Goal: Task Accomplishment & Management: Manage account settings

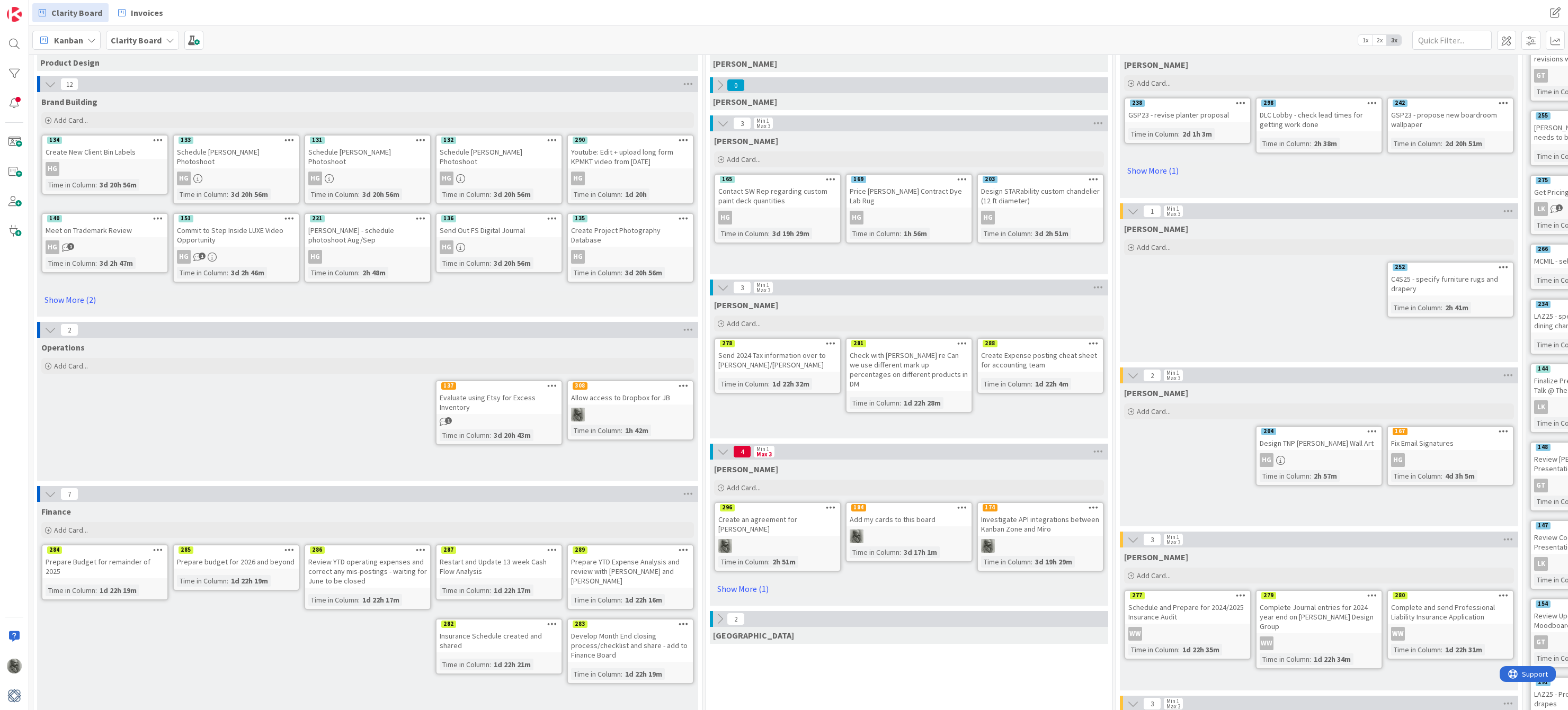
scroll to position [124, 0]
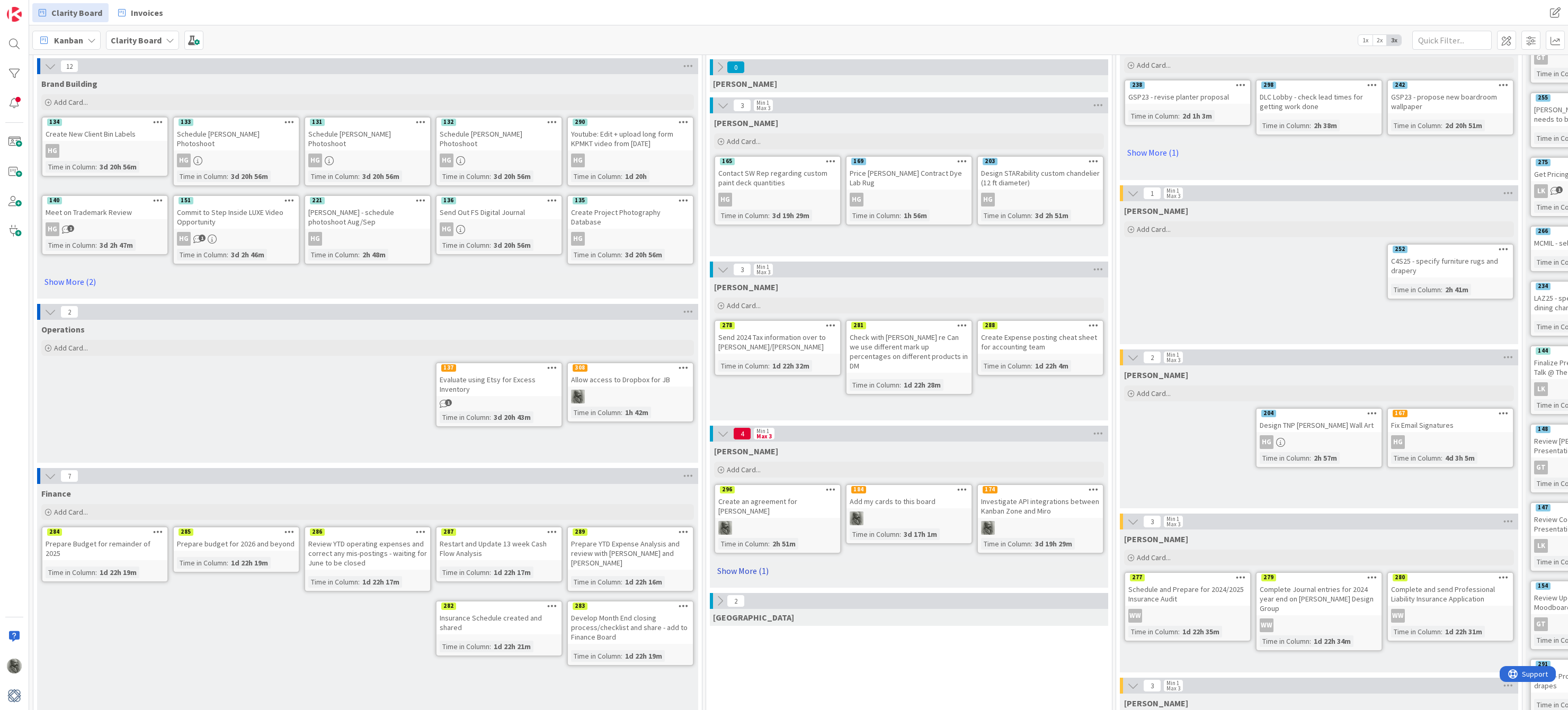
click at [745, 571] on link "Show More (1)" at bounding box center [909, 571] width 390 height 17
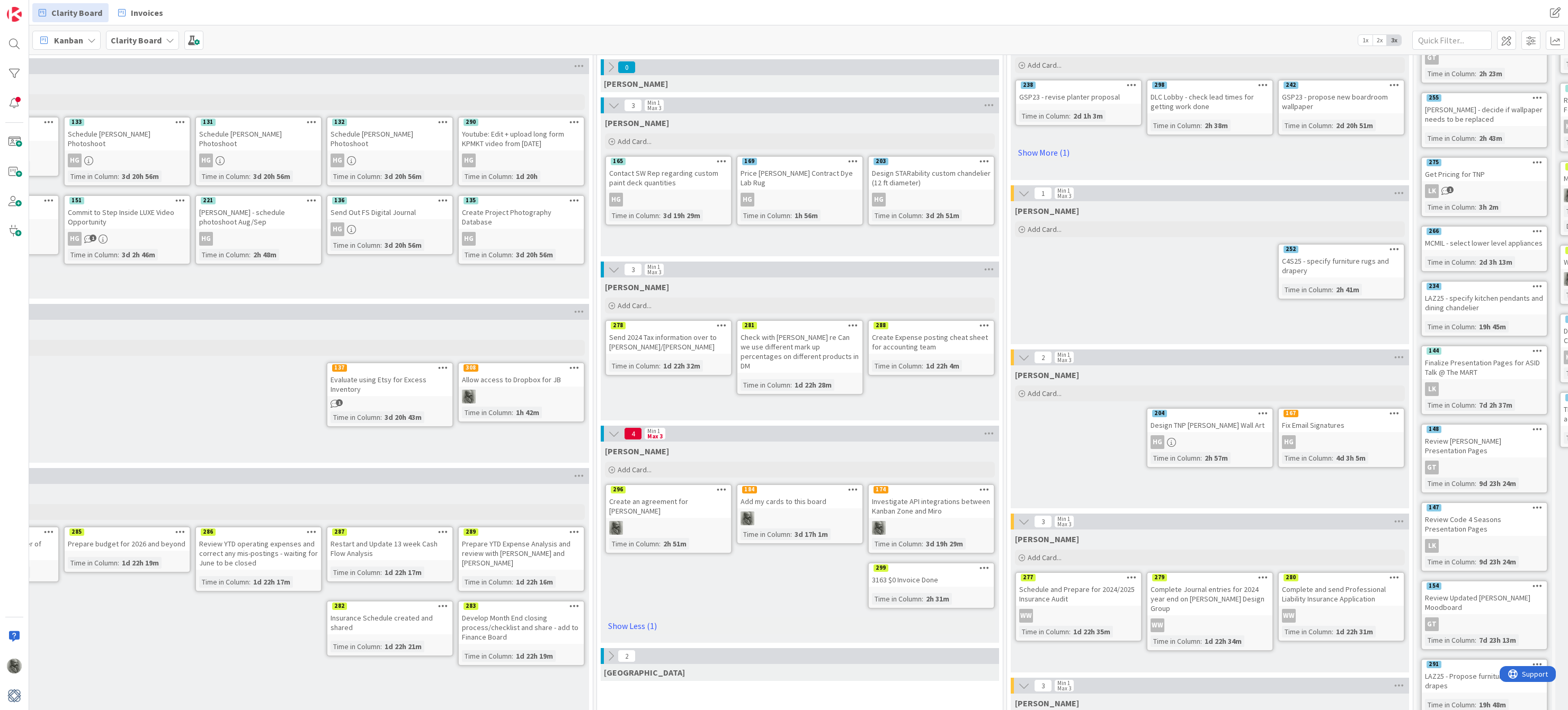
scroll to position [124, 112]
click at [981, 488] on icon at bounding box center [982, 489] width 10 height 8
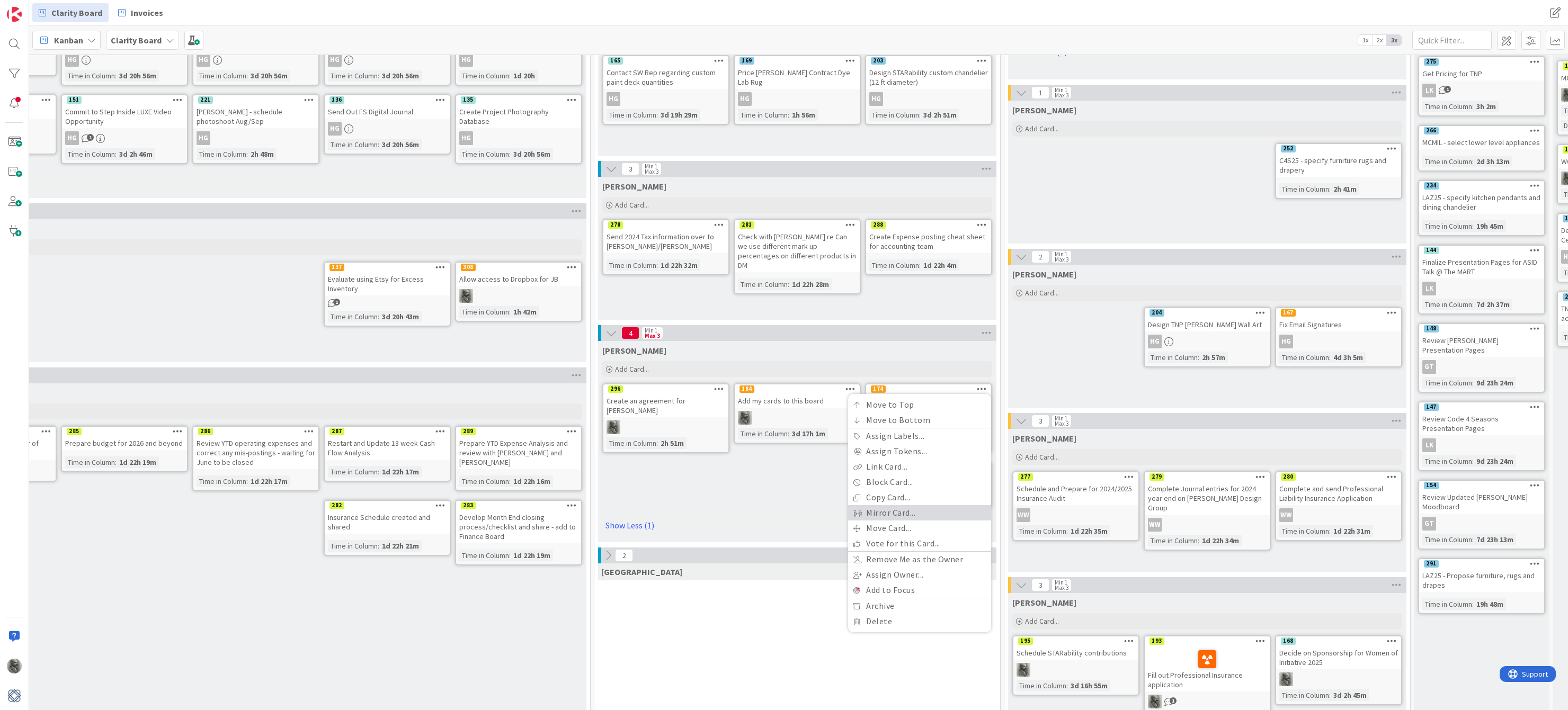
scroll to position [224, 113]
click at [771, 484] on div "[PERSON_NAME] Add Card... 174 Move to Top Move to Bottom Assign Labels... Assig…" at bounding box center [796, 442] width 398 height 202
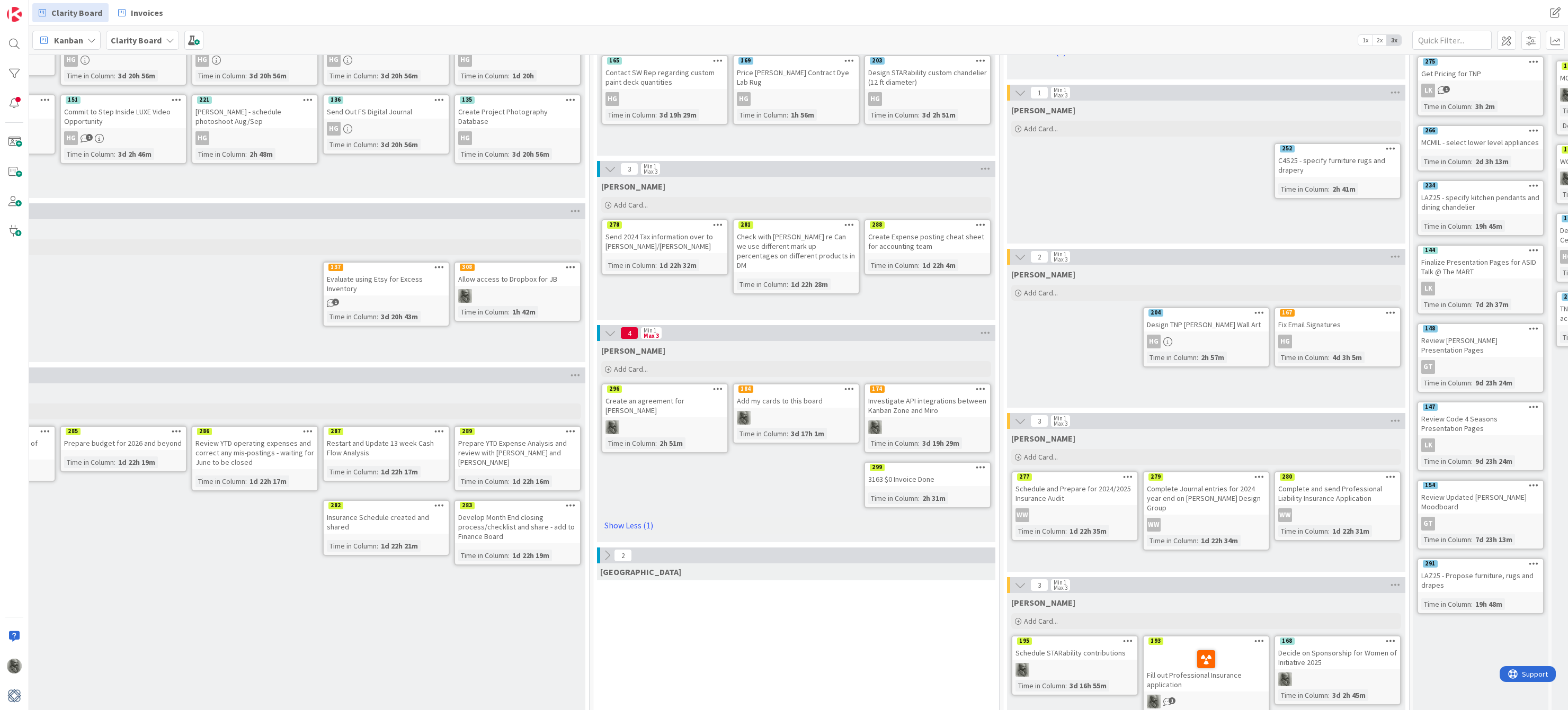
click at [914, 410] on div "Investigate API integrations between Kanban Zone and Miro" at bounding box center [927, 405] width 125 height 23
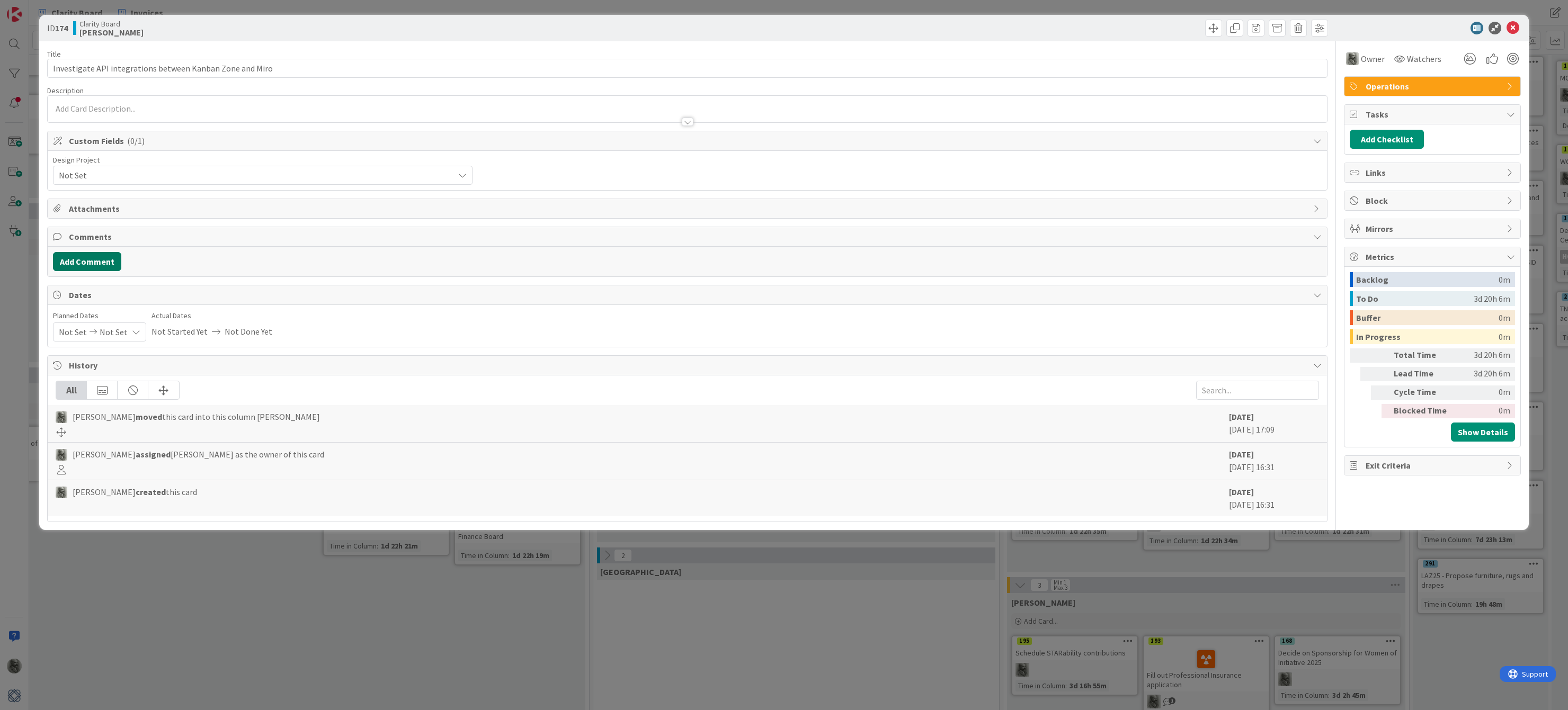
click at [77, 261] on button "Add Comment" at bounding box center [86, 261] width 68 height 19
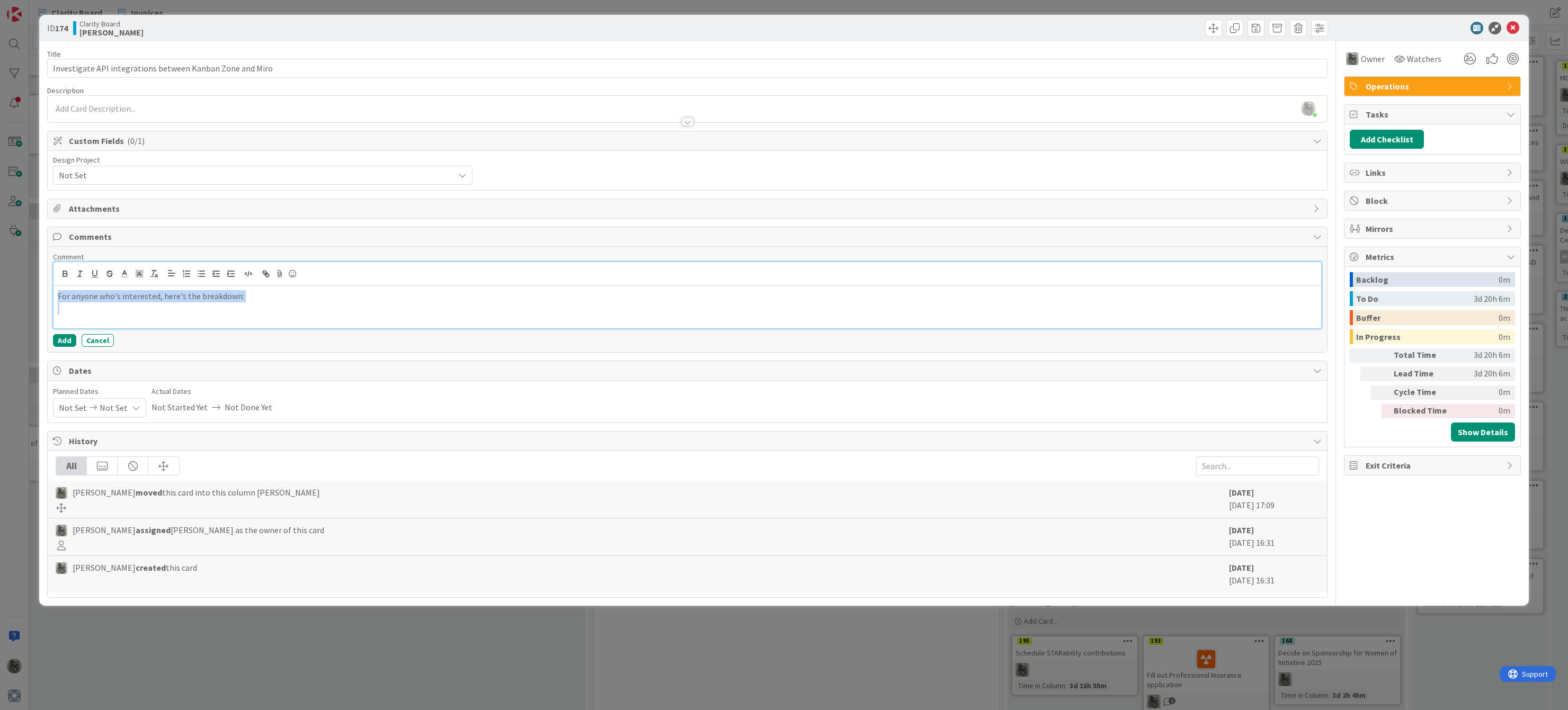
drag, startPoint x: 120, startPoint y: 311, endPoint x: 39, endPoint y: 287, distance: 84.5
click at [39, 287] on div "ID 174 Clarity Board [PERSON_NAME] Title 57 / 128 Investigate API integrations …" at bounding box center [784, 355] width 1568 height 710
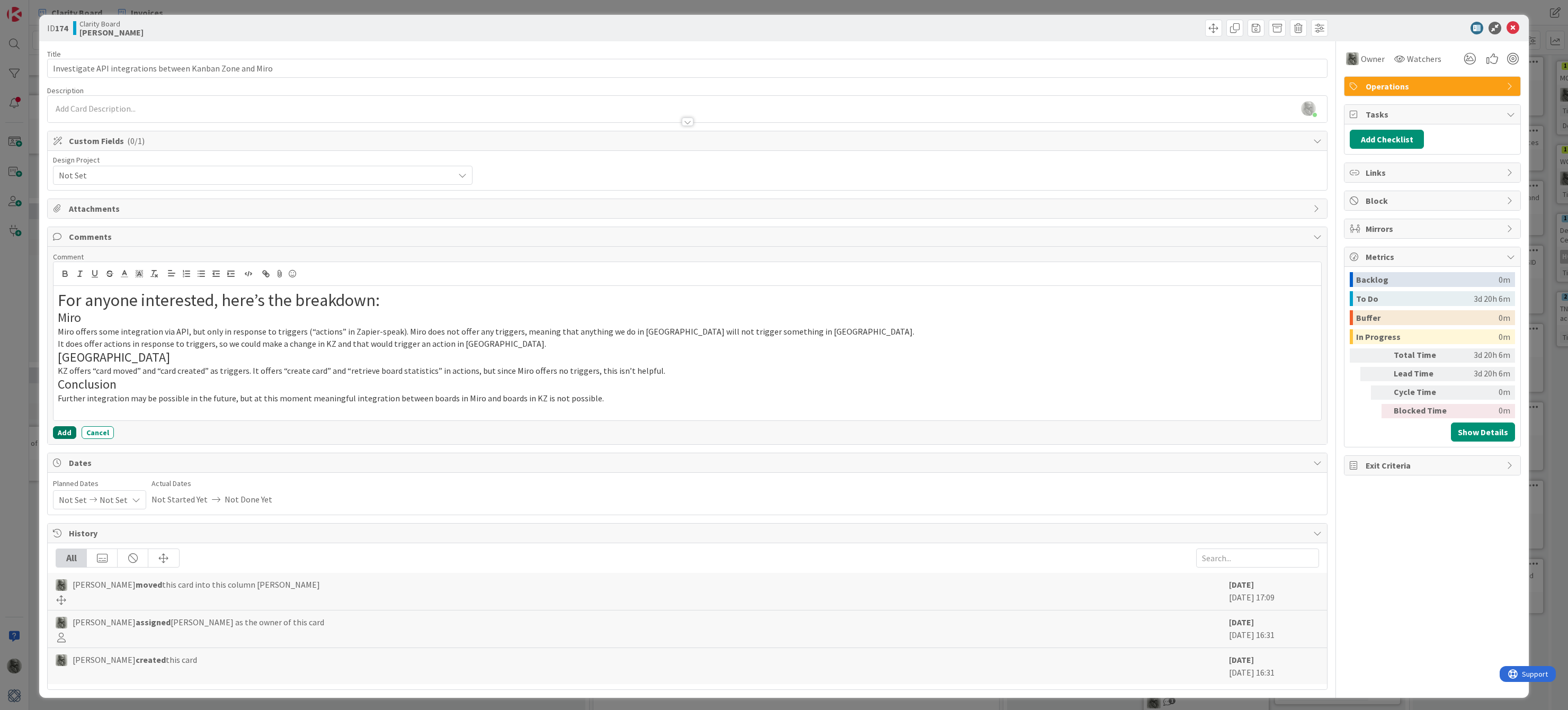
click at [67, 432] on button "Add" at bounding box center [64, 433] width 23 height 13
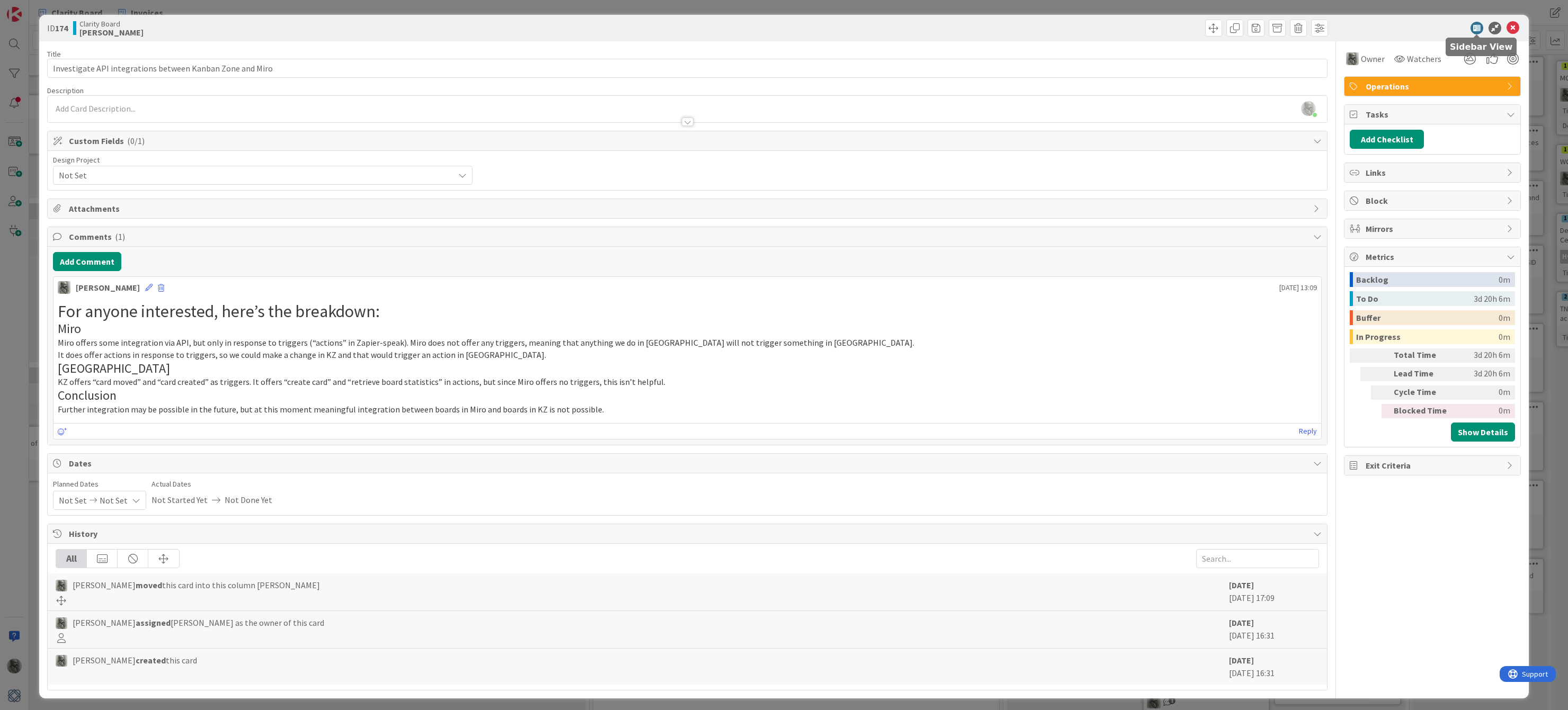
click at [1478, 27] on icon at bounding box center [1477, 28] width 13 height 13
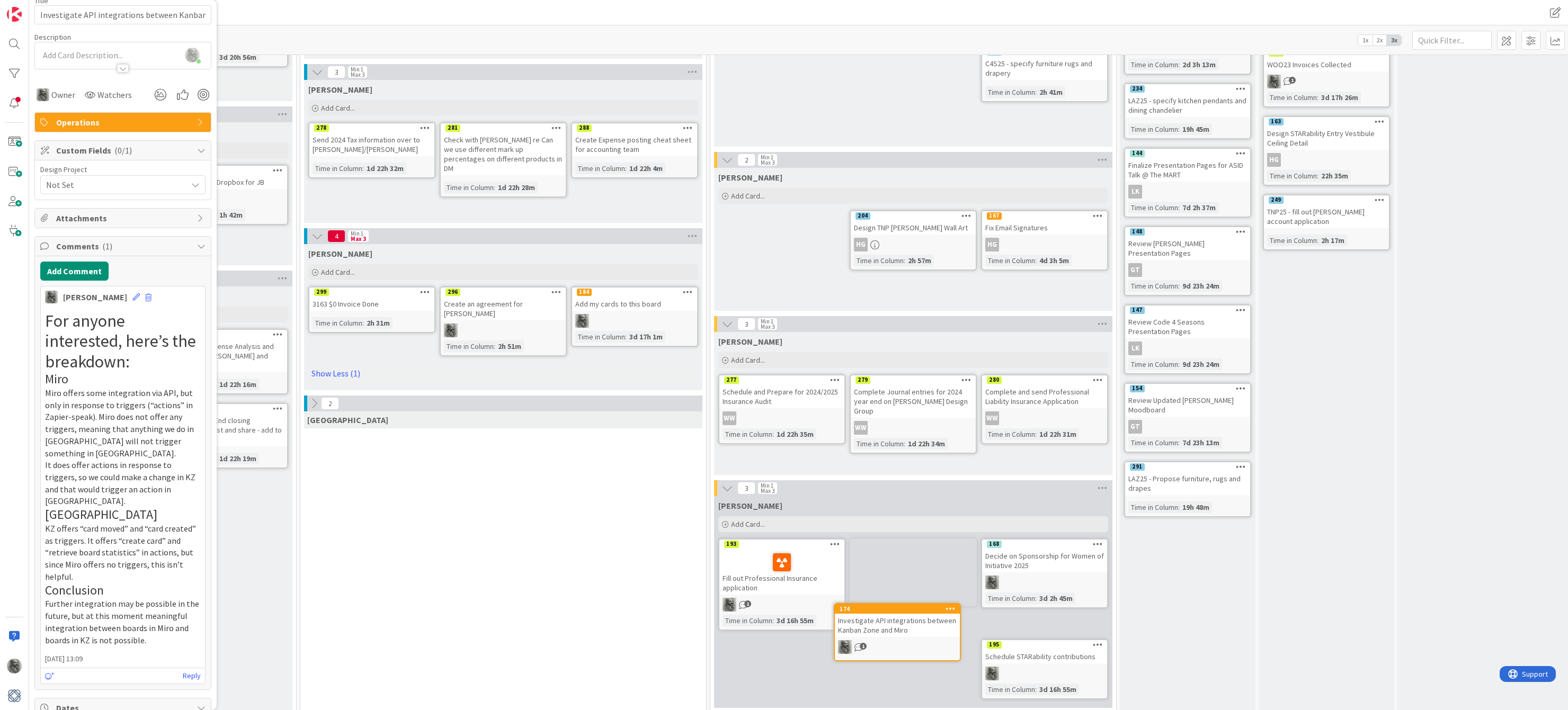
scroll to position [338, 406]
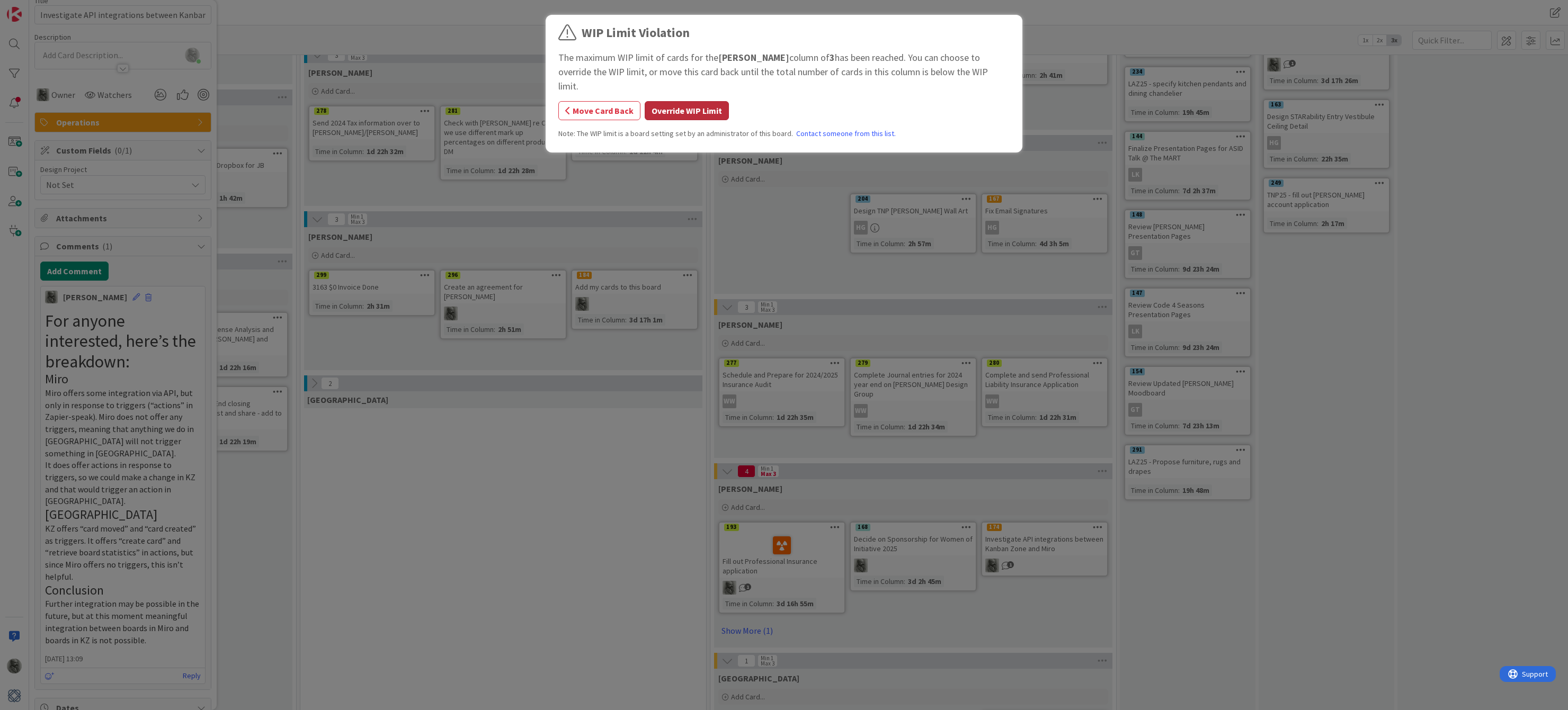
click at [683, 101] on button "Override WIP Limit" at bounding box center [687, 110] width 84 height 19
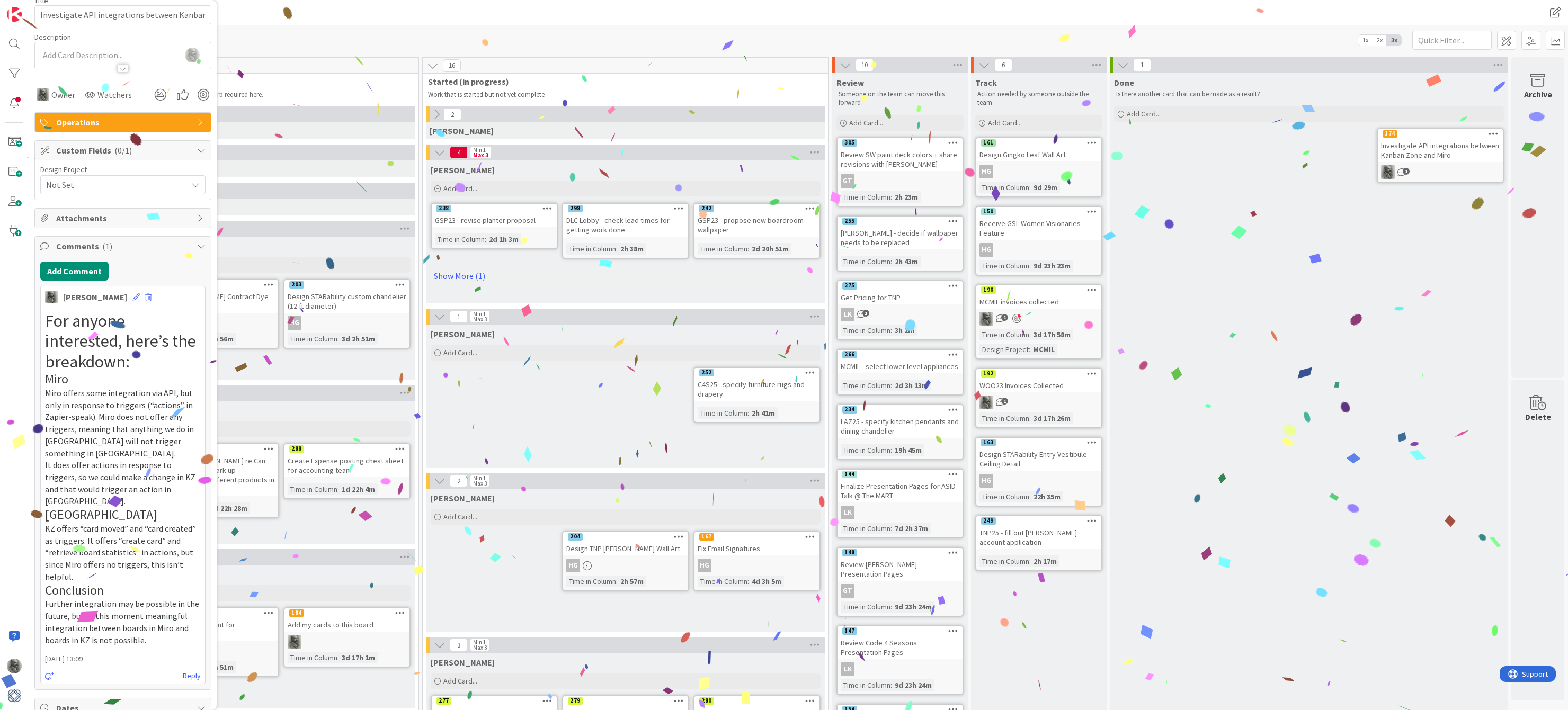
scroll to position [0, 693]
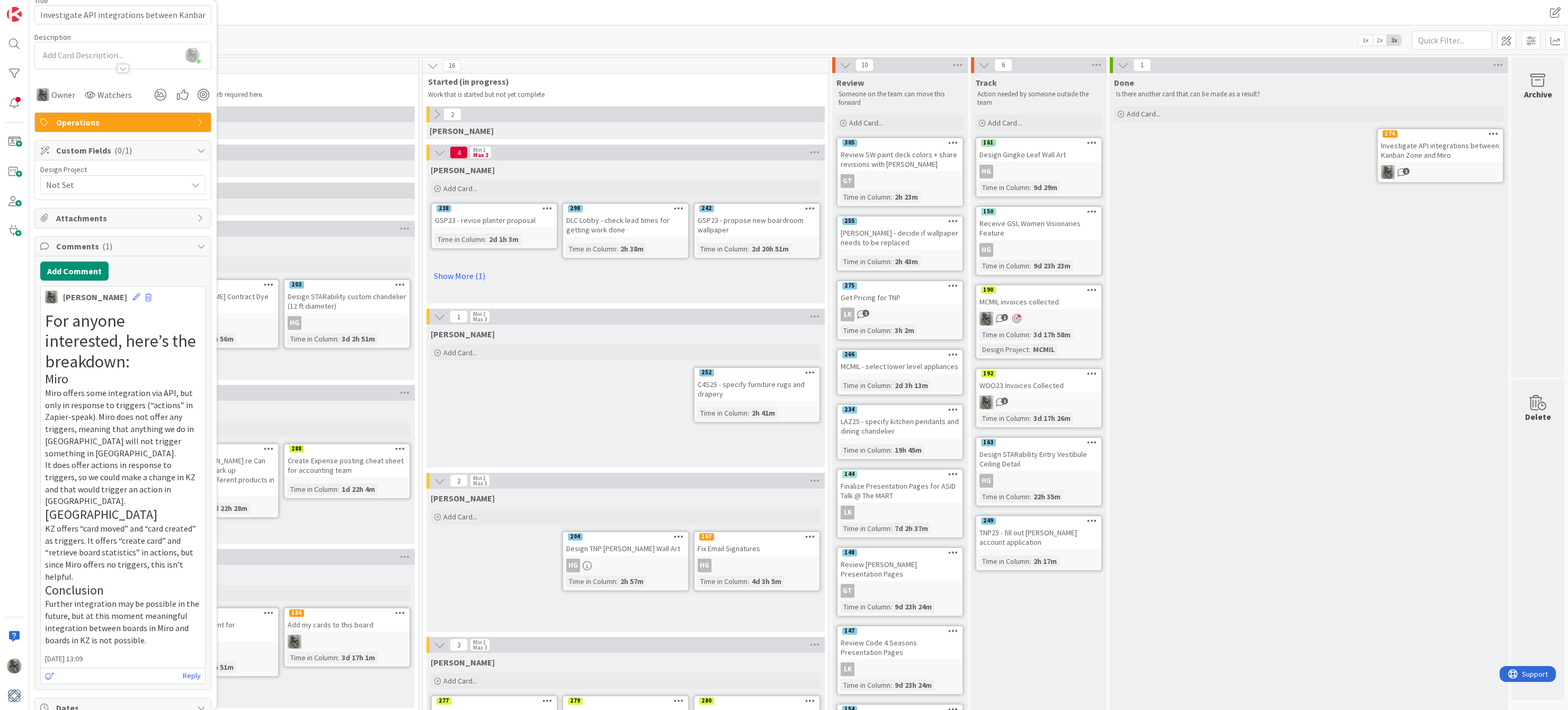
click at [750, 387] on div "C4S25 - specify furniture rugs and drapery" at bounding box center [757, 389] width 125 height 23
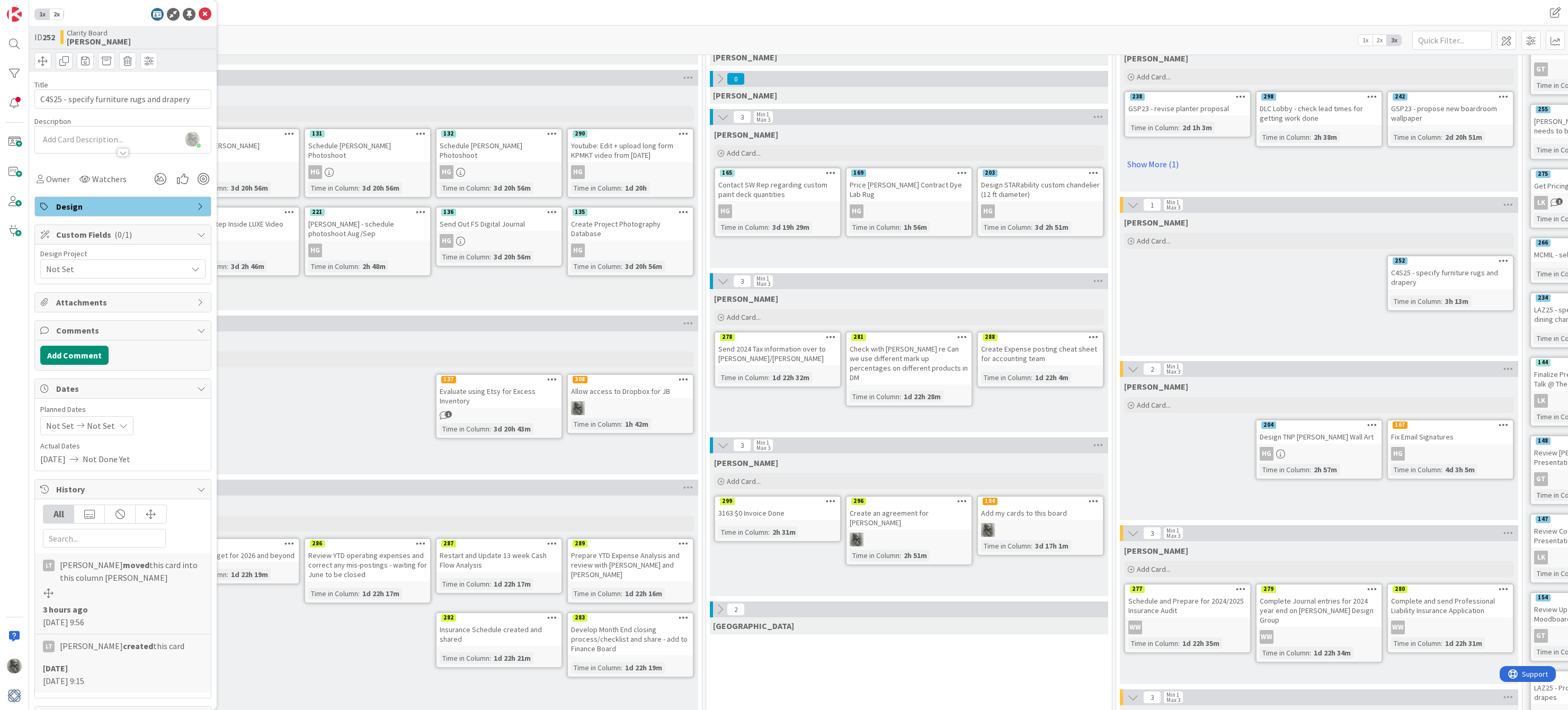
scroll to position [112, 0]
click at [203, 11] on icon at bounding box center [205, 14] width 13 height 13
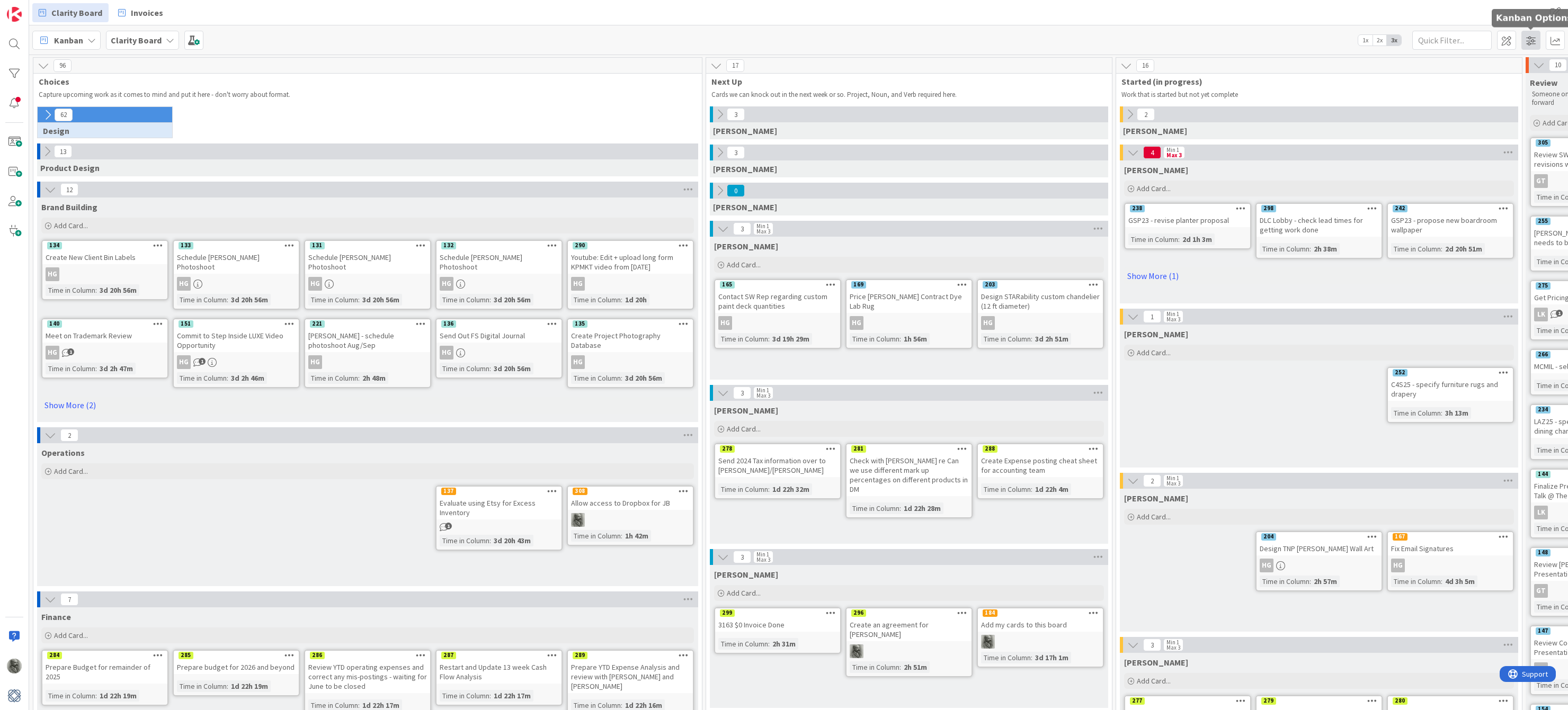
click at [1529, 42] on span at bounding box center [1531, 40] width 19 height 19
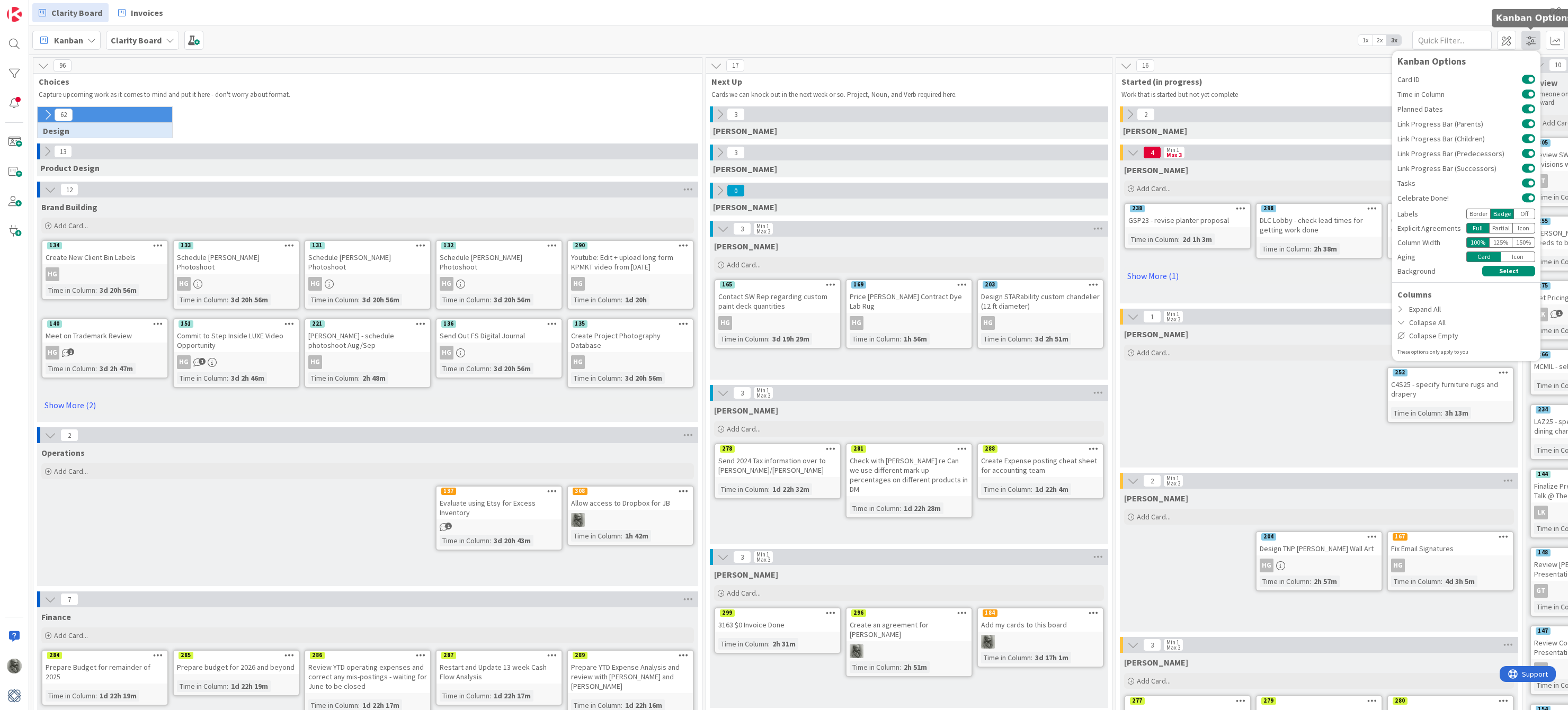
click at [1529, 42] on span at bounding box center [1531, 40] width 19 height 19
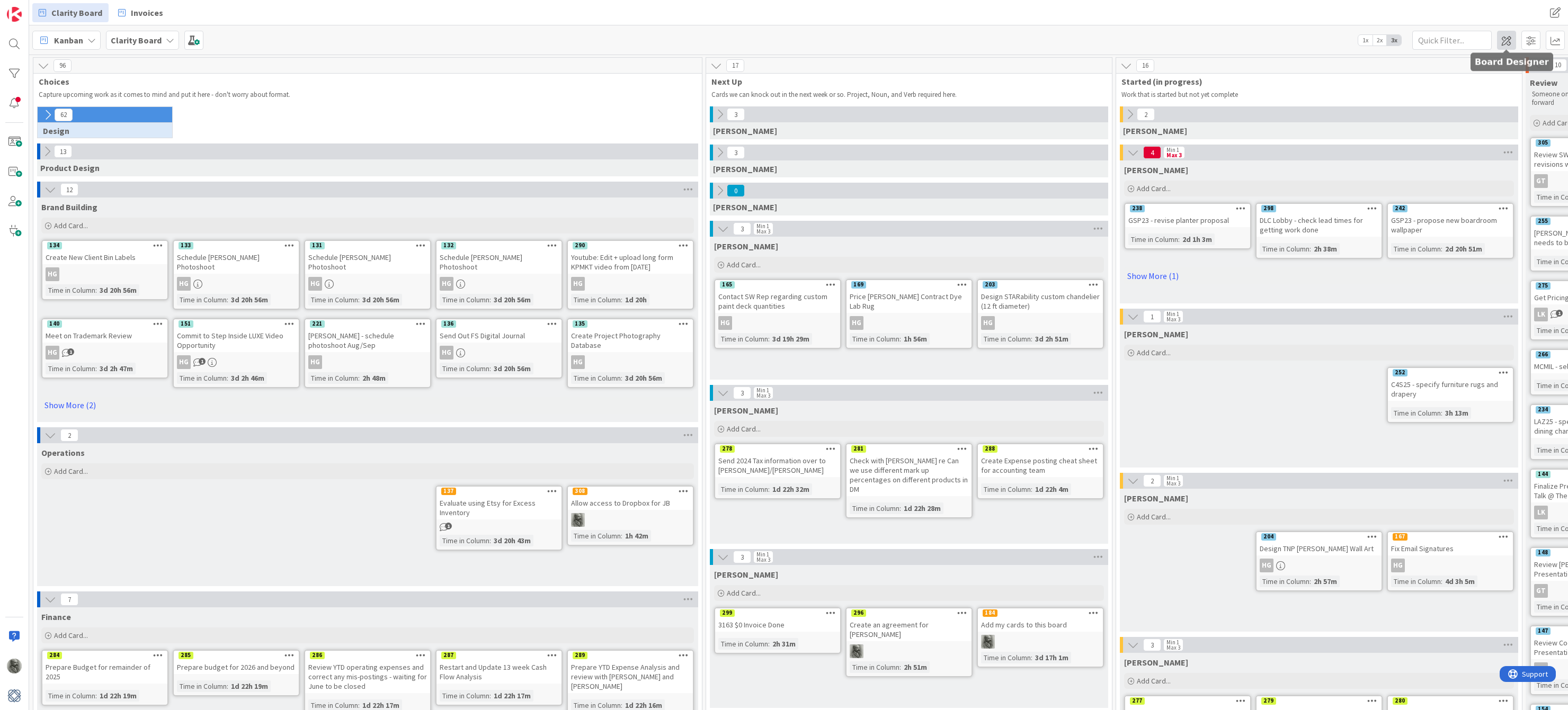
click at [1505, 41] on span at bounding box center [1506, 40] width 19 height 19
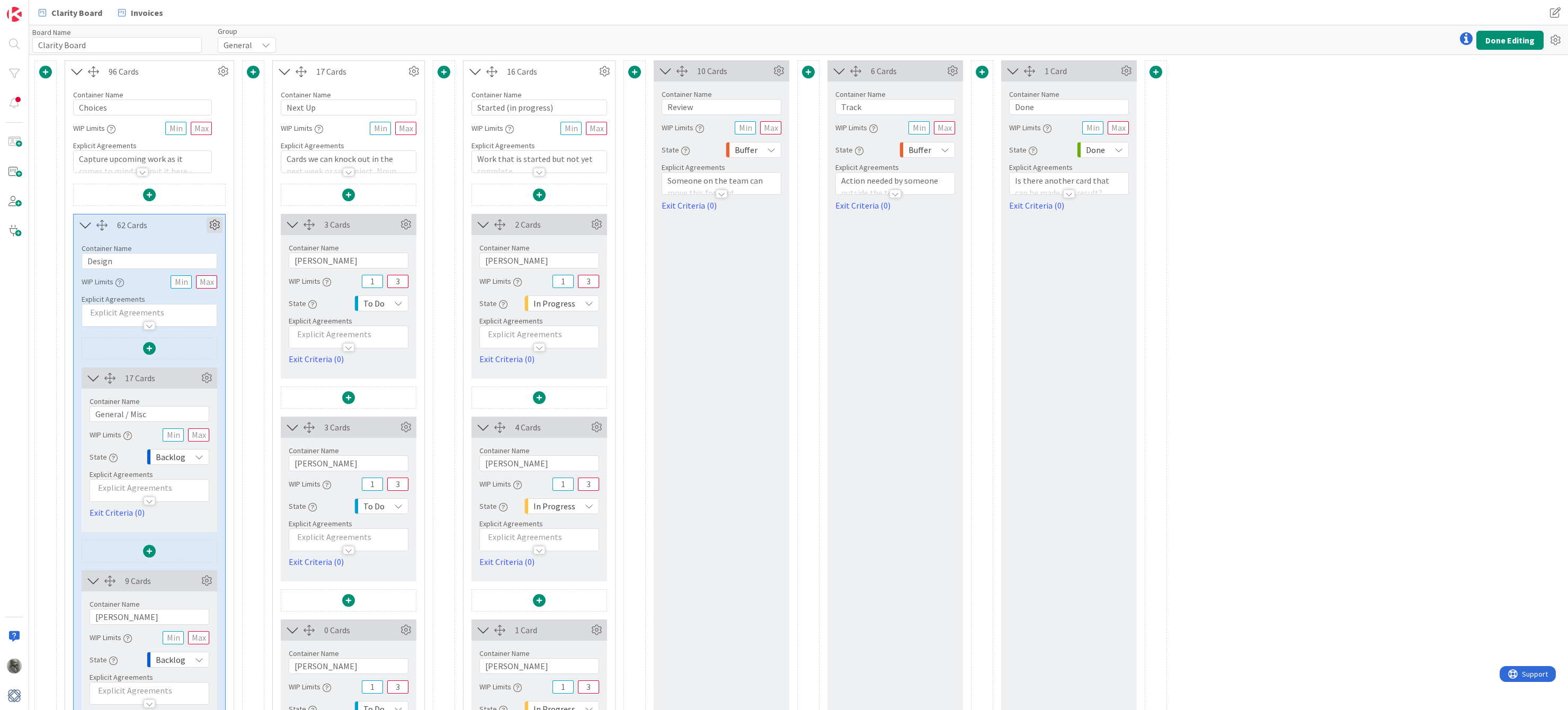
click at [215, 223] on icon at bounding box center [214, 225] width 16 height 16
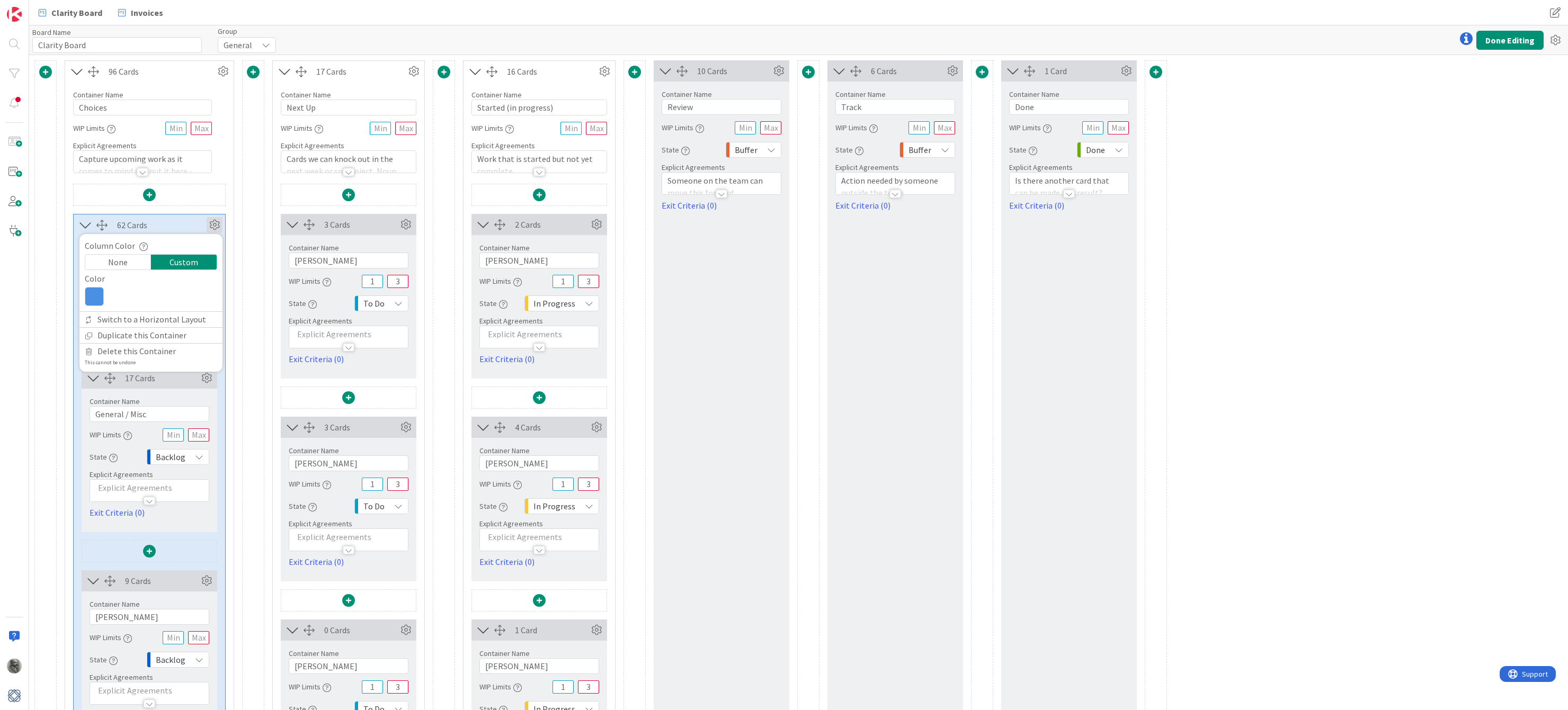
click at [215, 223] on icon at bounding box center [214, 225] width 16 height 16
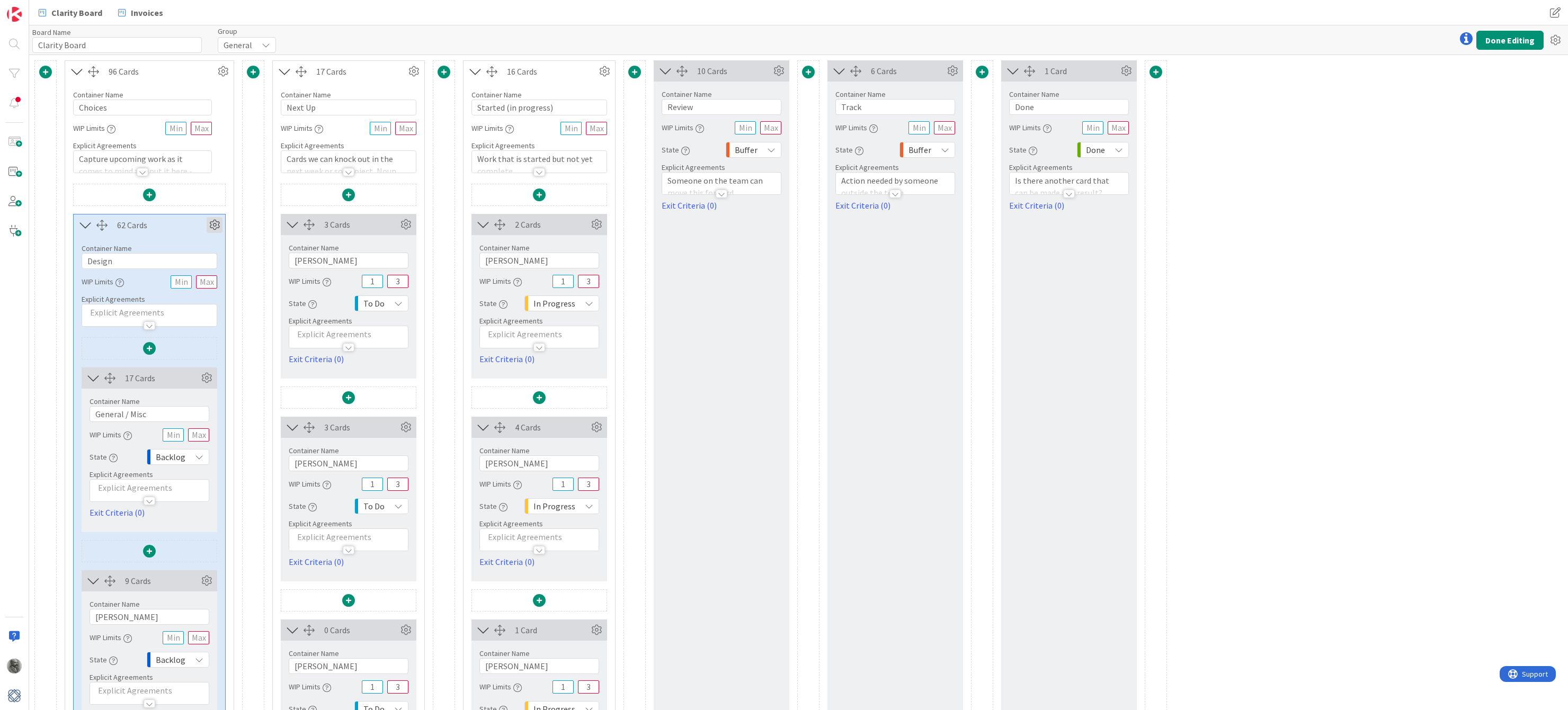
click at [214, 221] on icon at bounding box center [214, 225] width 16 height 16
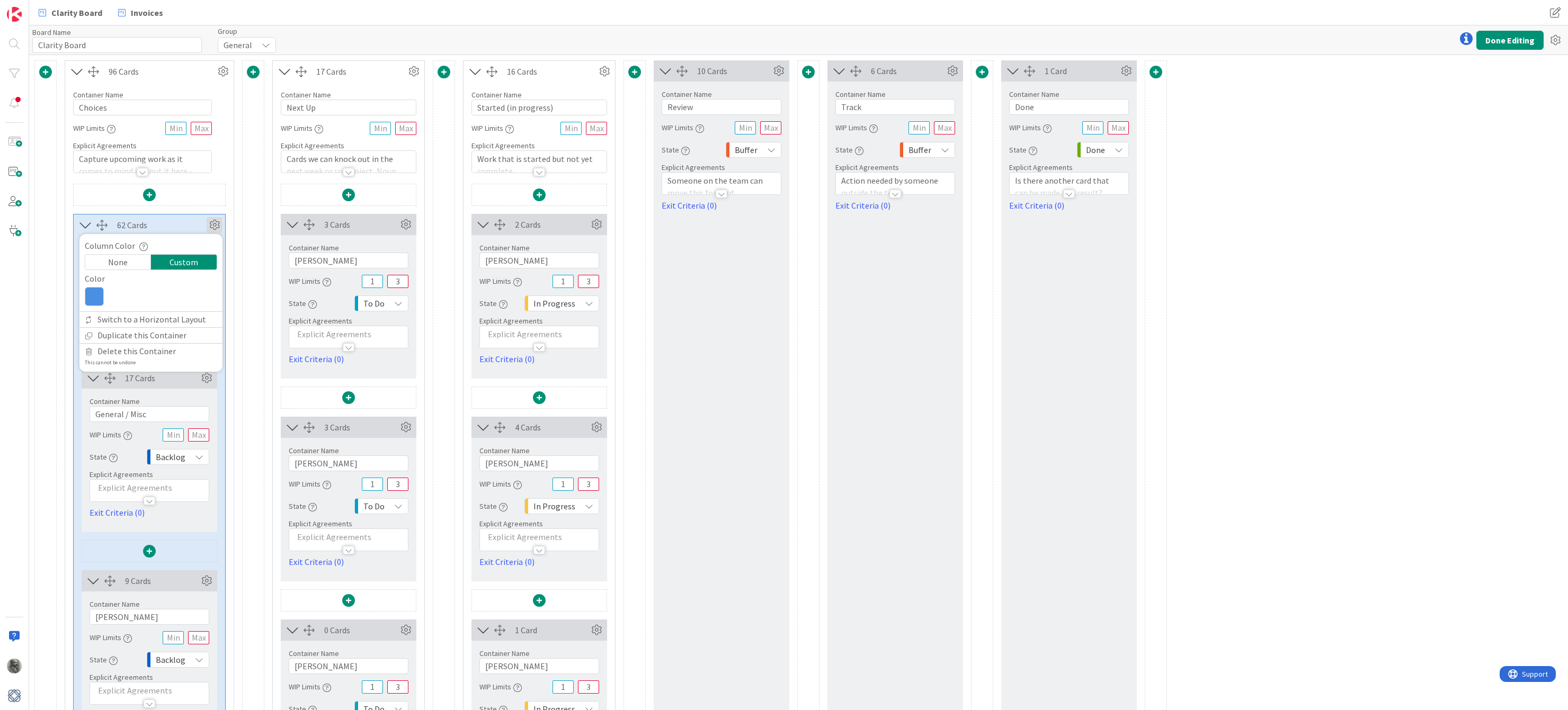
click at [214, 221] on icon at bounding box center [214, 225] width 16 height 16
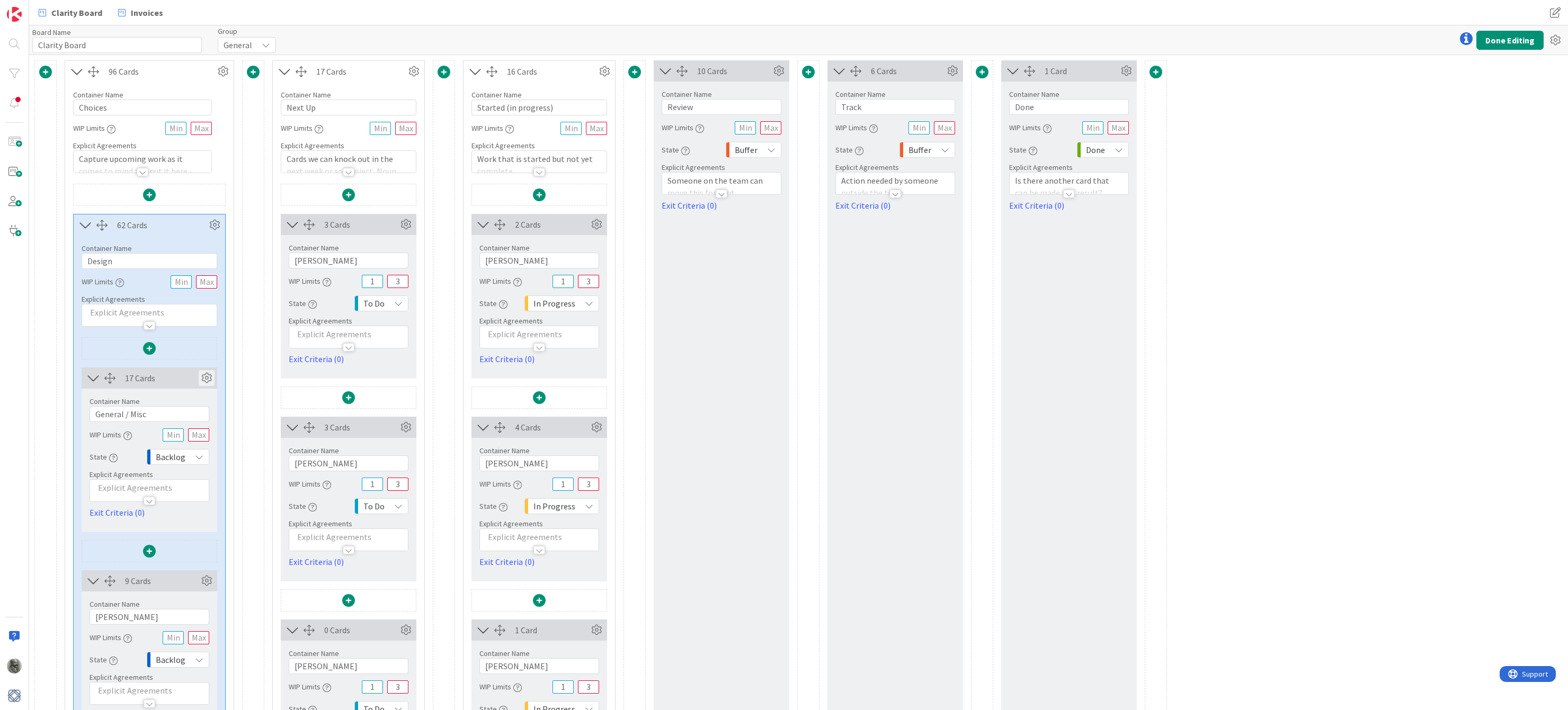
click at [208, 374] on icon at bounding box center [207, 378] width 16 height 16
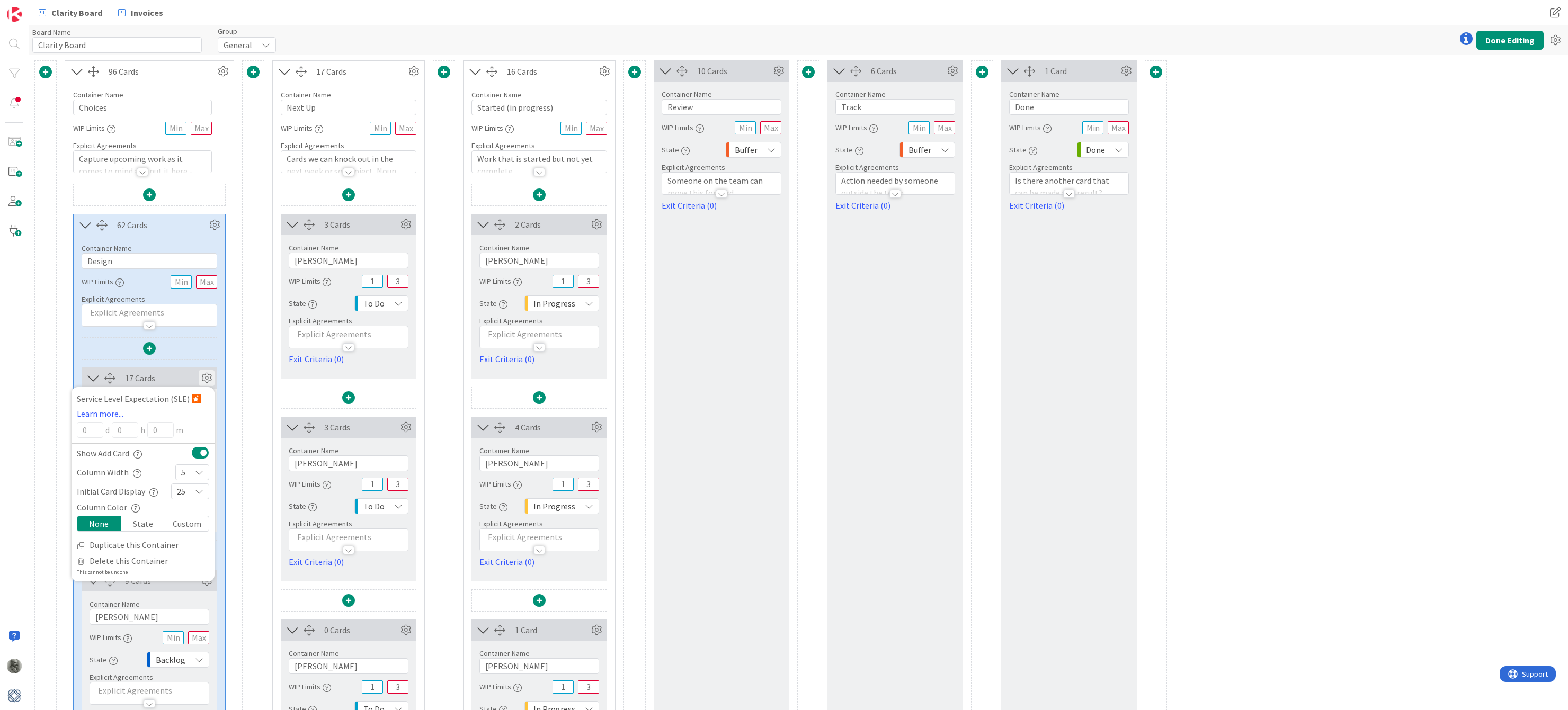
click at [208, 374] on icon at bounding box center [207, 378] width 16 height 16
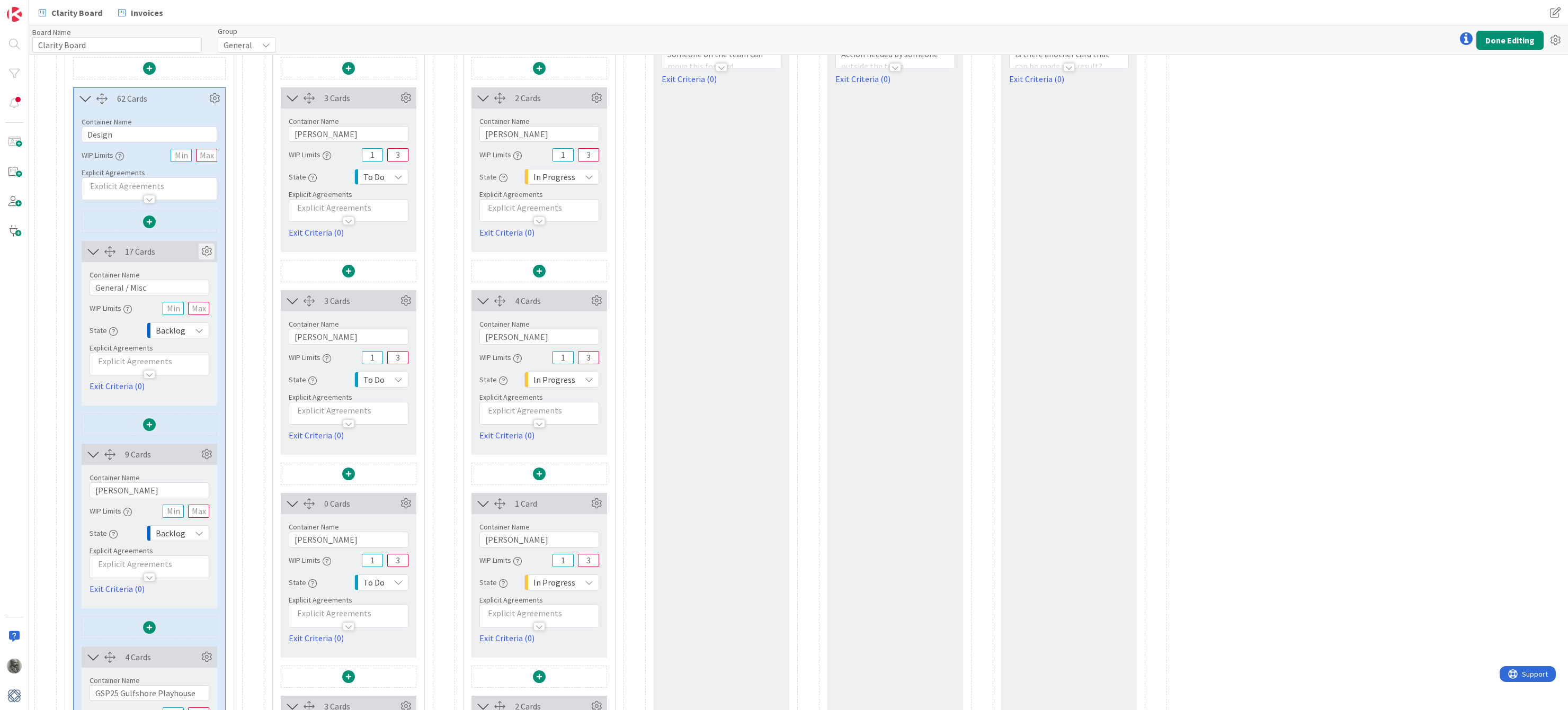
scroll to position [145, 0]
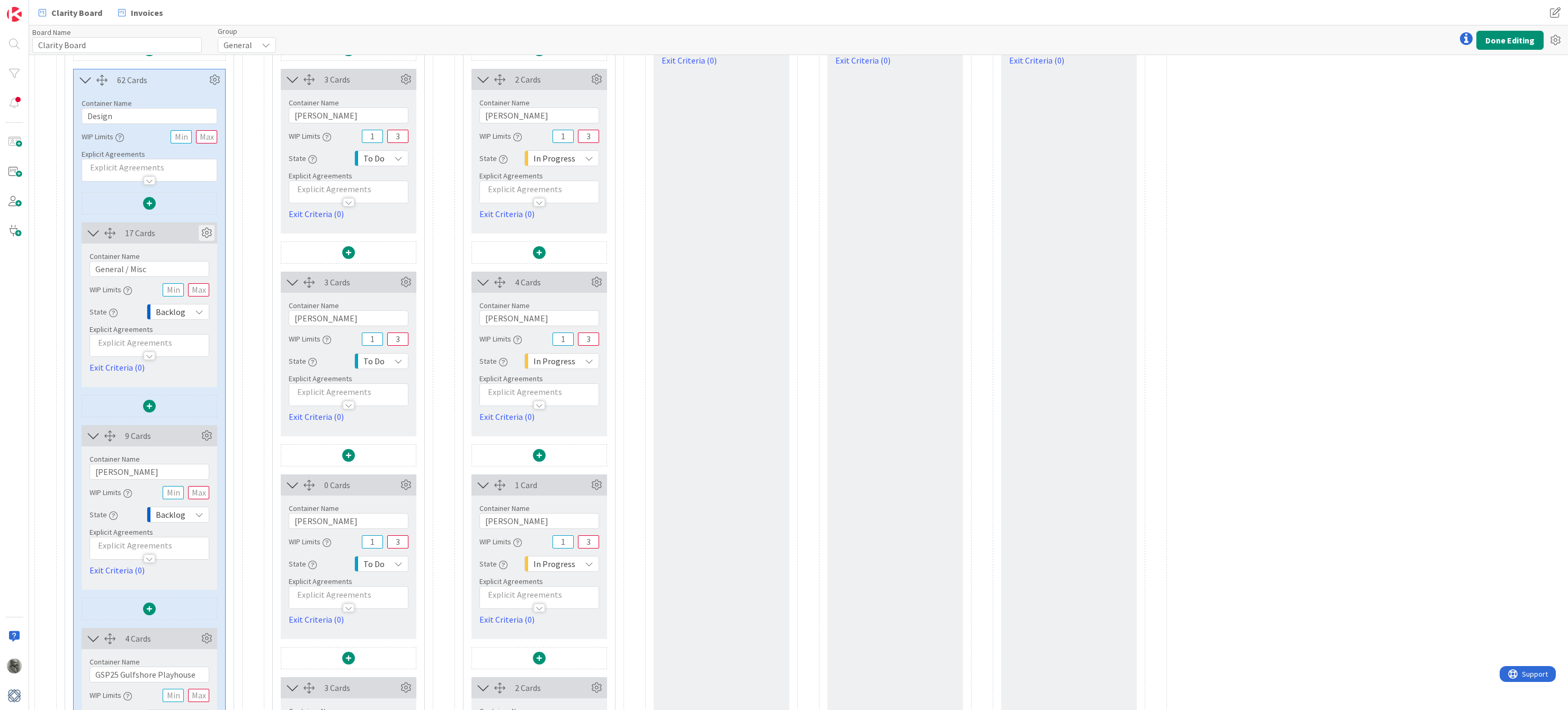
click at [206, 230] on icon at bounding box center [207, 233] width 16 height 16
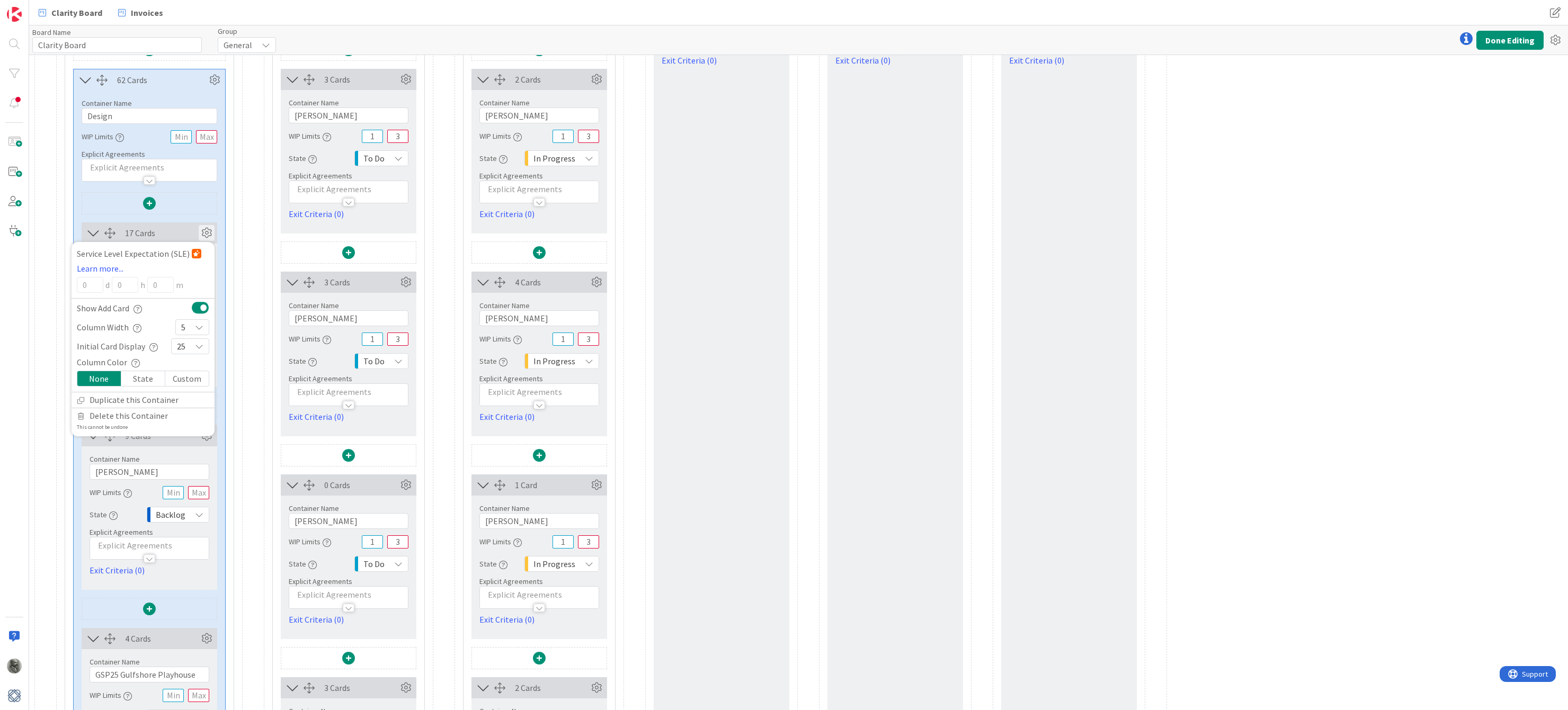
click at [204, 346] on div "25" at bounding box center [190, 346] width 38 height 16
click at [185, 447] on icon at bounding box center [181, 446] width 8 height 16
click at [207, 232] on icon at bounding box center [207, 233] width 16 height 16
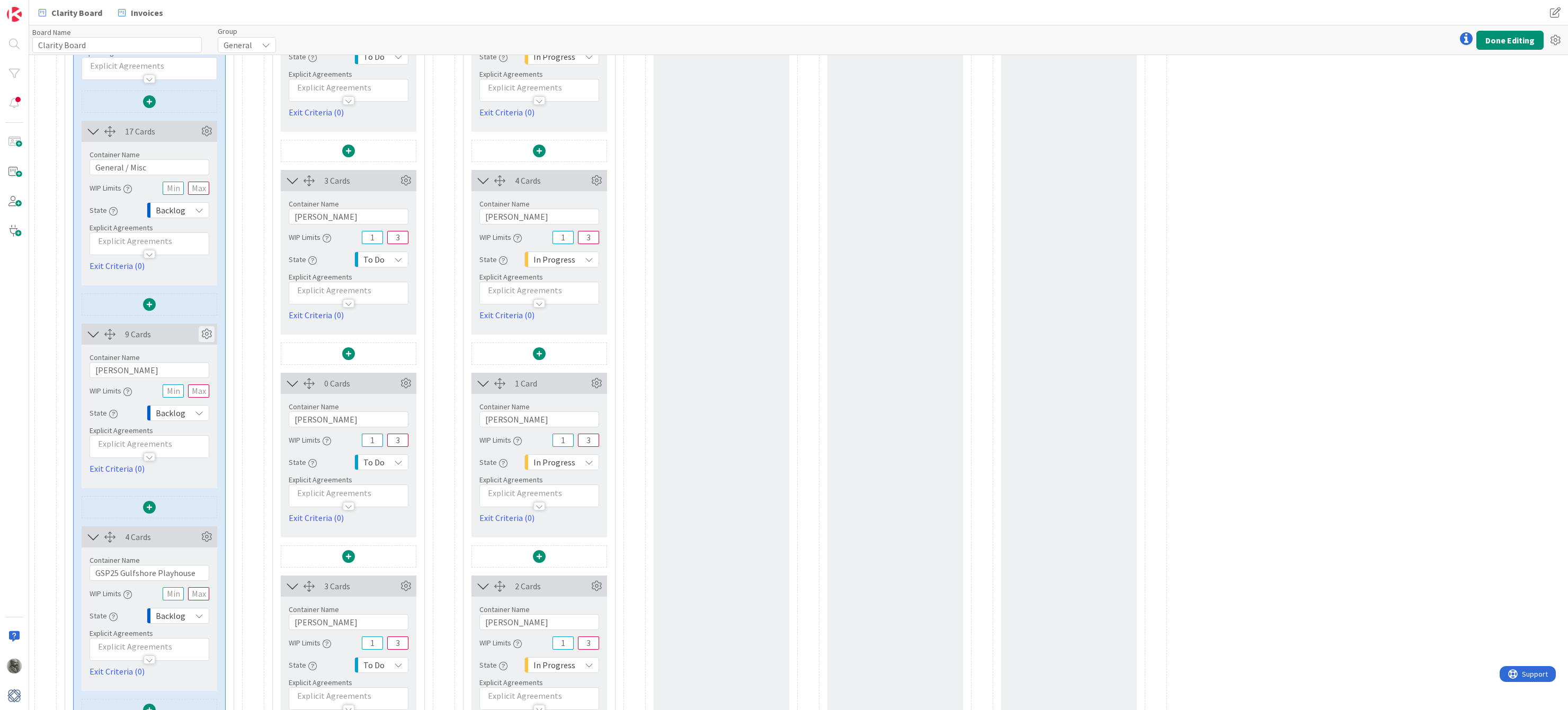
scroll to position [258, 0]
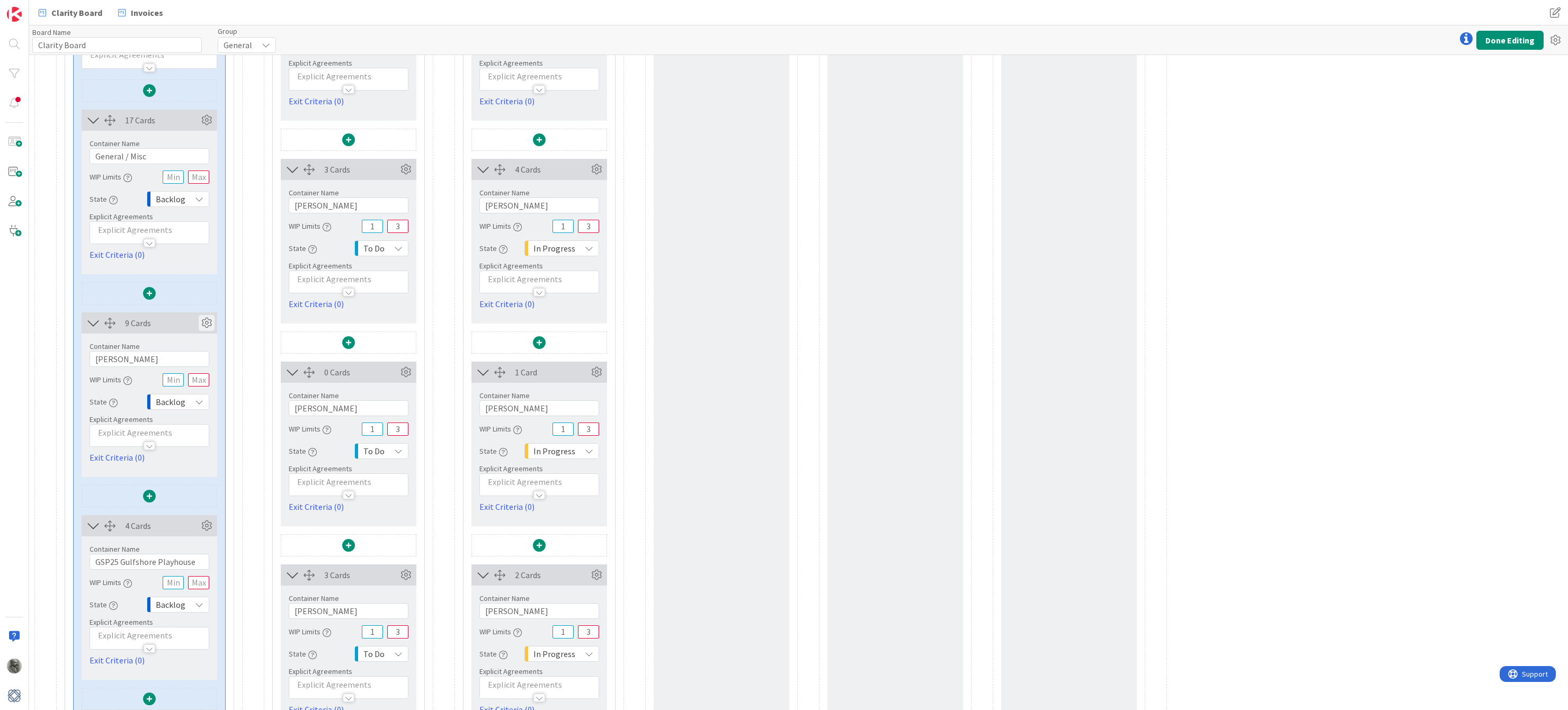
click at [204, 322] on icon at bounding box center [207, 323] width 16 height 16
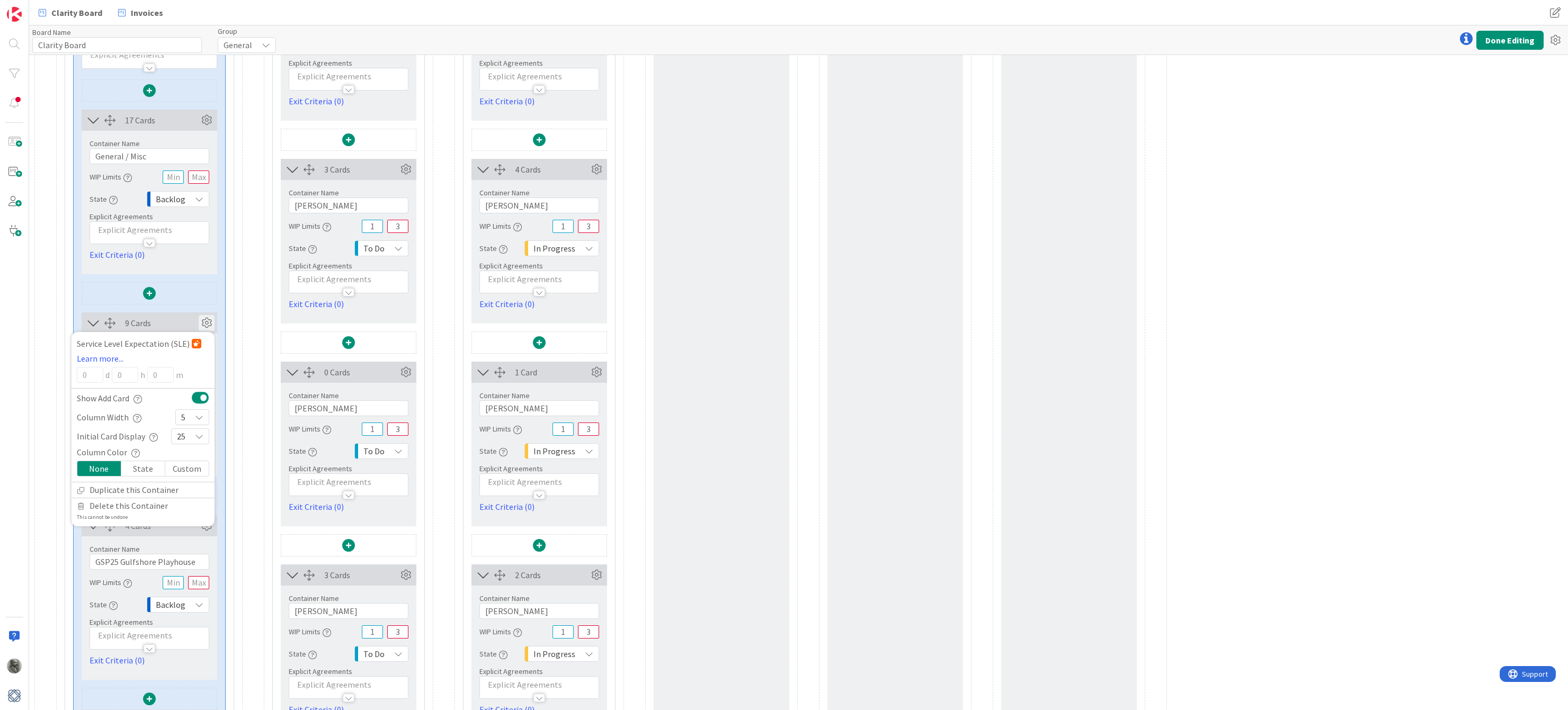
click at [186, 440] on div "25" at bounding box center [190, 436] width 38 height 16
click at [184, 535] on icon at bounding box center [181, 536] width 8 height 16
click at [207, 323] on icon at bounding box center [207, 323] width 16 height 16
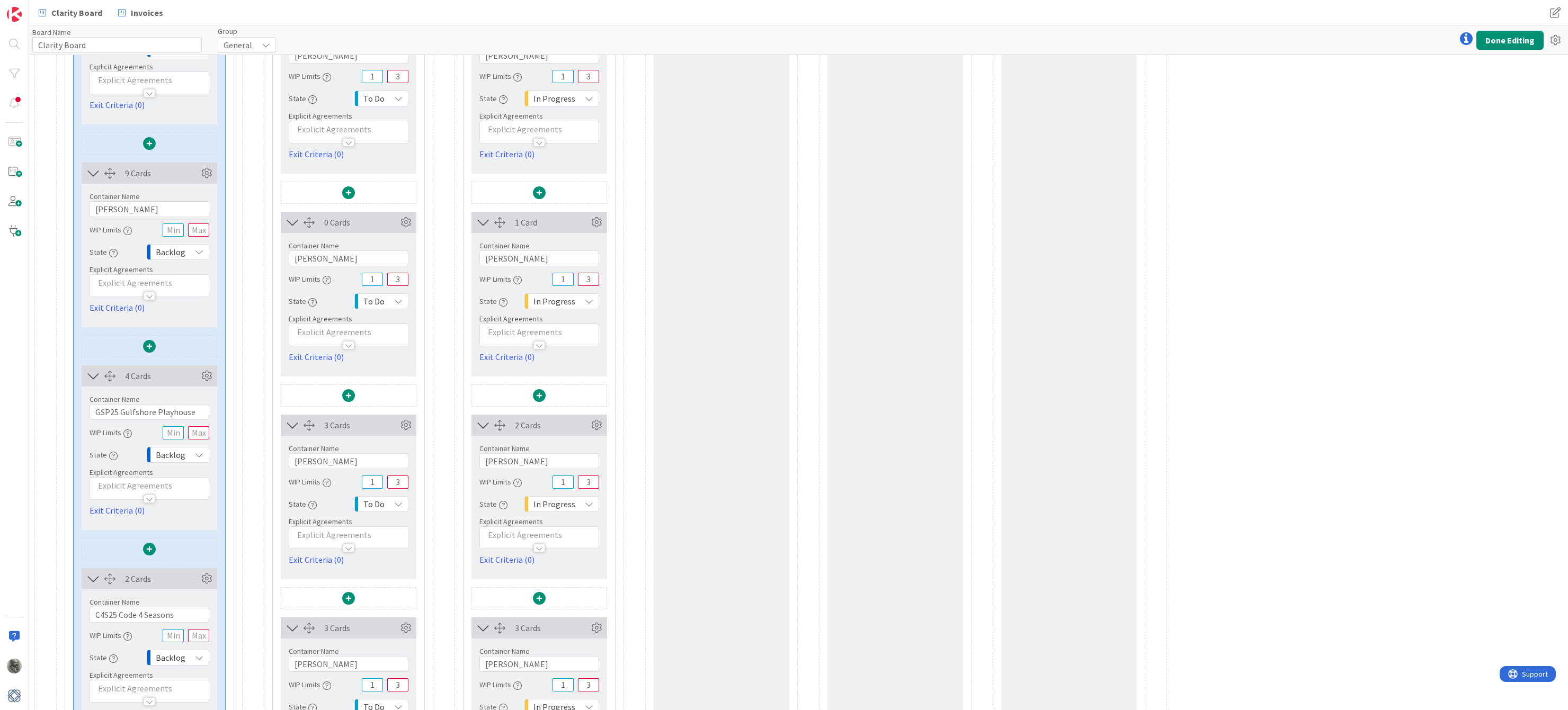
scroll to position [421, 0]
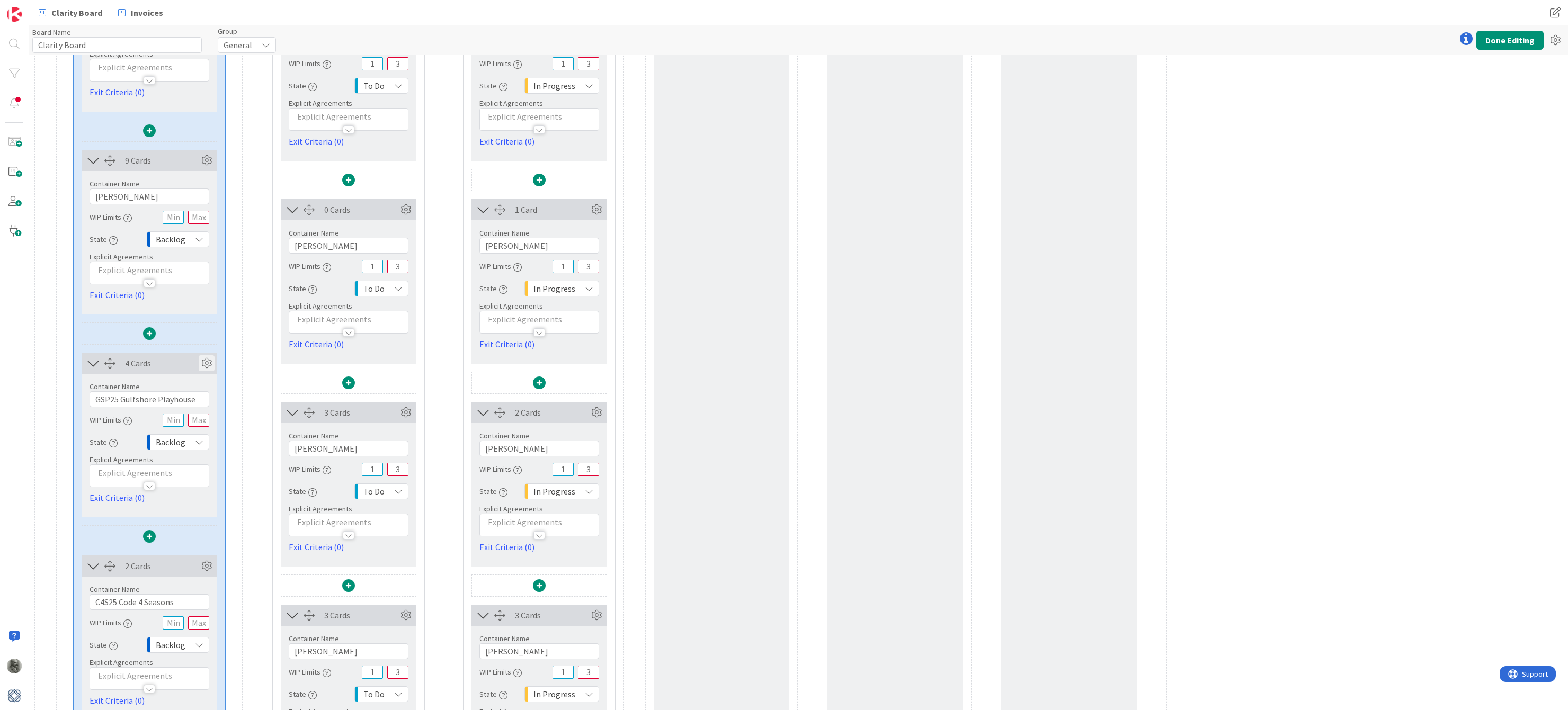
click at [209, 365] on icon at bounding box center [207, 363] width 16 height 16
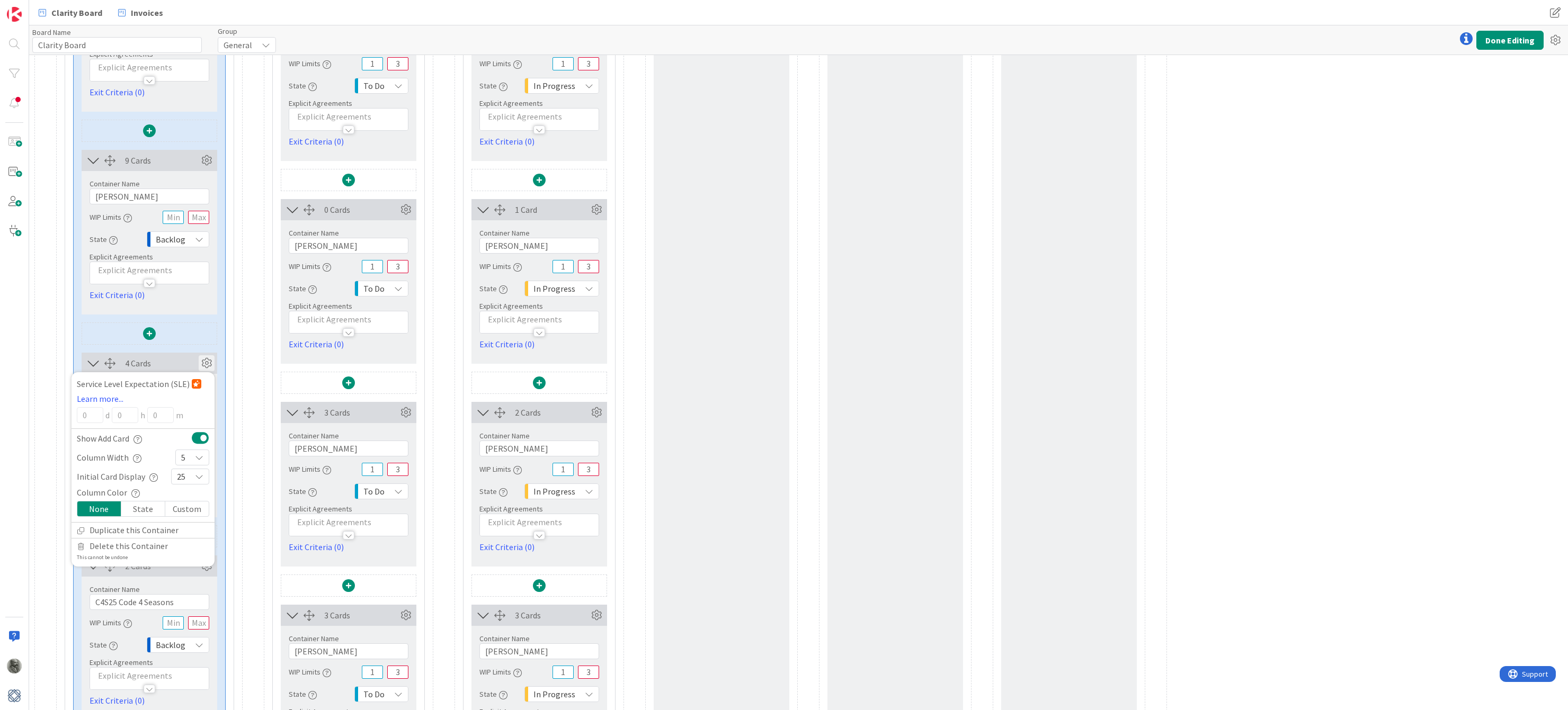
click at [188, 480] on div "25" at bounding box center [190, 476] width 38 height 16
click at [188, 579] on link "5" at bounding box center [190, 576] width 37 height 19
click at [206, 364] on icon at bounding box center [207, 363] width 16 height 16
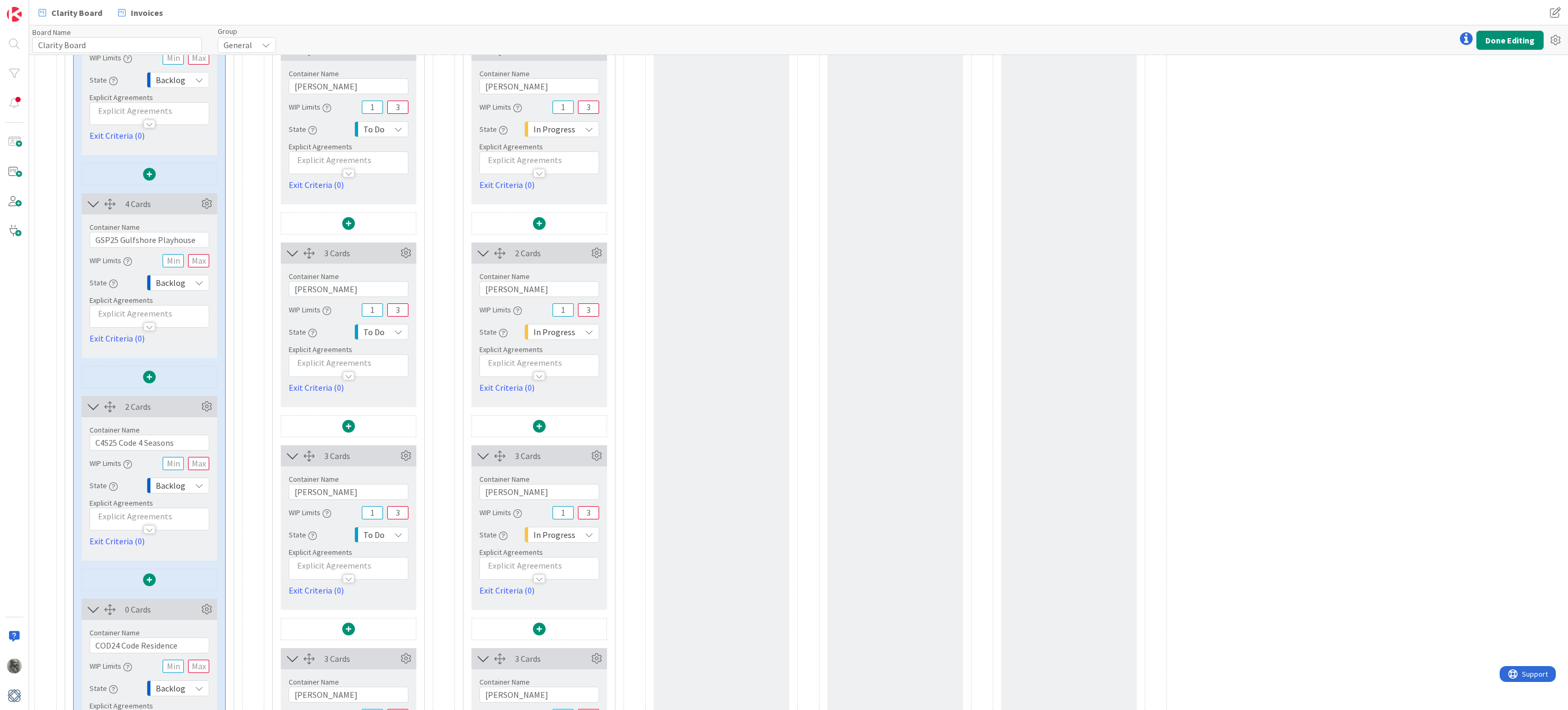
scroll to position [593, 0]
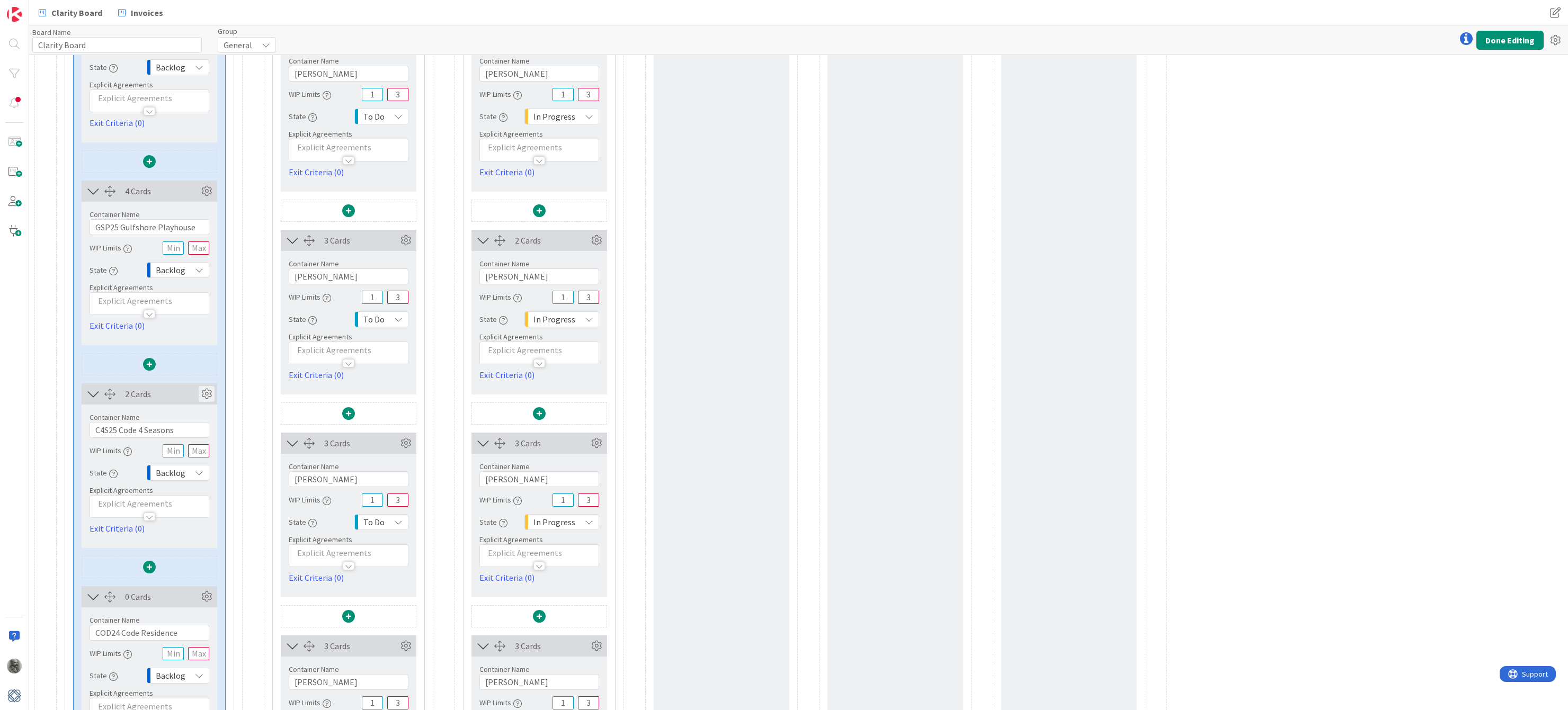
click at [204, 391] on icon at bounding box center [207, 394] width 16 height 16
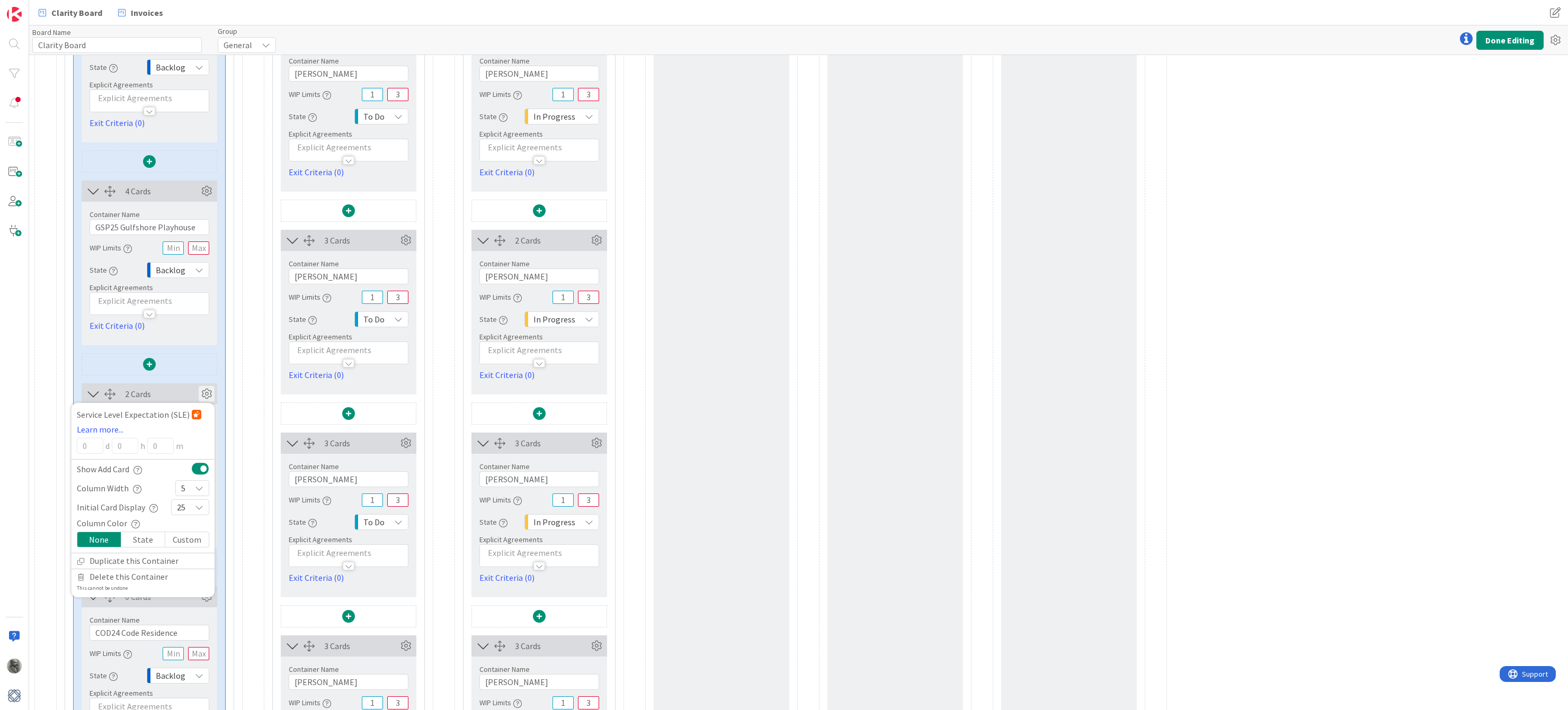
click at [193, 506] on div "25" at bounding box center [190, 507] width 38 height 16
click at [189, 379] on link "5" at bounding box center [190, 376] width 37 height 19
click at [204, 397] on icon at bounding box center [207, 394] width 16 height 16
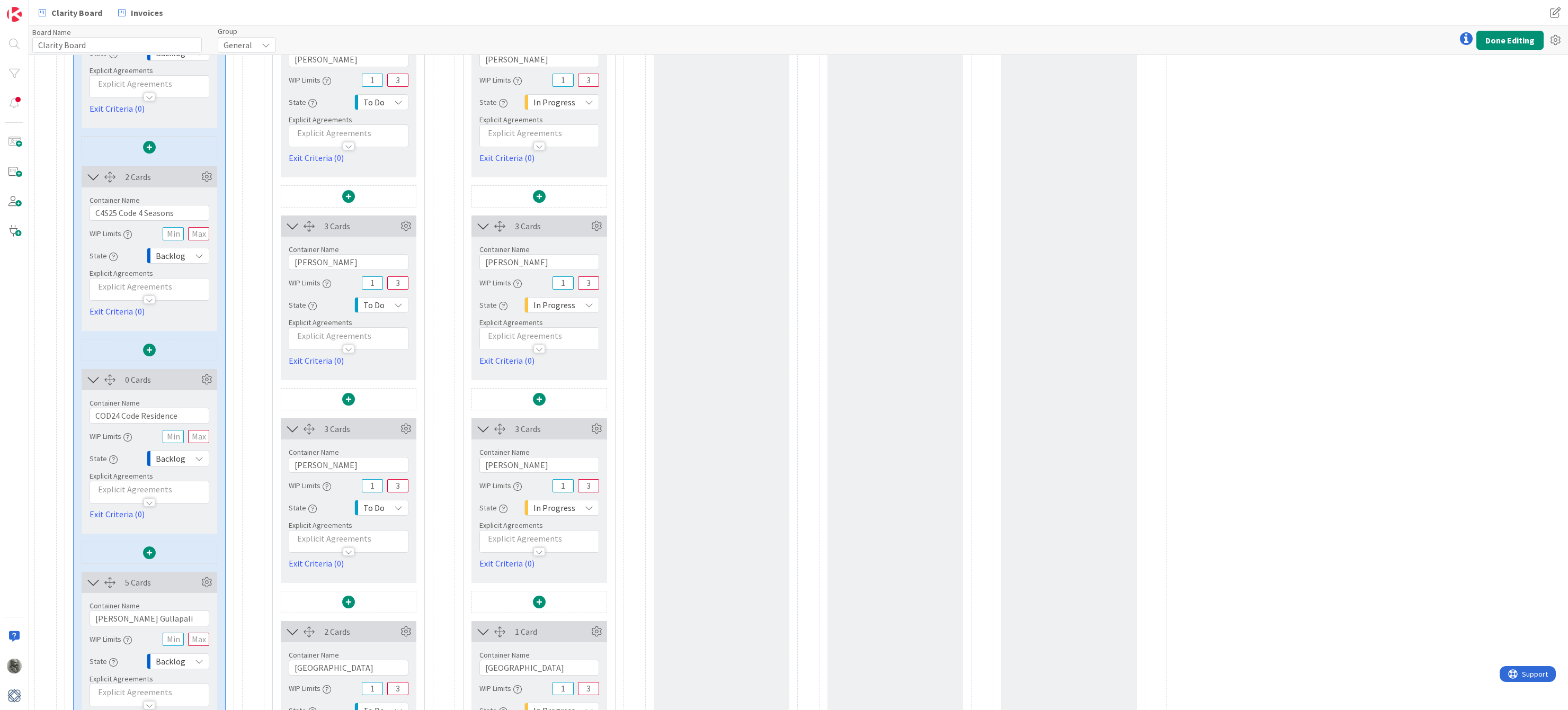
scroll to position [820, 0]
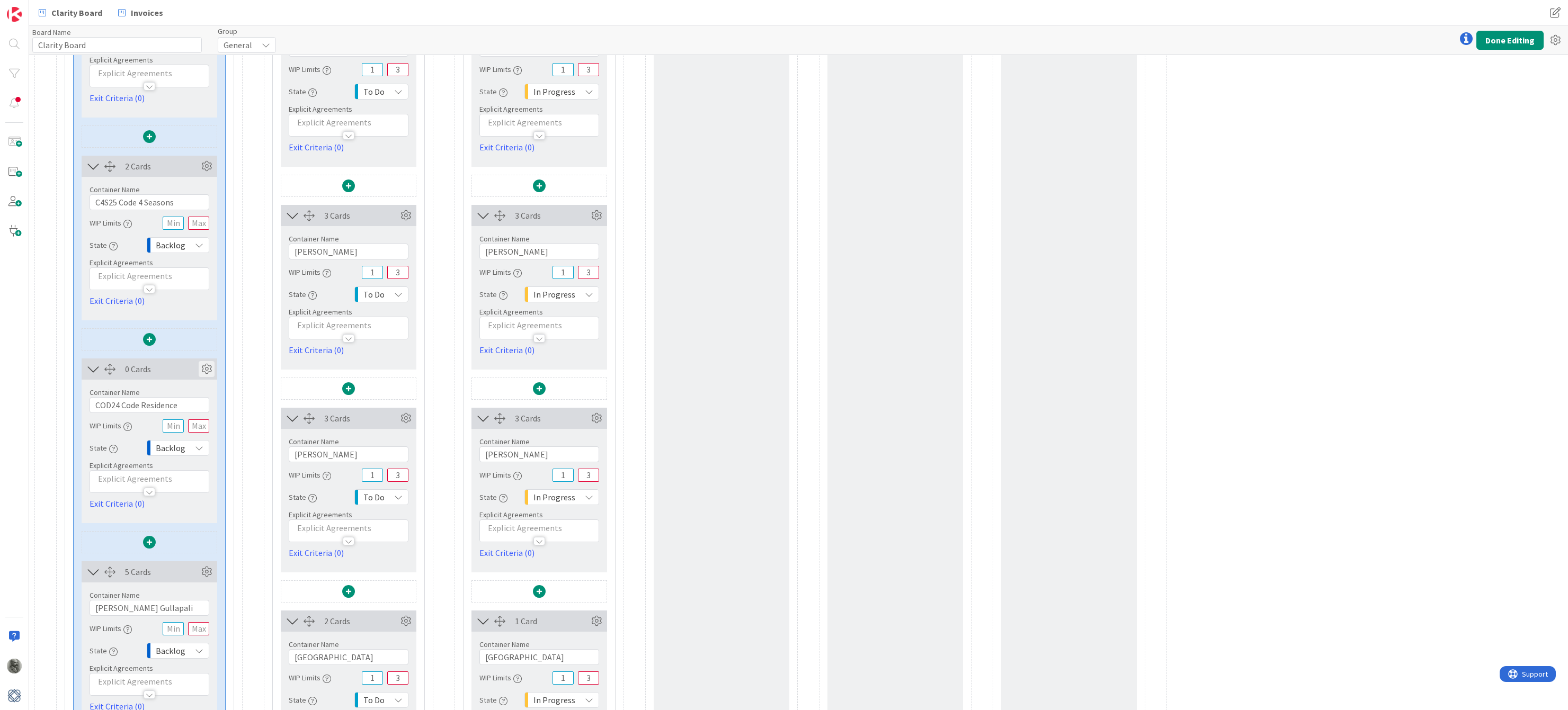
click at [208, 369] on icon at bounding box center [207, 369] width 16 height 16
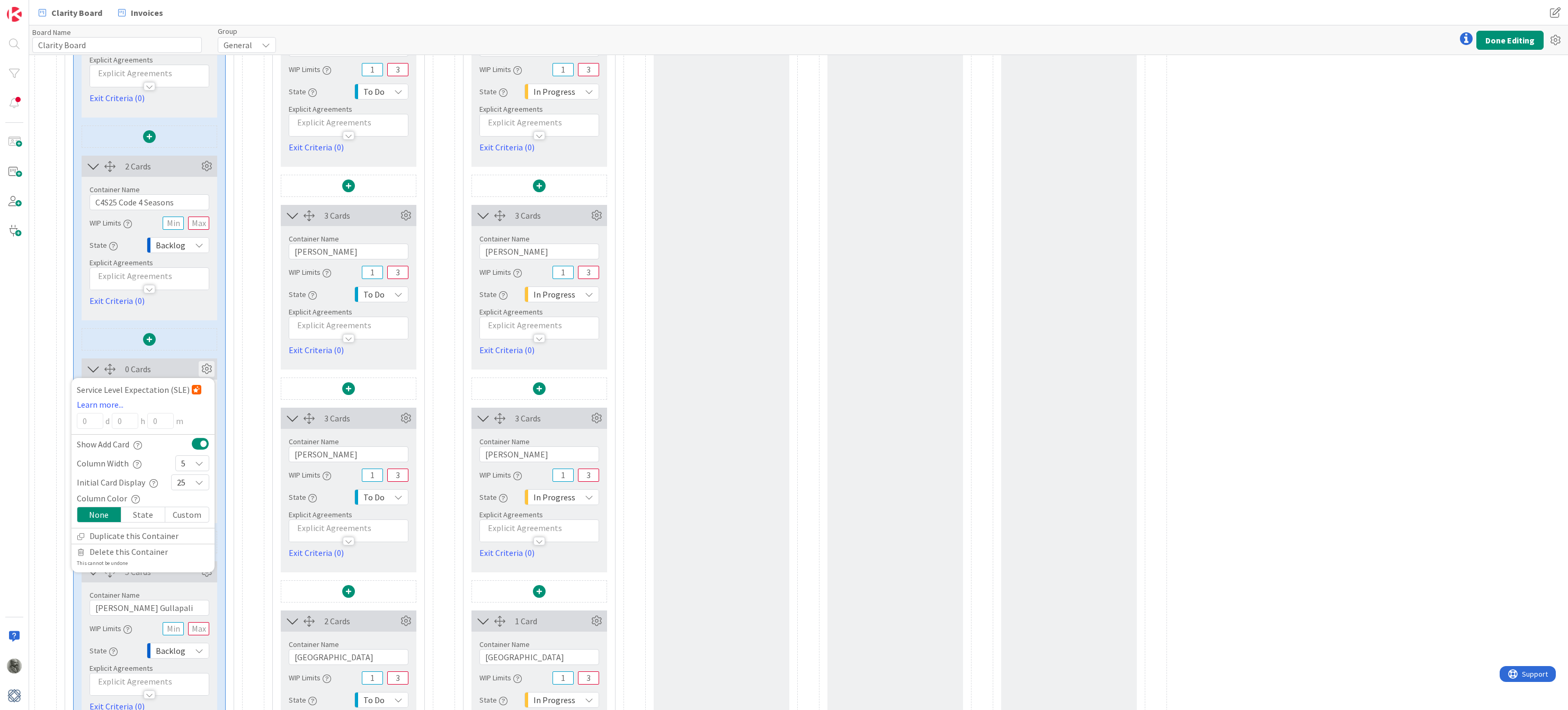
click at [190, 482] on div "25" at bounding box center [190, 482] width 38 height 16
click at [183, 581] on icon at bounding box center [181, 581] width 8 height 16
click at [204, 368] on icon at bounding box center [207, 369] width 16 height 16
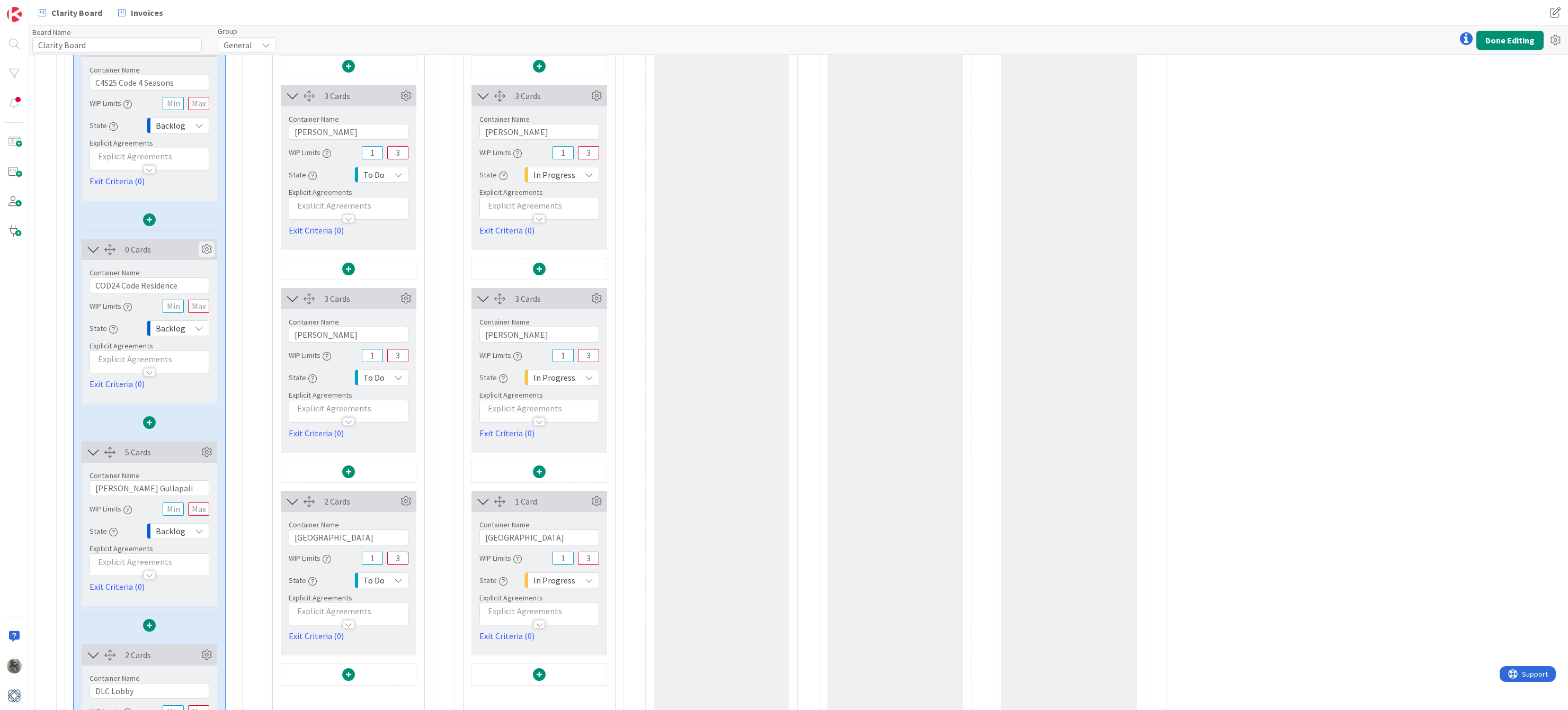
scroll to position [1030, 0]
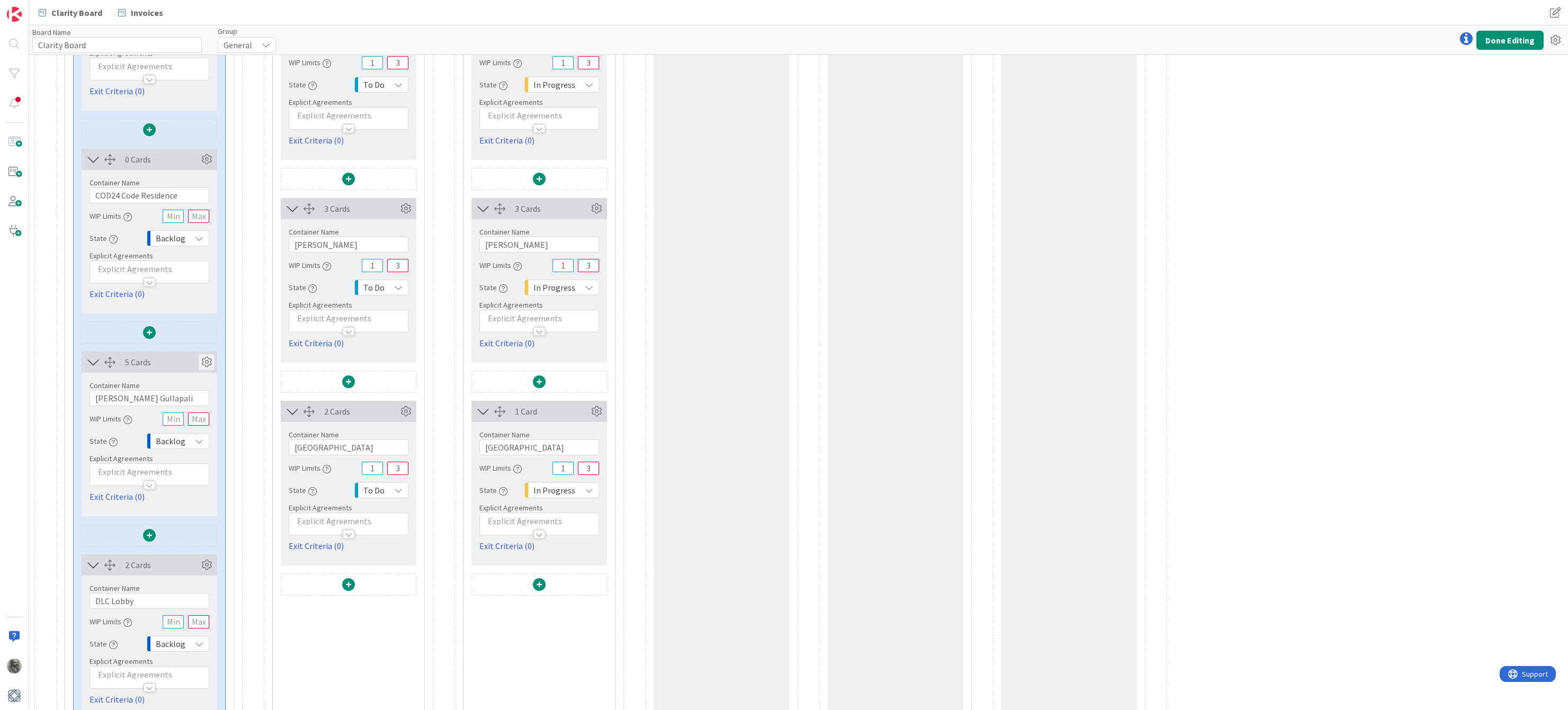
click at [208, 362] on icon at bounding box center [207, 362] width 16 height 16
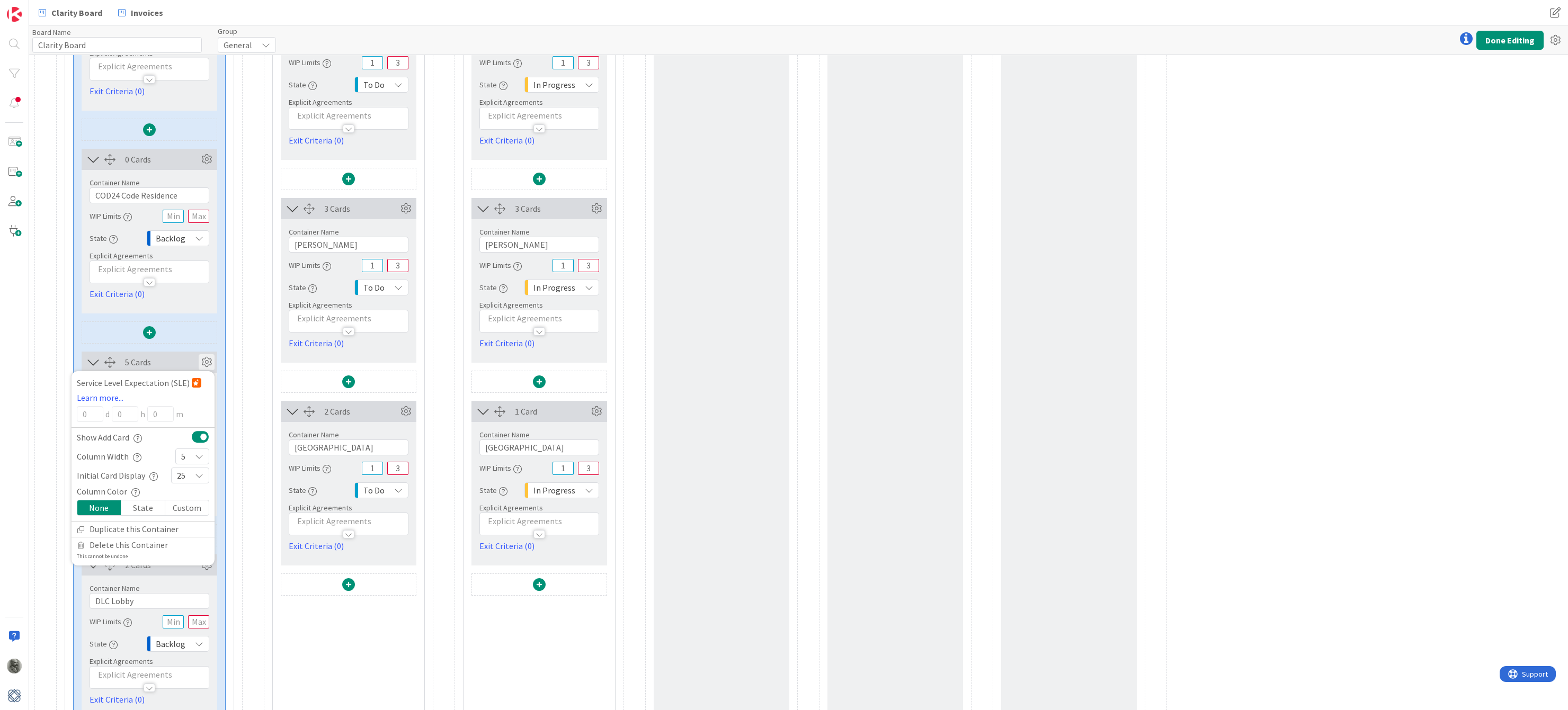
click at [180, 469] on span "25" at bounding box center [181, 475] width 8 height 15
click at [184, 579] on icon at bounding box center [181, 575] width 8 height 16
click at [207, 359] on icon at bounding box center [207, 362] width 16 height 16
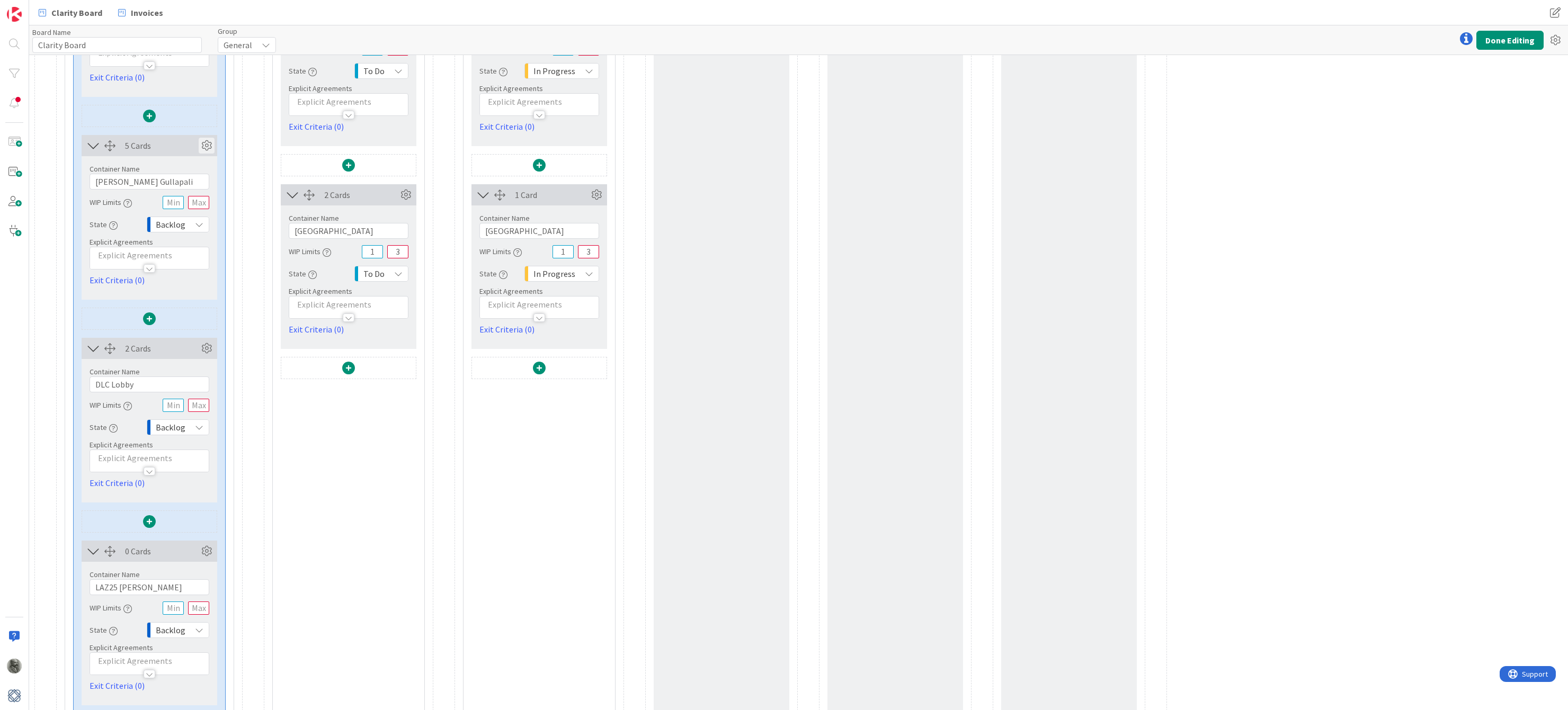
scroll to position [1265, 0]
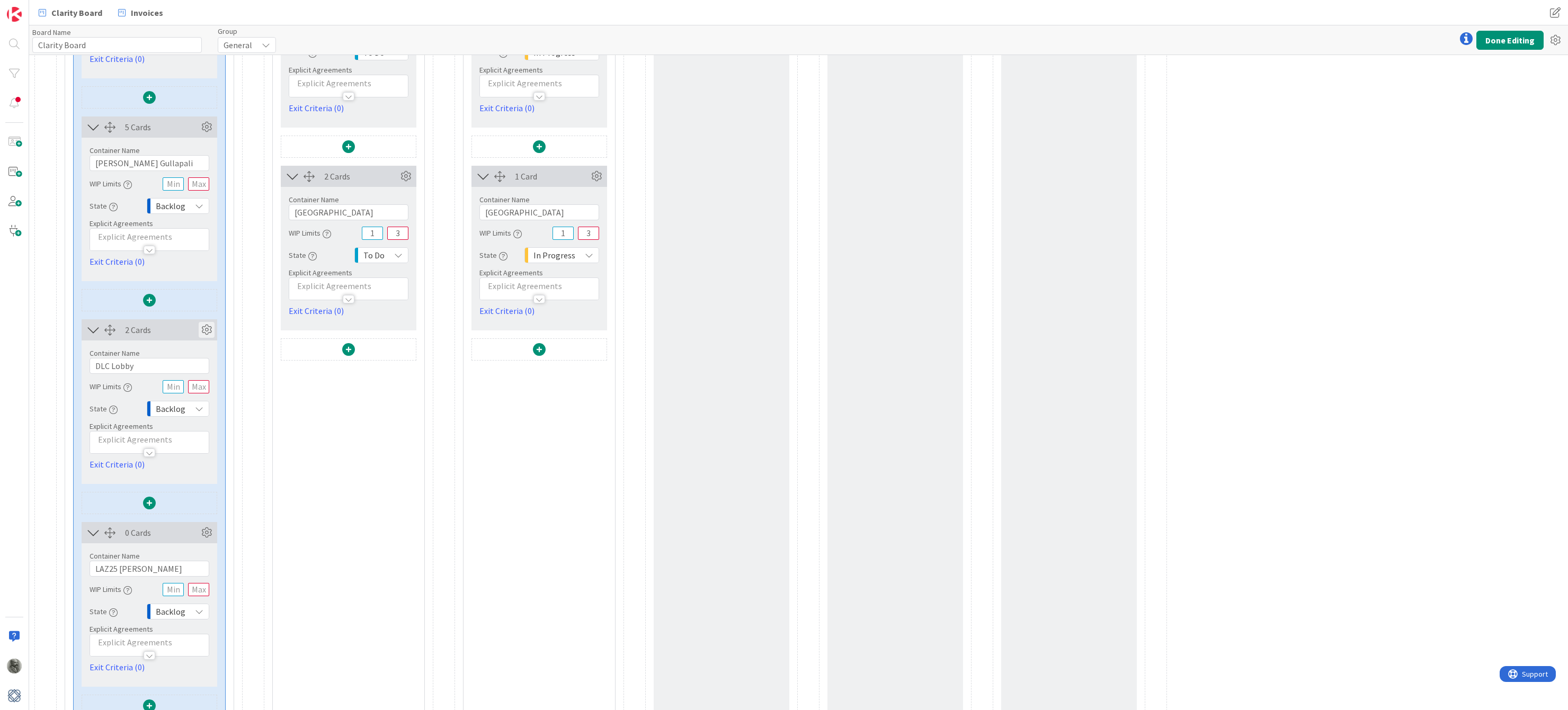
click at [210, 327] on icon at bounding box center [207, 330] width 16 height 16
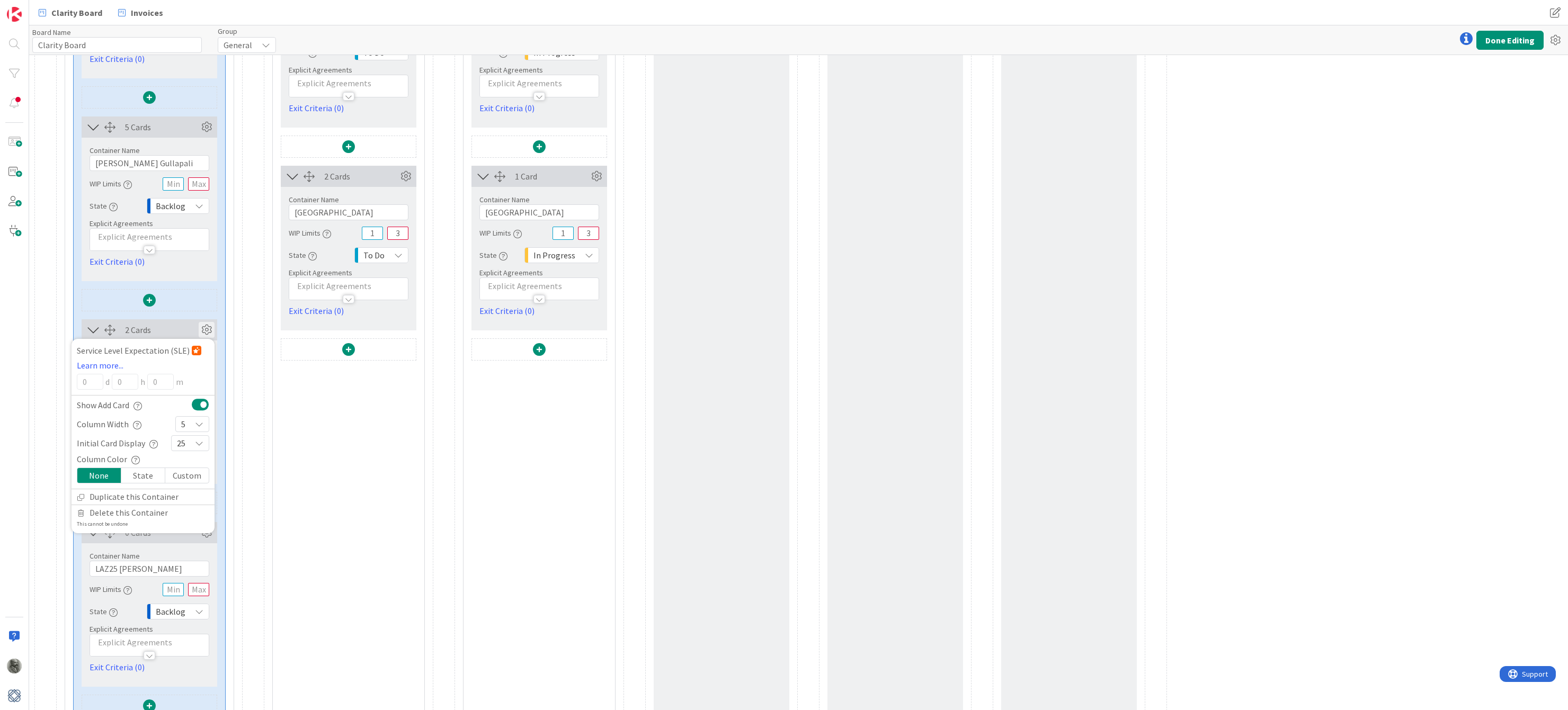
click at [186, 445] on div "25" at bounding box center [190, 443] width 38 height 16
click at [186, 542] on link "5" at bounding box center [190, 542] width 37 height 19
click at [207, 331] on icon at bounding box center [207, 330] width 16 height 16
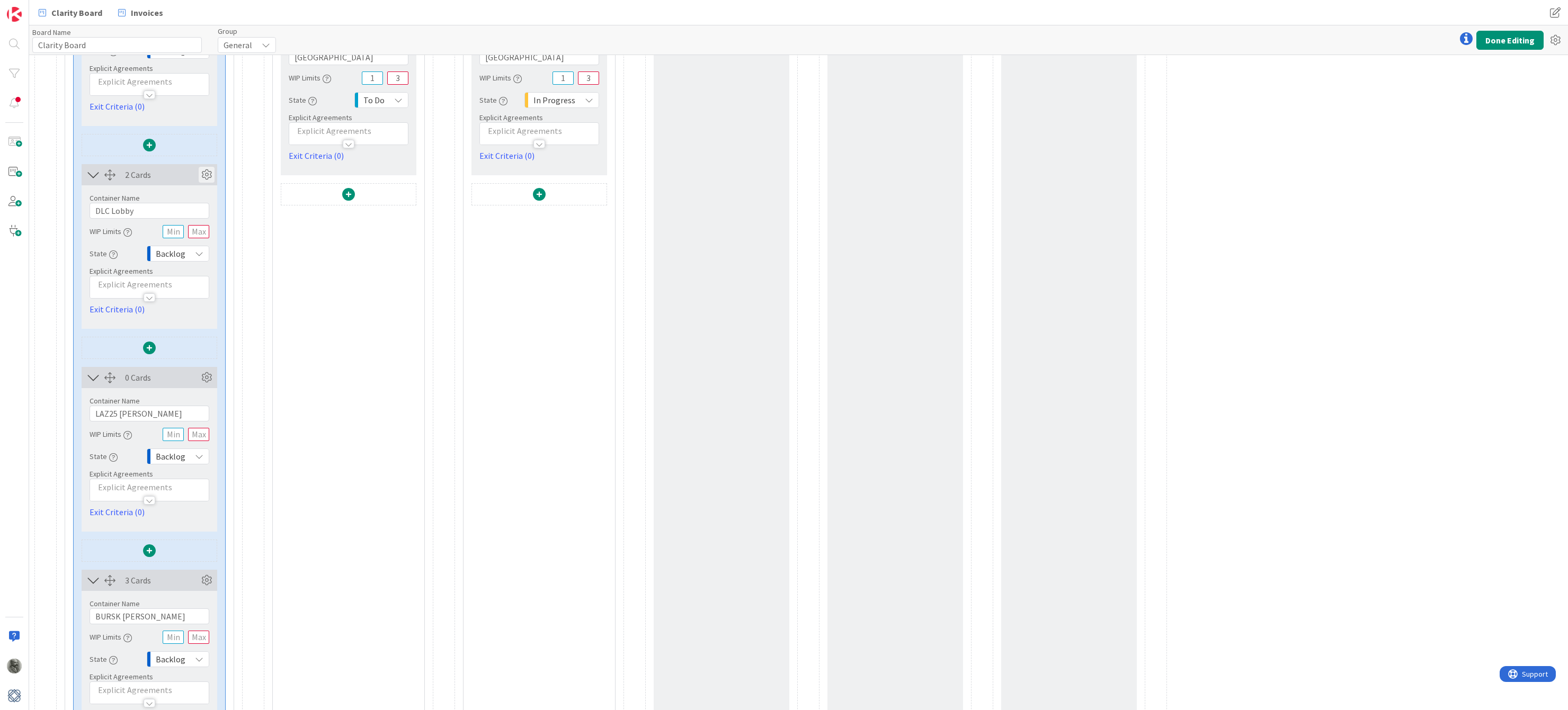
scroll to position [1500, 0]
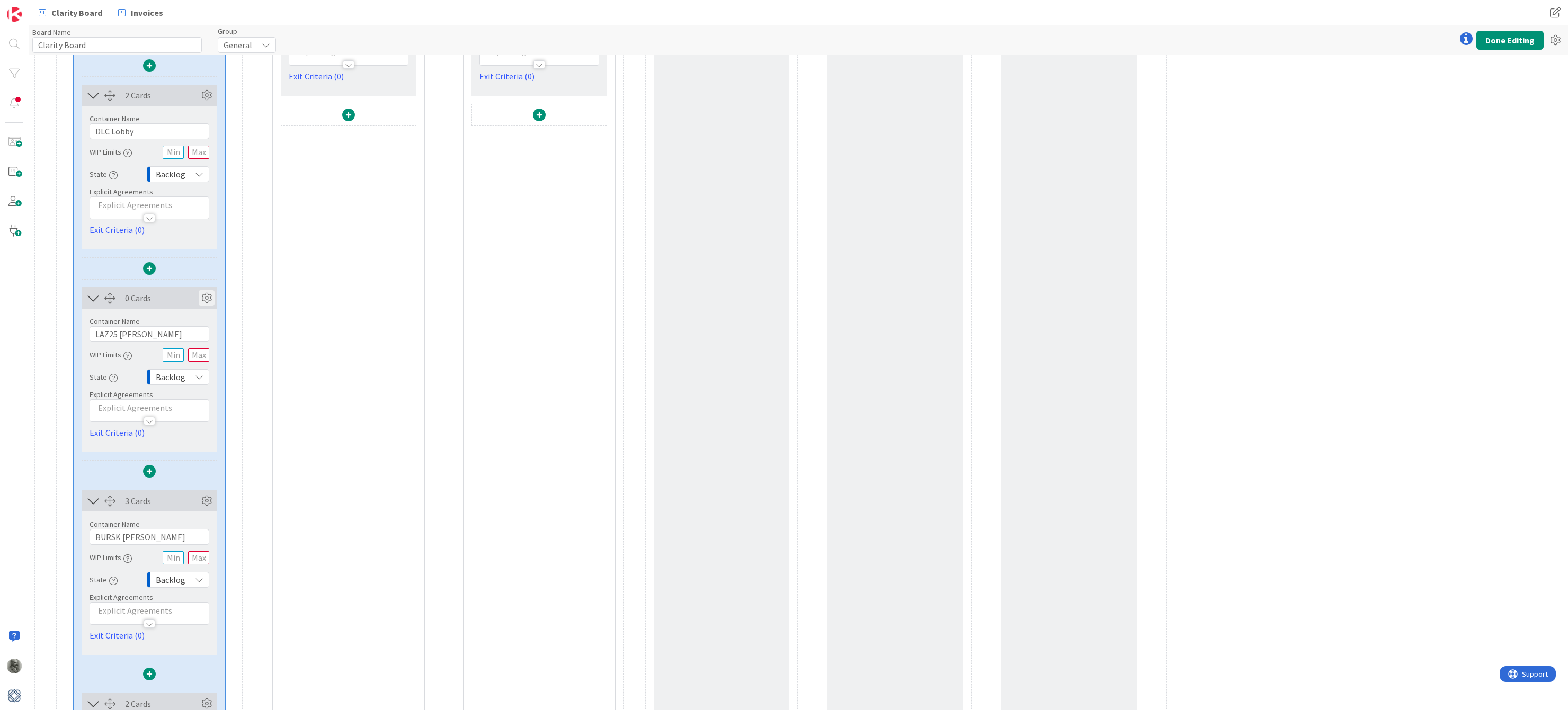
click at [206, 301] on icon at bounding box center [207, 298] width 16 height 16
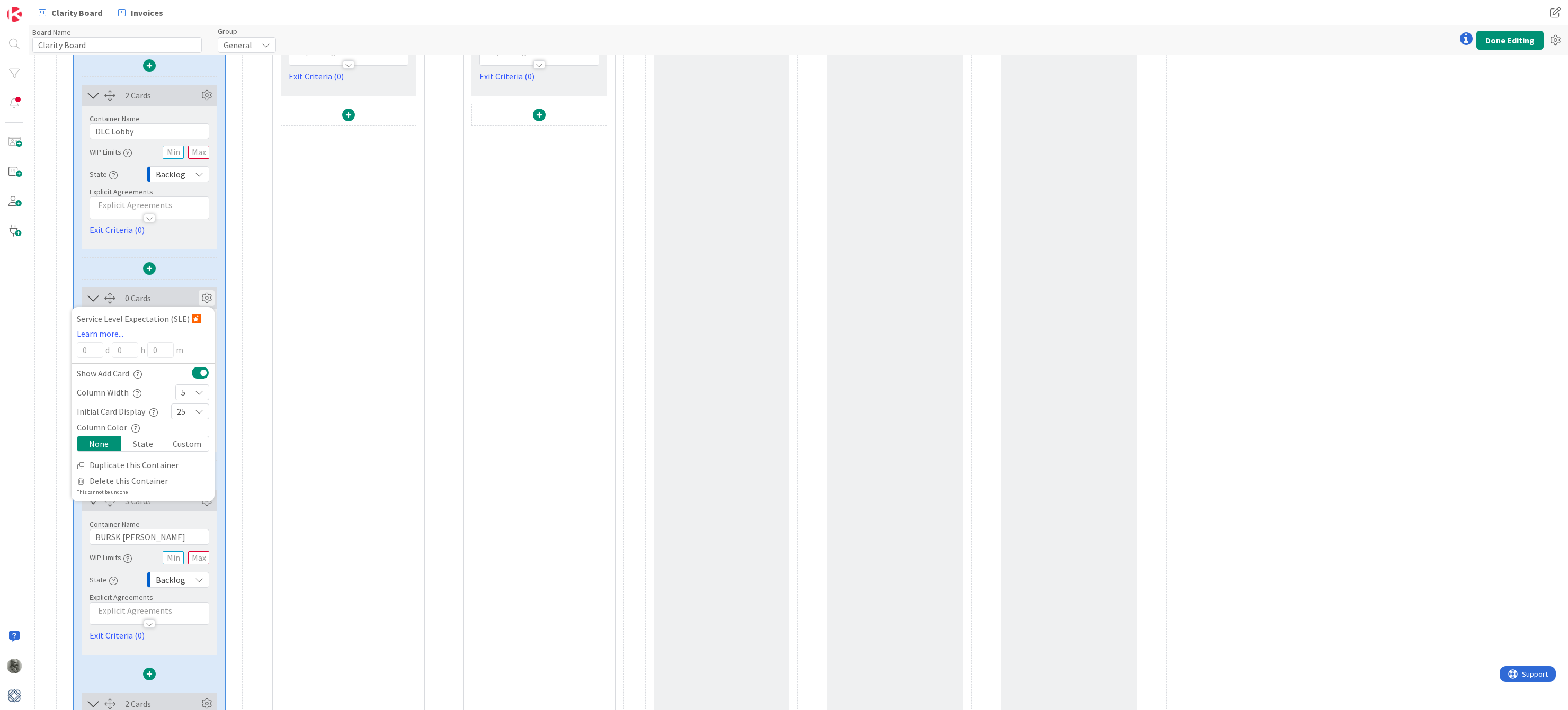
click at [186, 412] on div "25" at bounding box center [190, 412] width 38 height 16
click at [190, 515] on link "5" at bounding box center [190, 511] width 37 height 19
click at [208, 295] on icon at bounding box center [207, 298] width 16 height 16
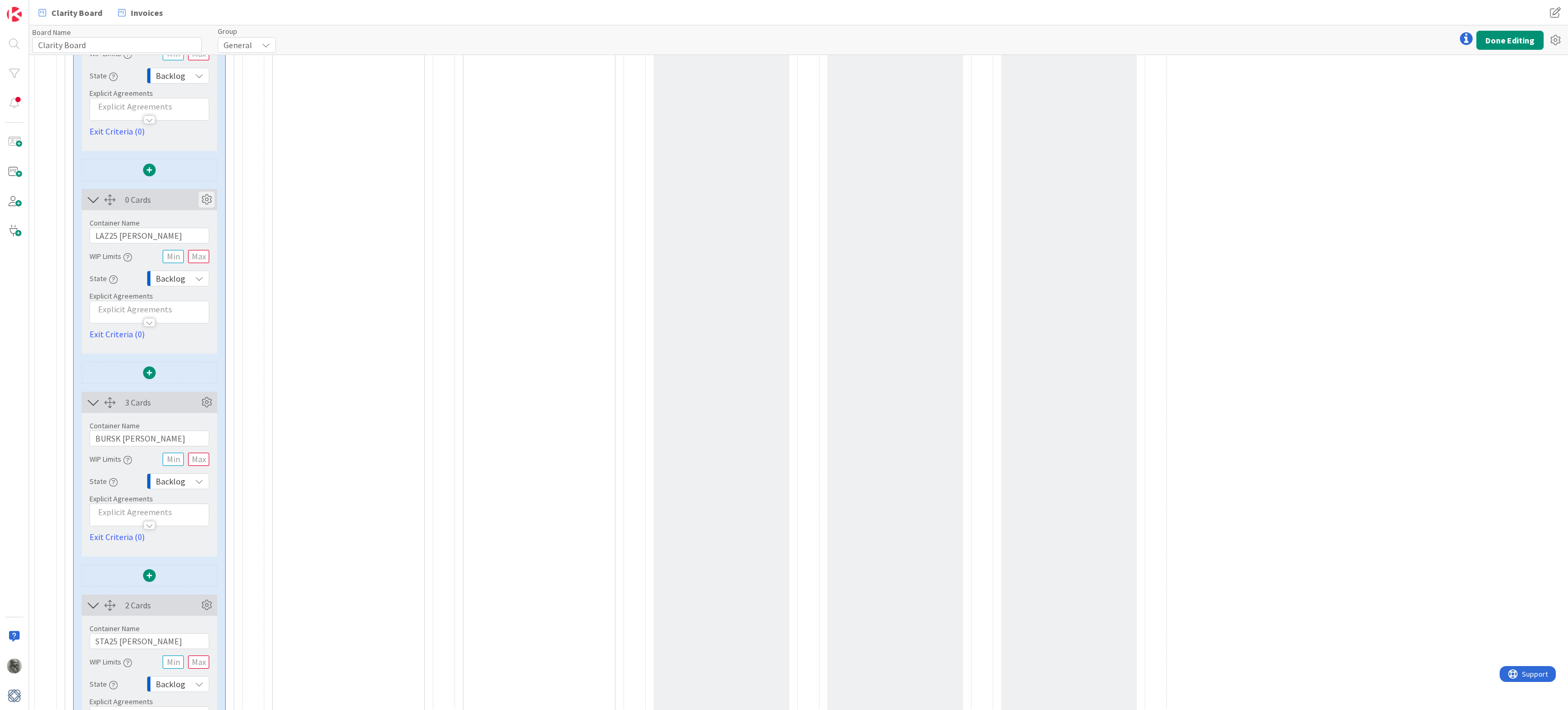
scroll to position [1657, 0]
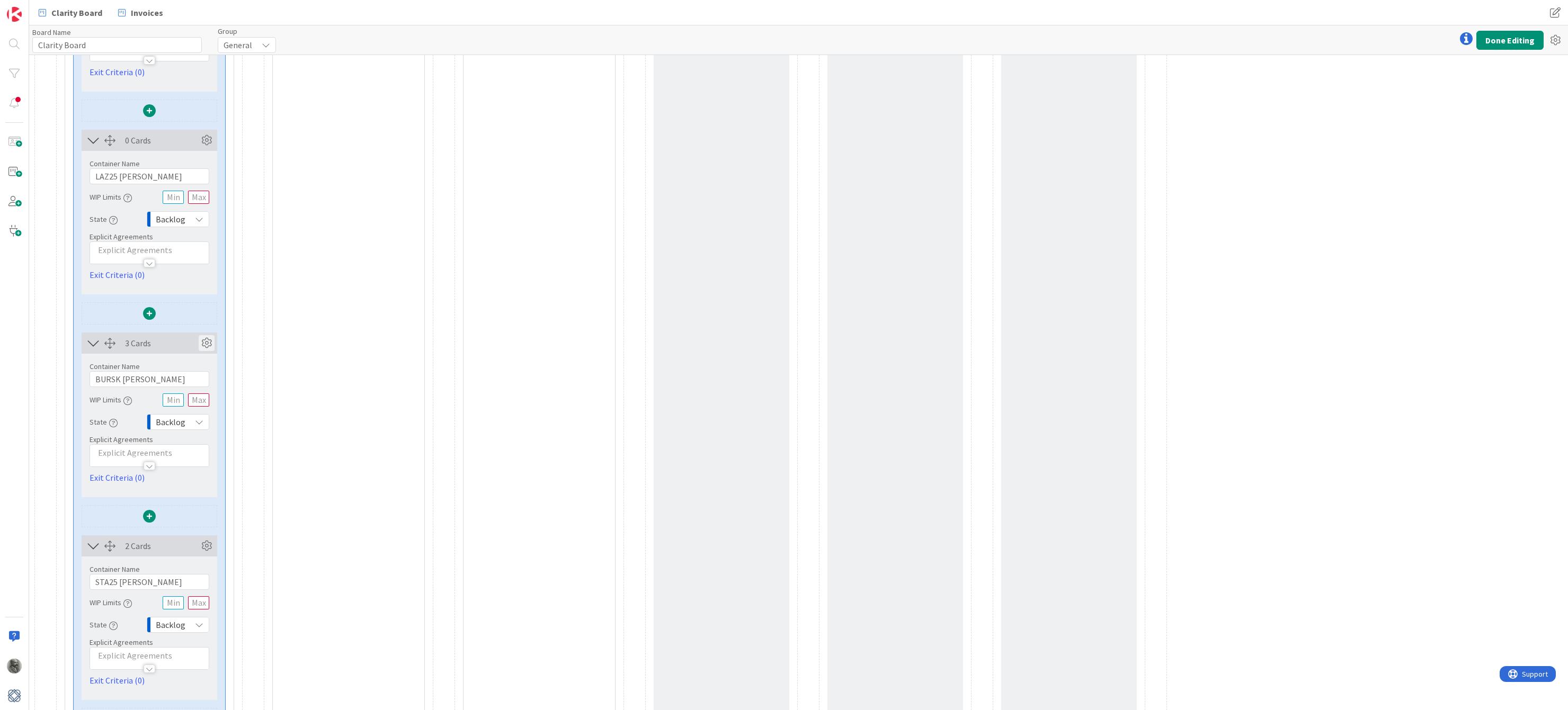
click at [204, 343] on icon at bounding box center [207, 343] width 16 height 16
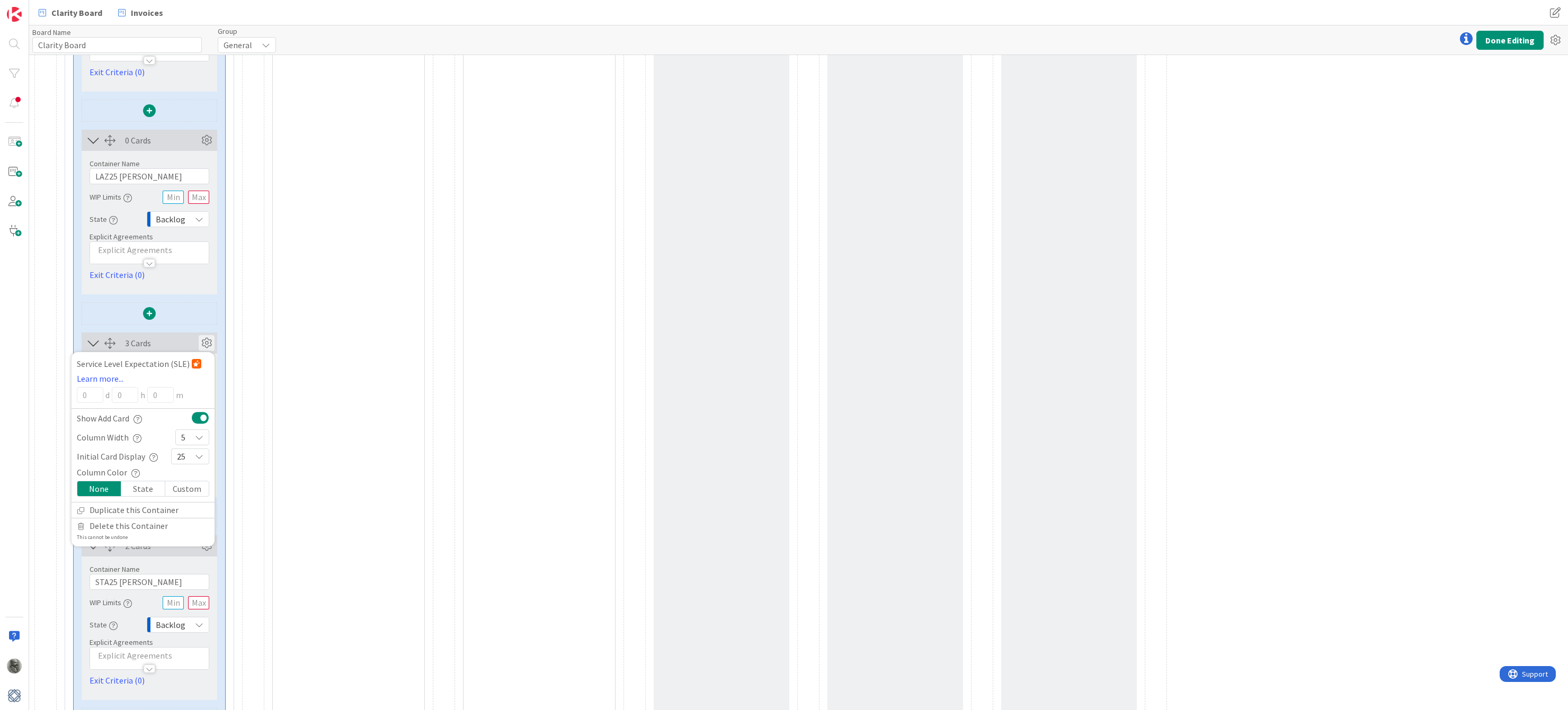
click at [185, 456] on span "25" at bounding box center [181, 456] width 8 height 15
click at [188, 557] on link "5" at bounding box center [190, 555] width 37 height 19
click at [206, 337] on icon at bounding box center [207, 338] width 16 height 16
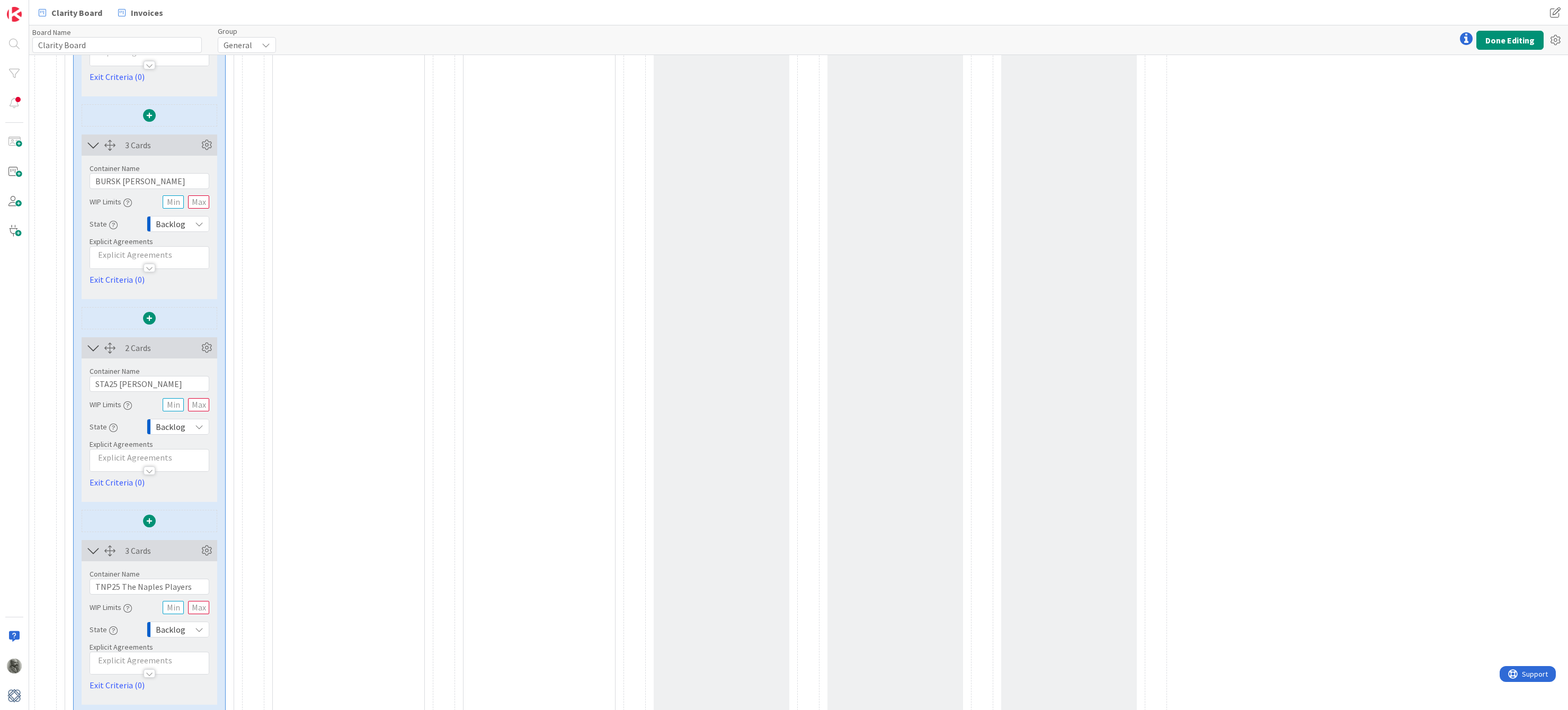
scroll to position [1869, 0]
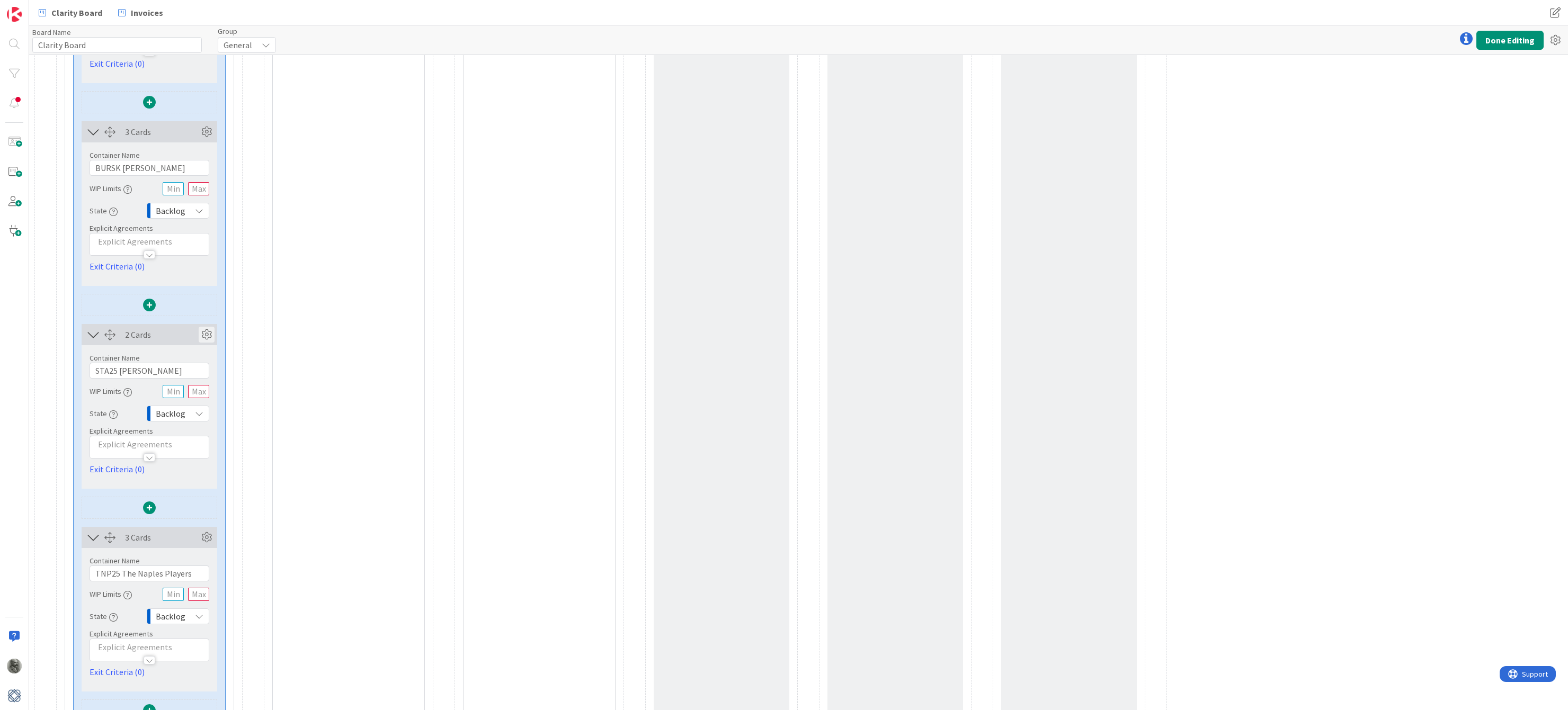
click at [206, 330] on icon at bounding box center [207, 334] width 16 height 16
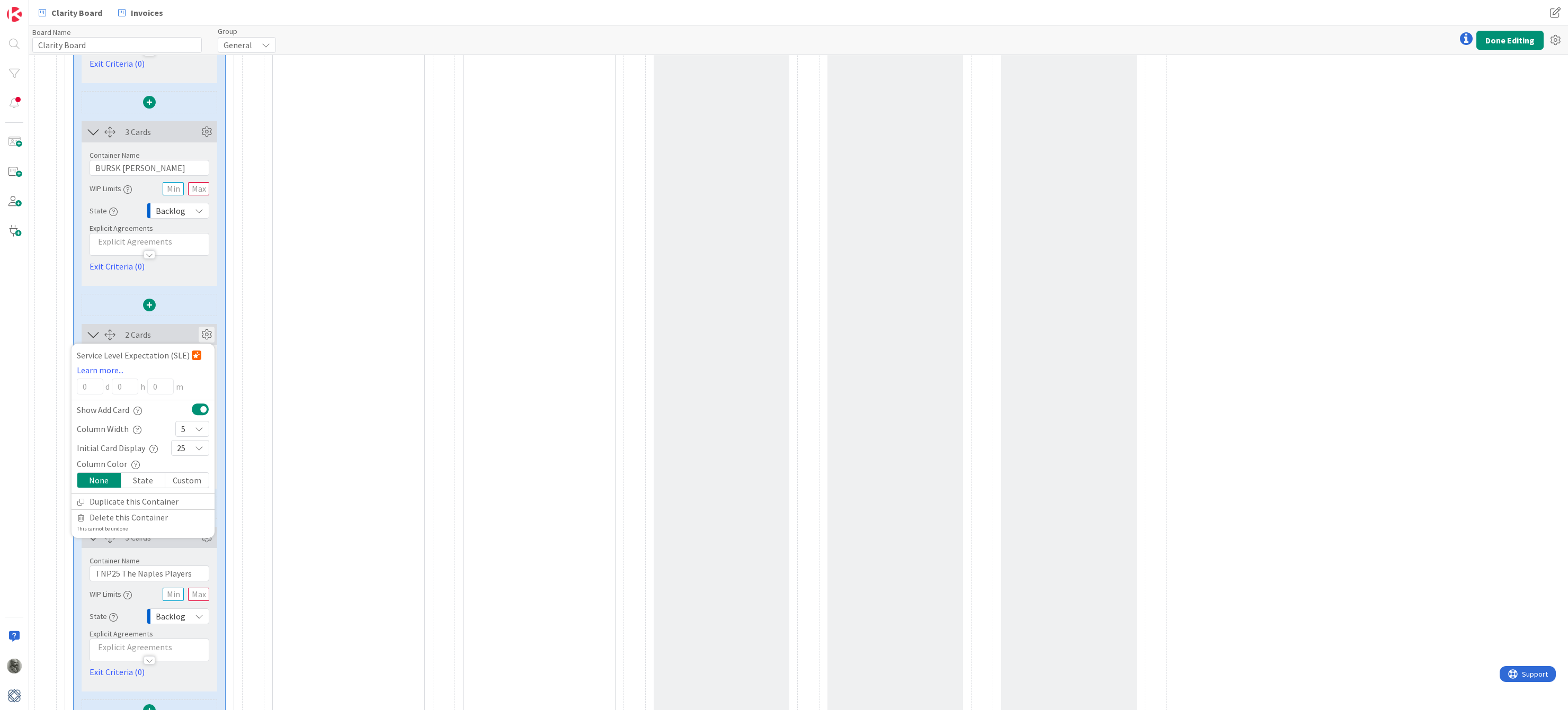
click at [192, 449] on div "25" at bounding box center [190, 448] width 38 height 16
click at [190, 553] on link "5" at bounding box center [190, 547] width 37 height 19
click at [199, 333] on icon at bounding box center [207, 334] width 16 height 16
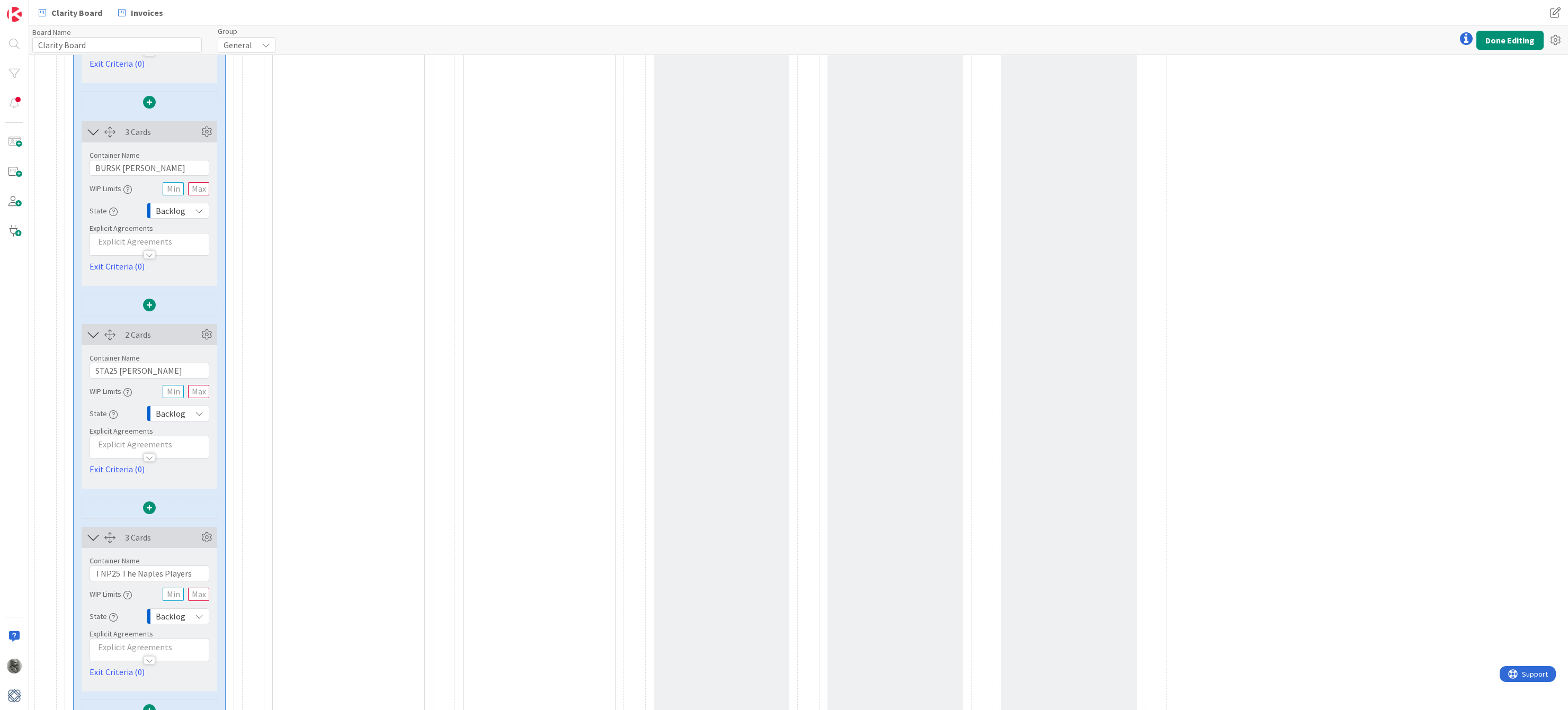
scroll to position [2009, 0]
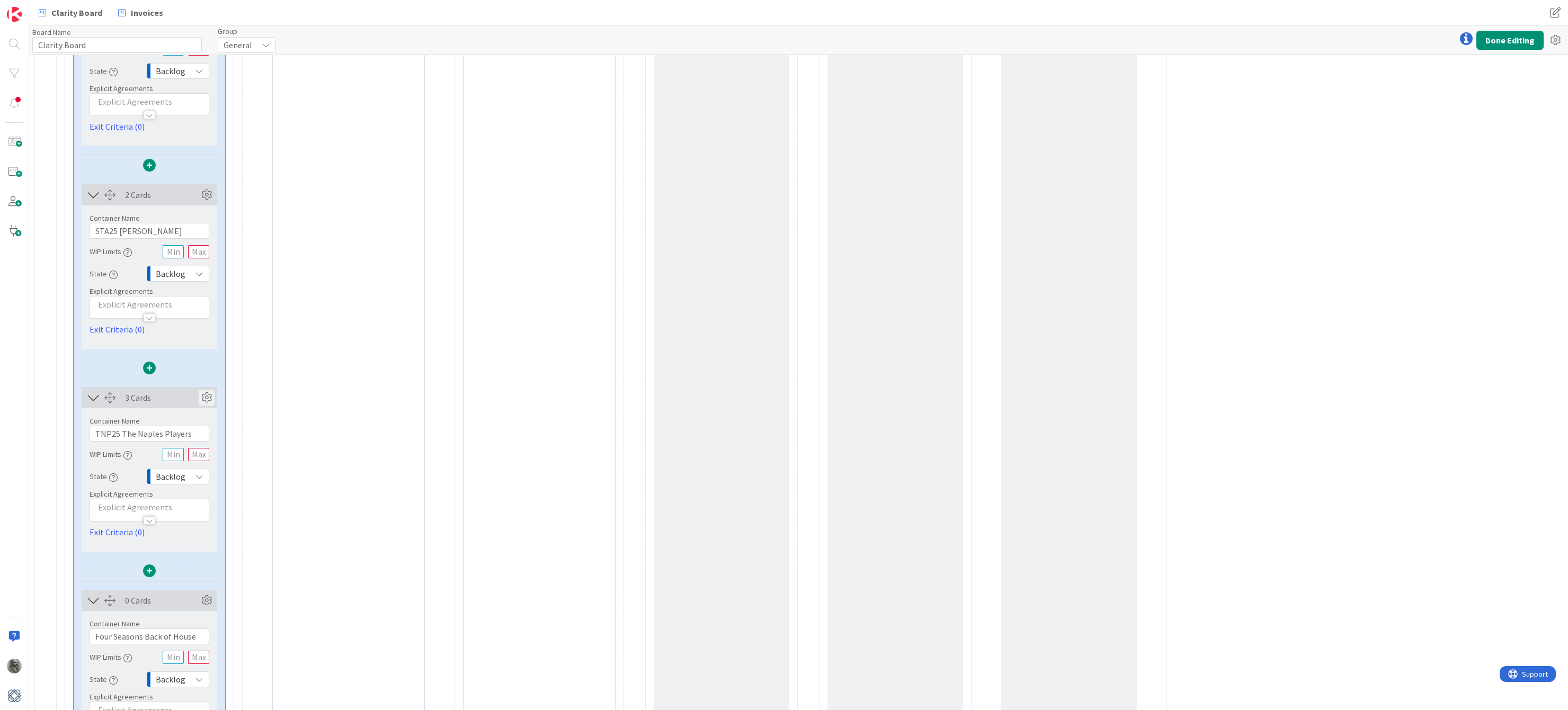
click at [206, 399] on icon at bounding box center [207, 397] width 16 height 16
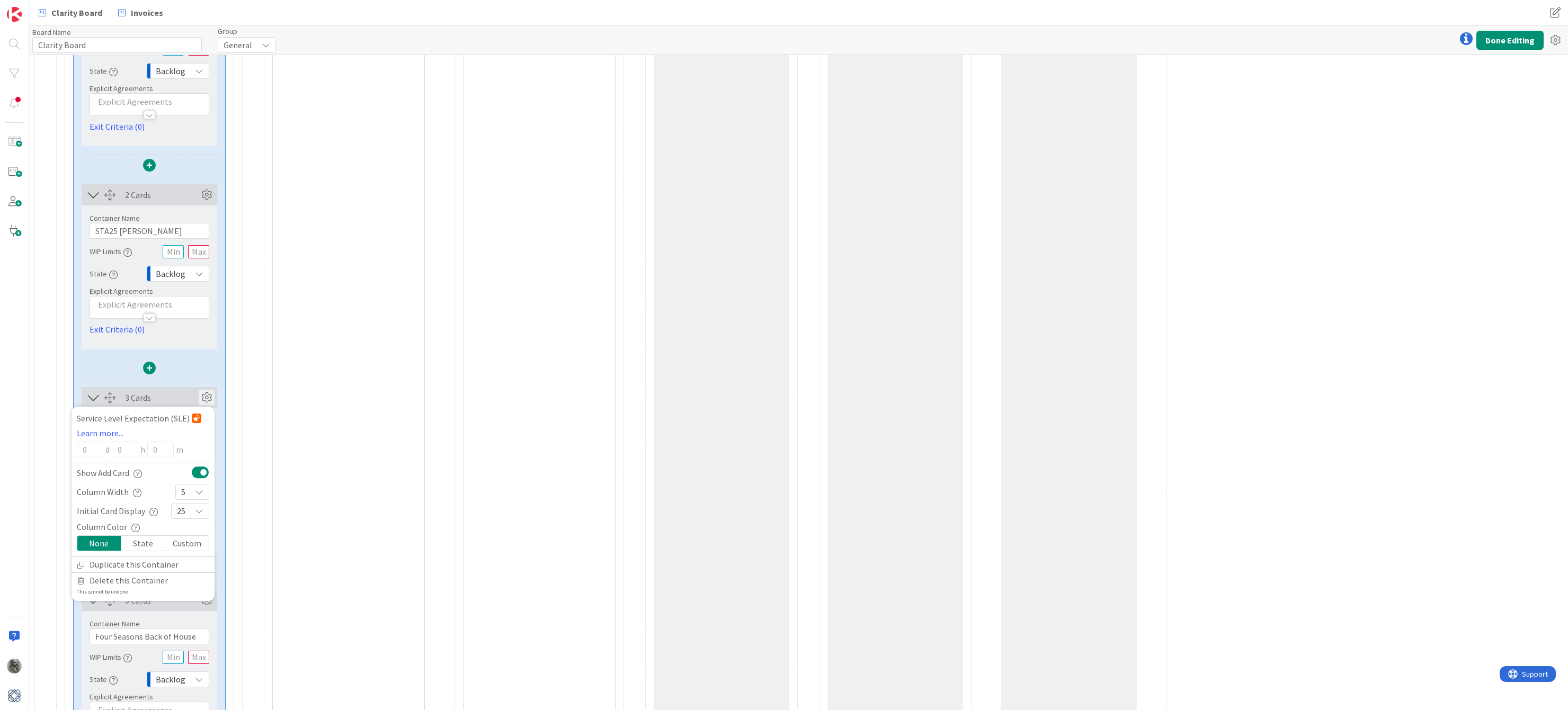
click at [190, 514] on div "25" at bounding box center [190, 511] width 38 height 16
click at [192, 378] on span "5" at bounding box center [197, 381] width 13 height 16
click at [204, 396] on icon at bounding box center [207, 397] width 16 height 16
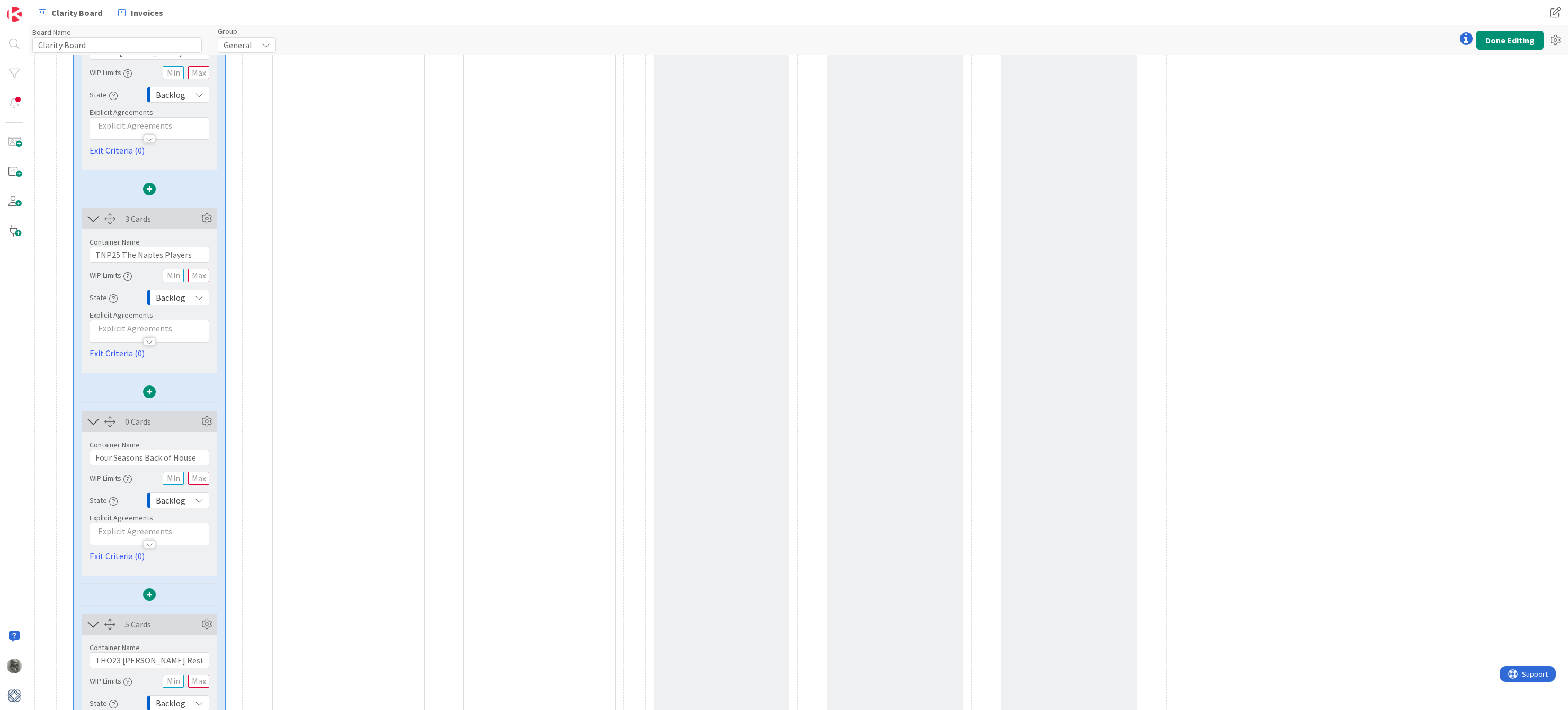
scroll to position [2321, 0]
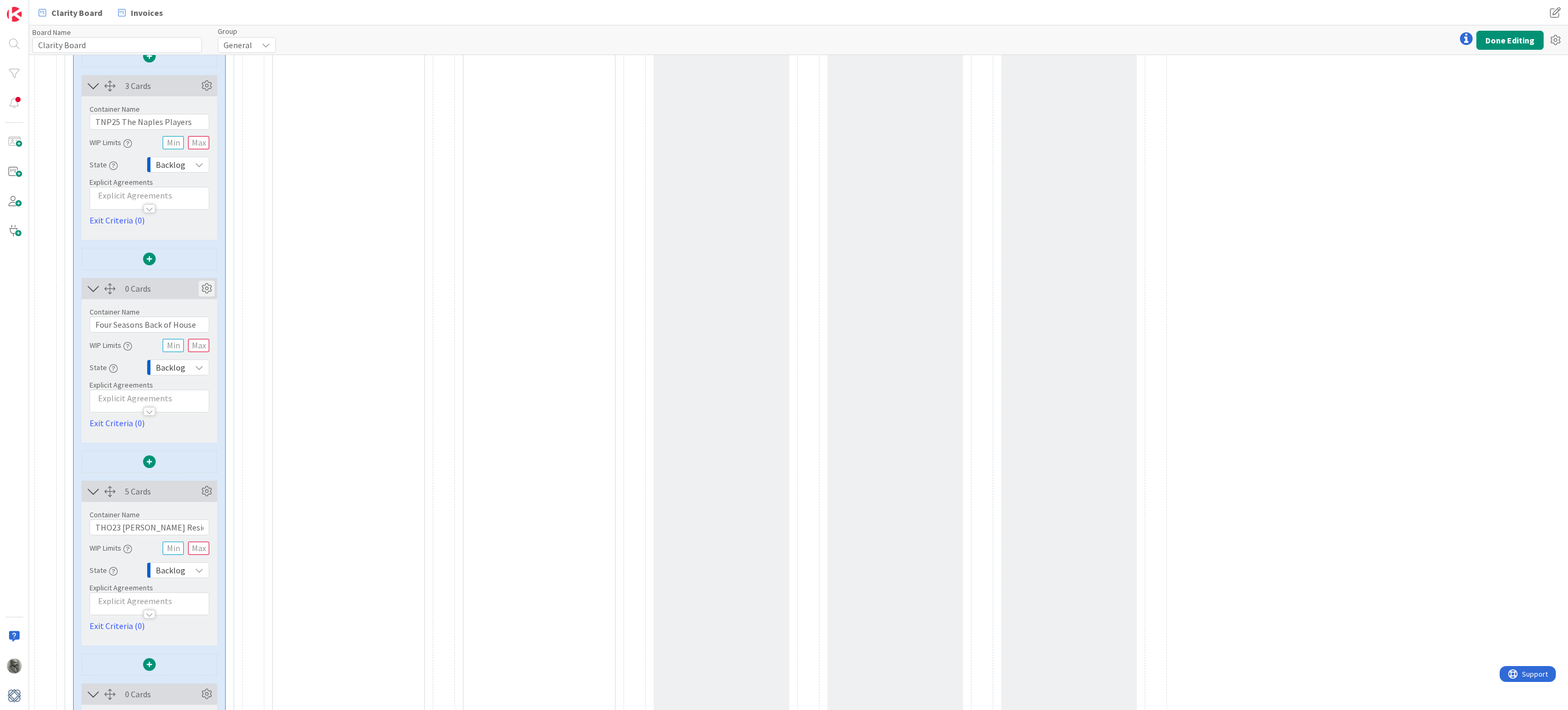
click at [208, 287] on icon at bounding box center [207, 289] width 16 height 16
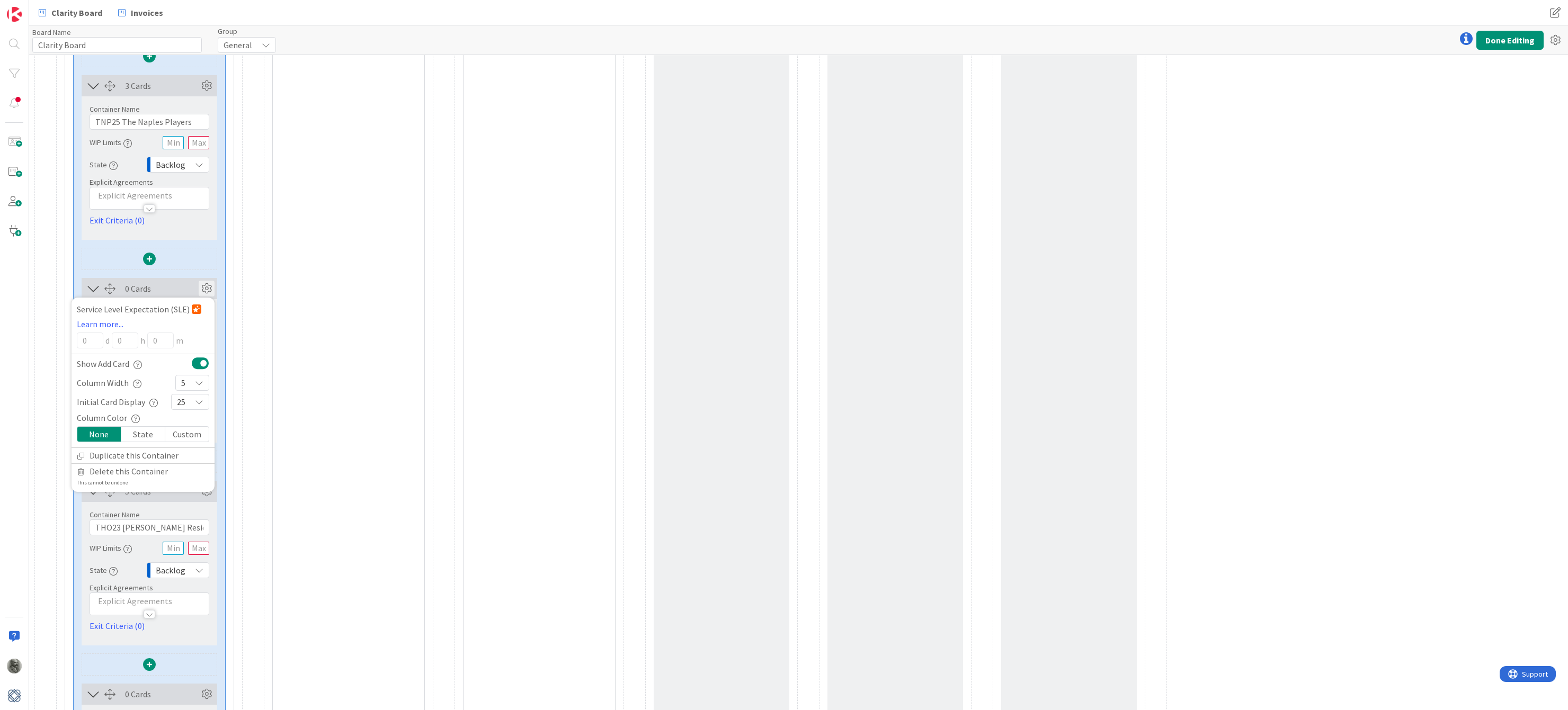
click at [186, 403] on div "25" at bounding box center [190, 402] width 38 height 16
click at [192, 503] on span "5" at bounding box center [197, 501] width 13 height 16
click at [205, 289] on icon at bounding box center [207, 289] width 16 height 16
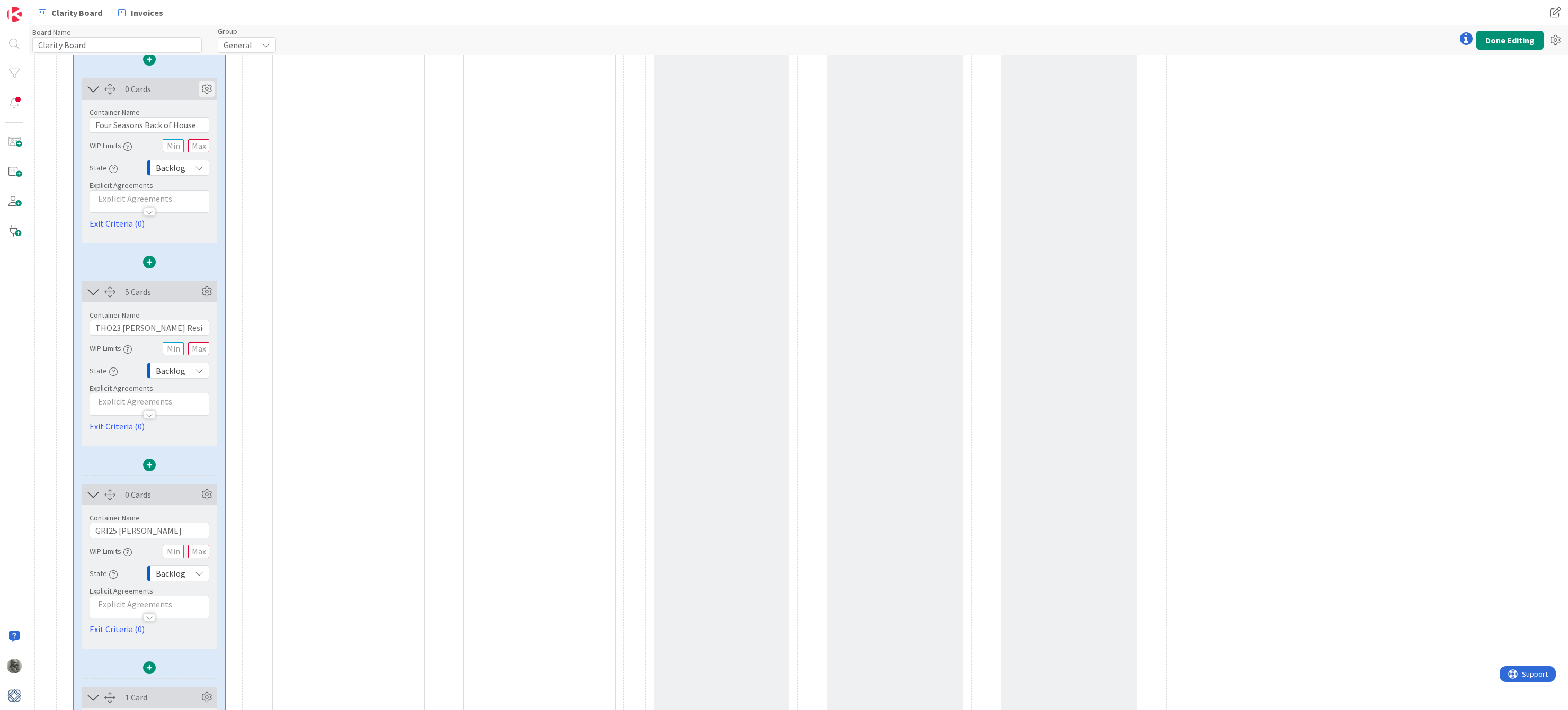
scroll to position [2595, 0]
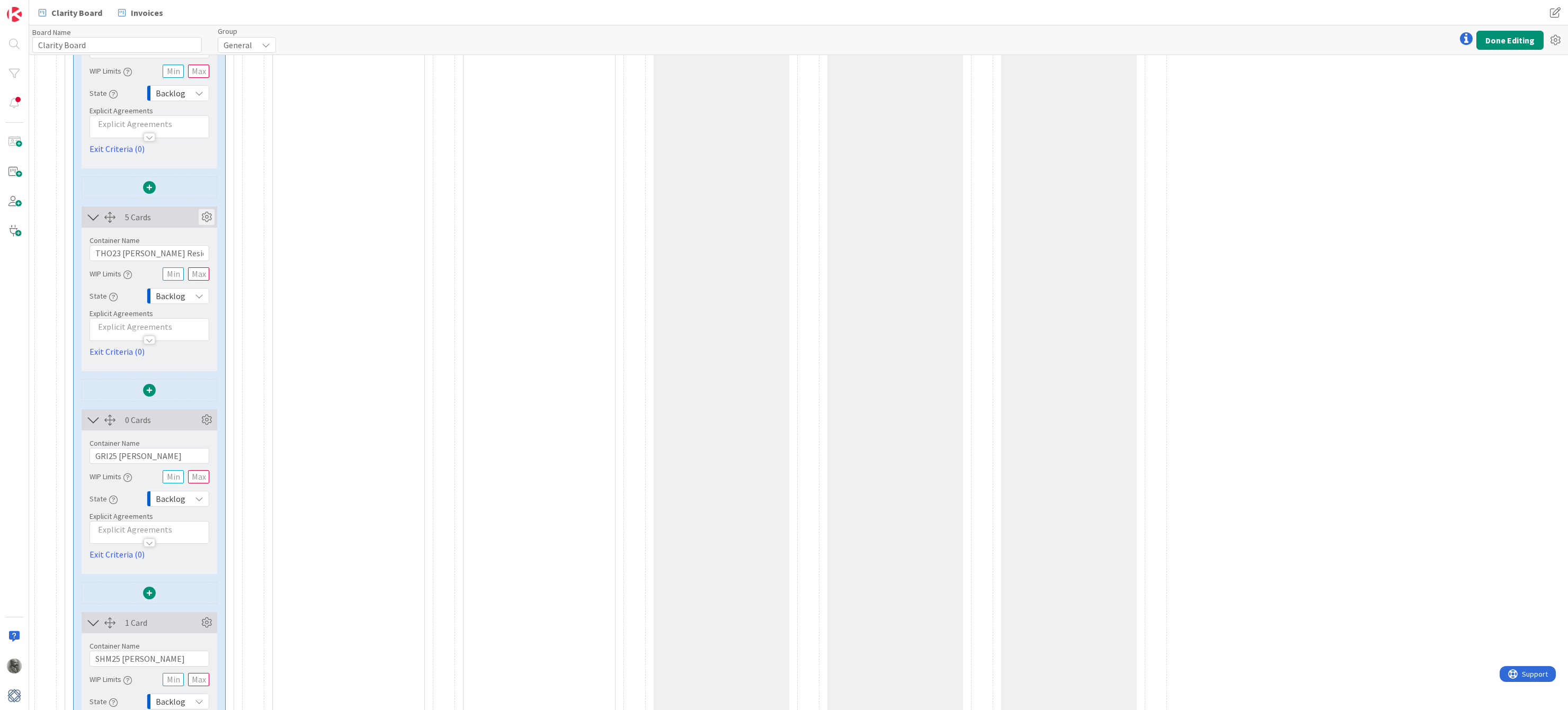
click at [208, 218] on icon at bounding box center [207, 217] width 16 height 16
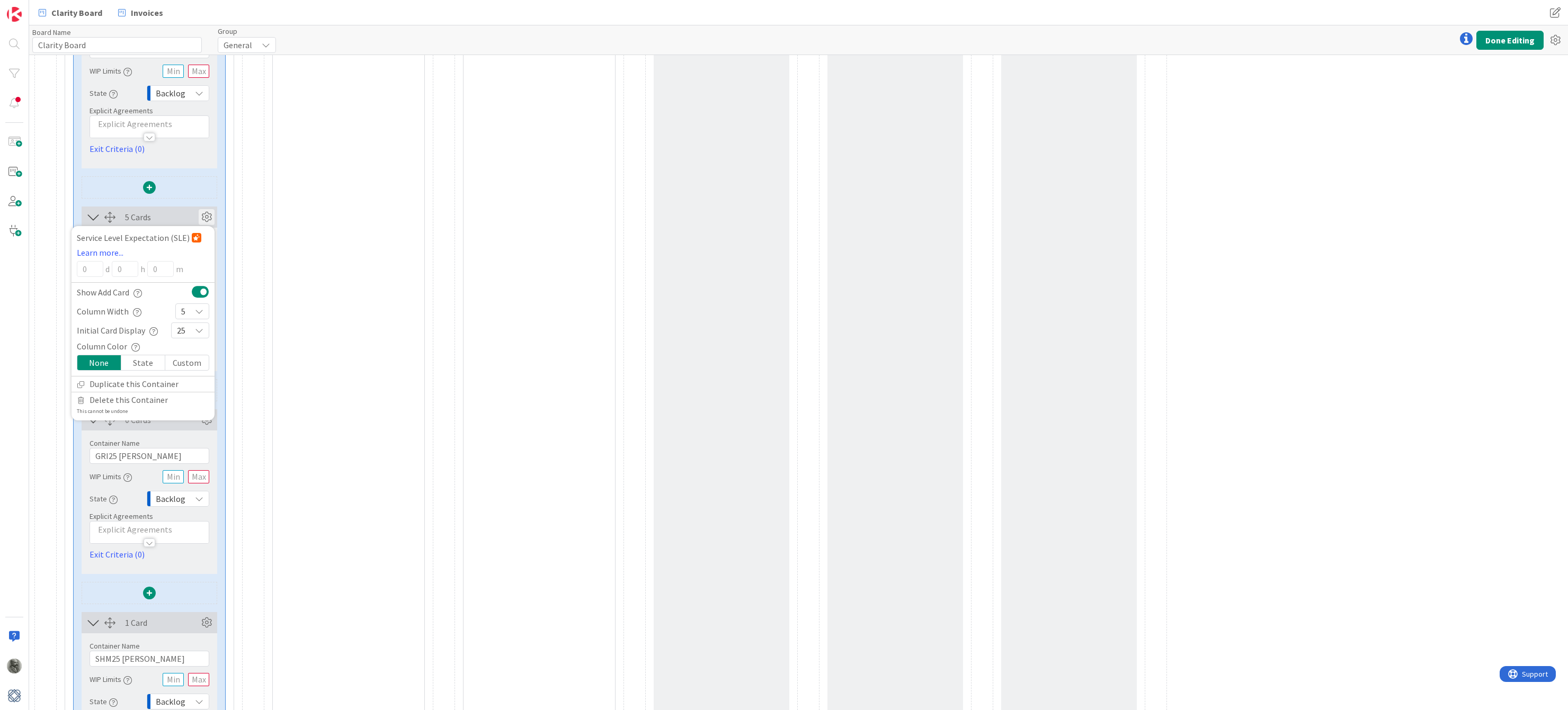
click at [185, 332] on div "25" at bounding box center [190, 330] width 38 height 16
click at [191, 428] on span "5" at bounding box center [197, 430] width 13 height 16
click at [208, 218] on icon at bounding box center [207, 217] width 16 height 16
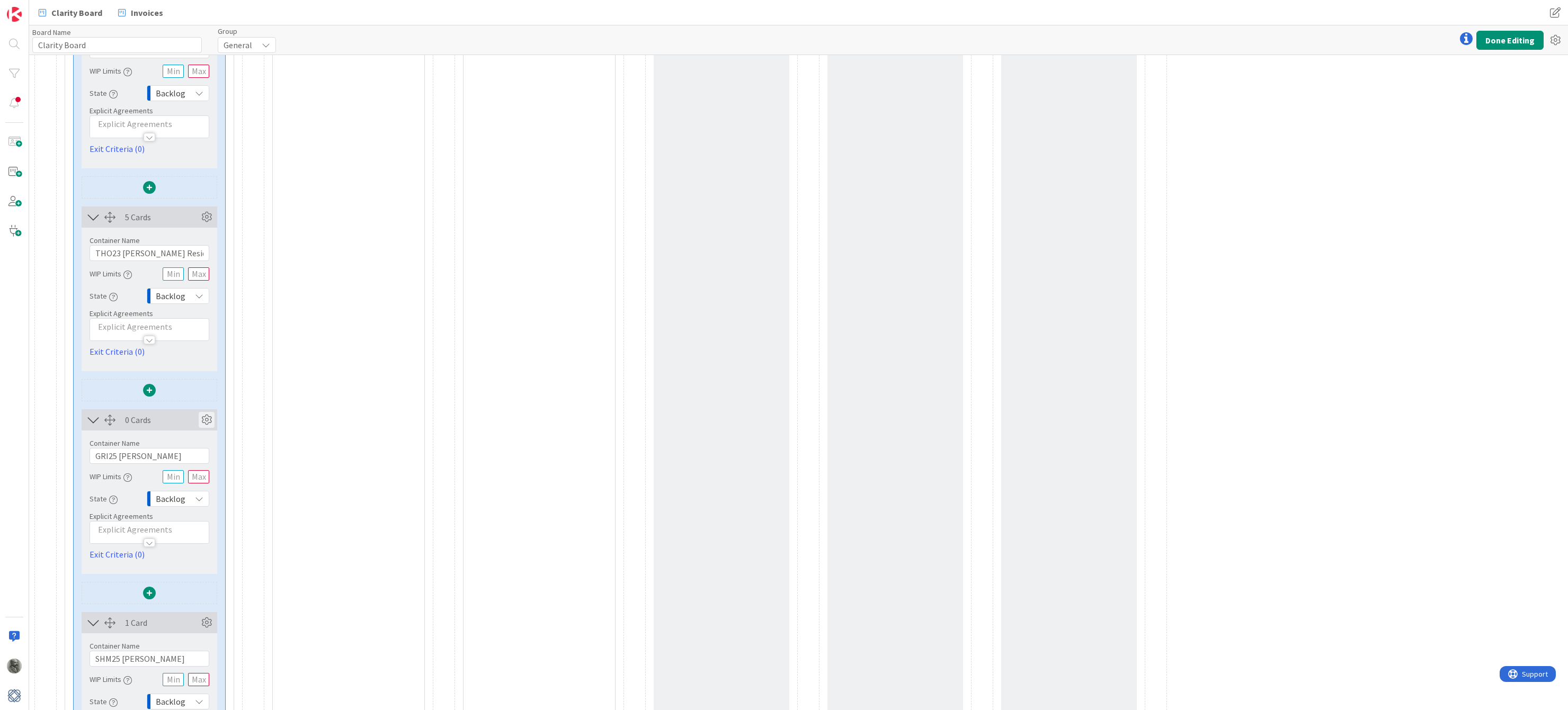
click at [208, 423] on icon at bounding box center [207, 420] width 16 height 16
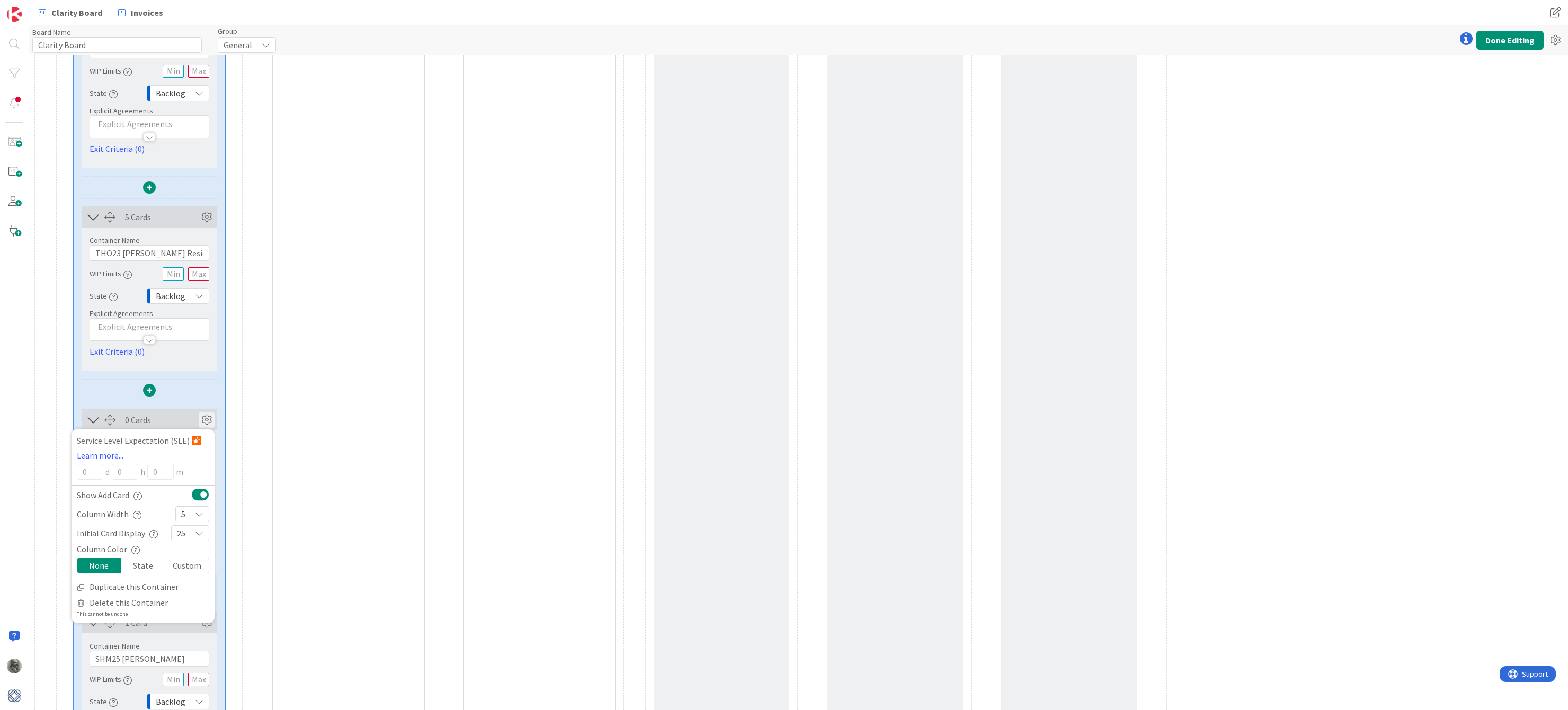
click at [186, 532] on div "25" at bounding box center [190, 533] width 38 height 16
click at [189, 403] on link "5" at bounding box center [190, 402] width 37 height 19
click at [210, 419] on icon at bounding box center [207, 420] width 16 height 16
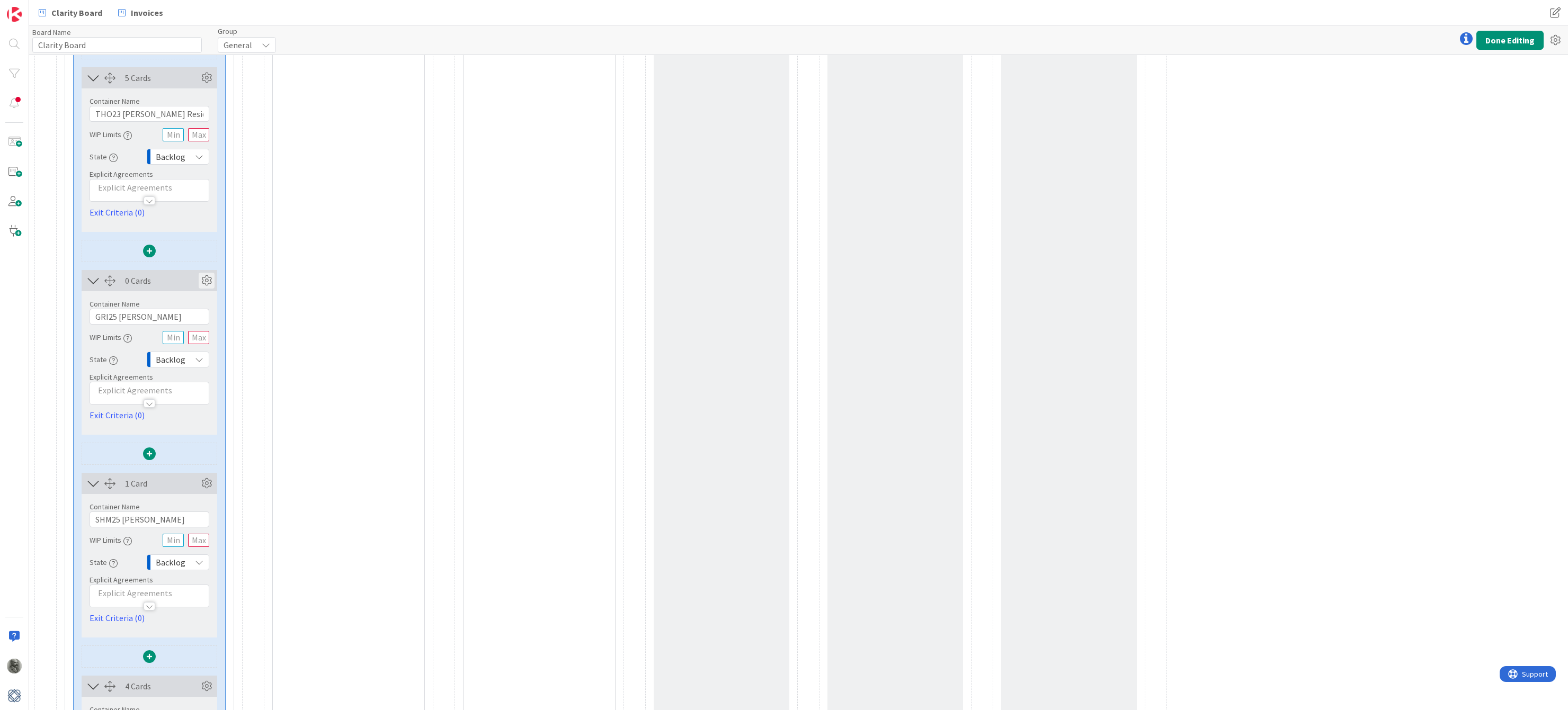
scroll to position [2835, 0]
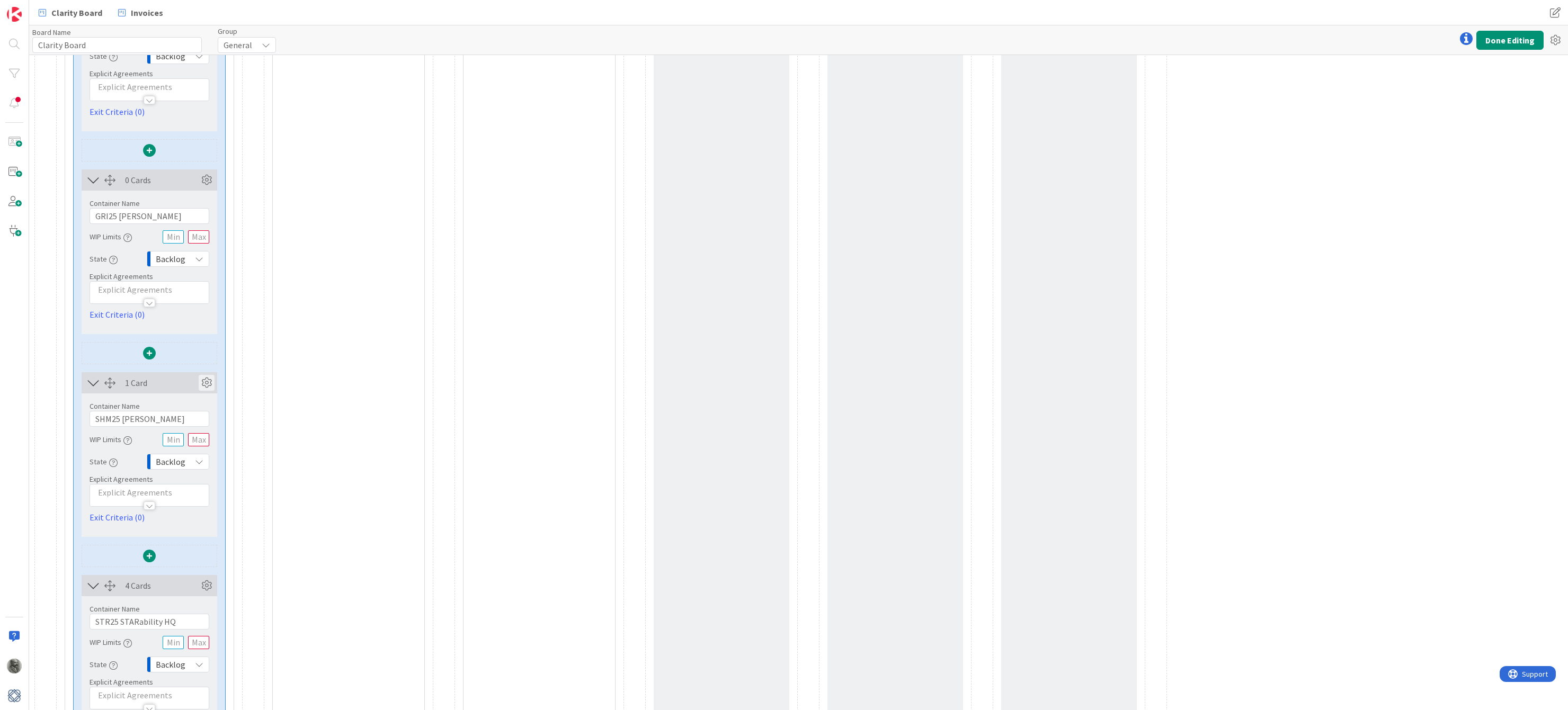
click at [207, 380] on icon at bounding box center [207, 383] width 16 height 16
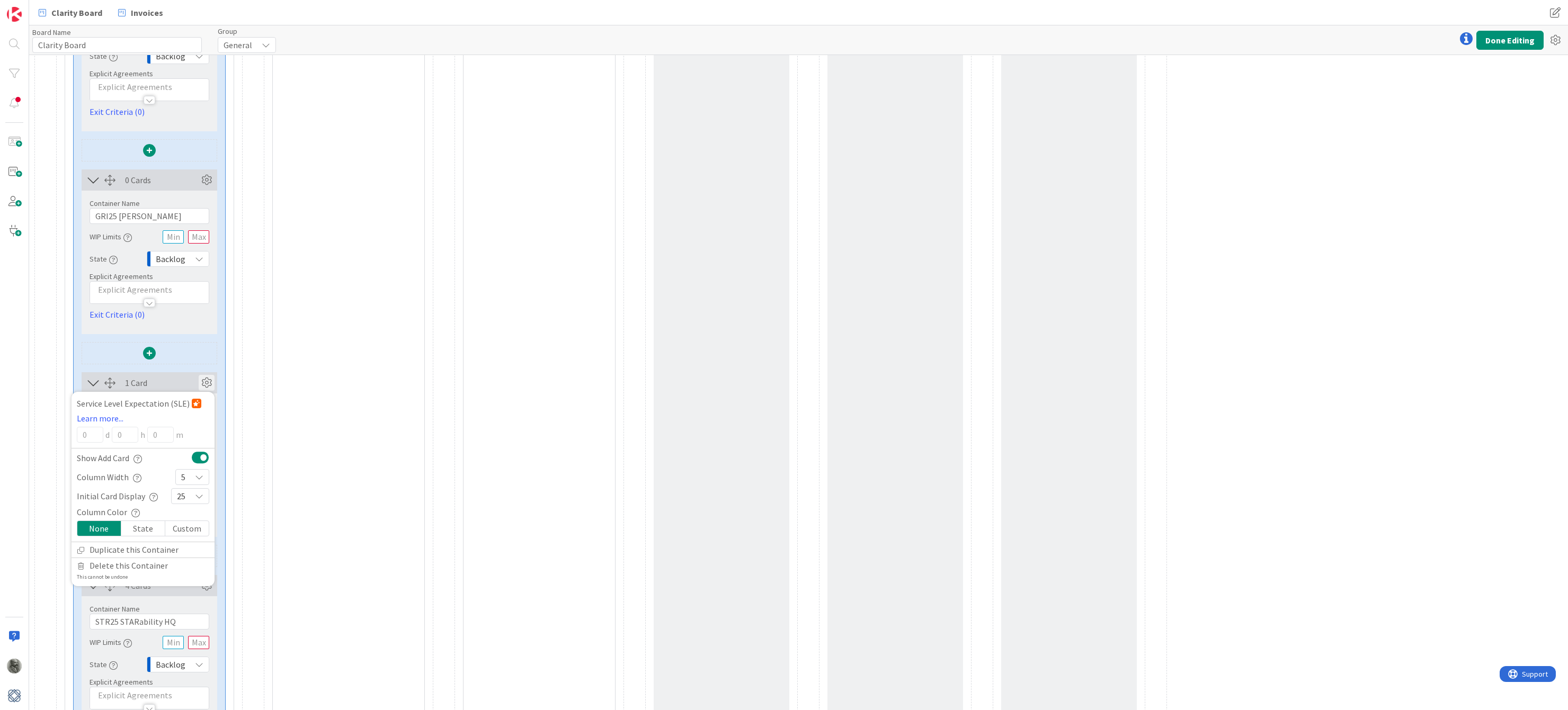
click at [185, 494] on div "25" at bounding box center [190, 496] width 38 height 16
click at [186, 368] on link "5" at bounding box center [190, 366] width 37 height 19
click at [205, 382] on icon at bounding box center [207, 383] width 16 height 16
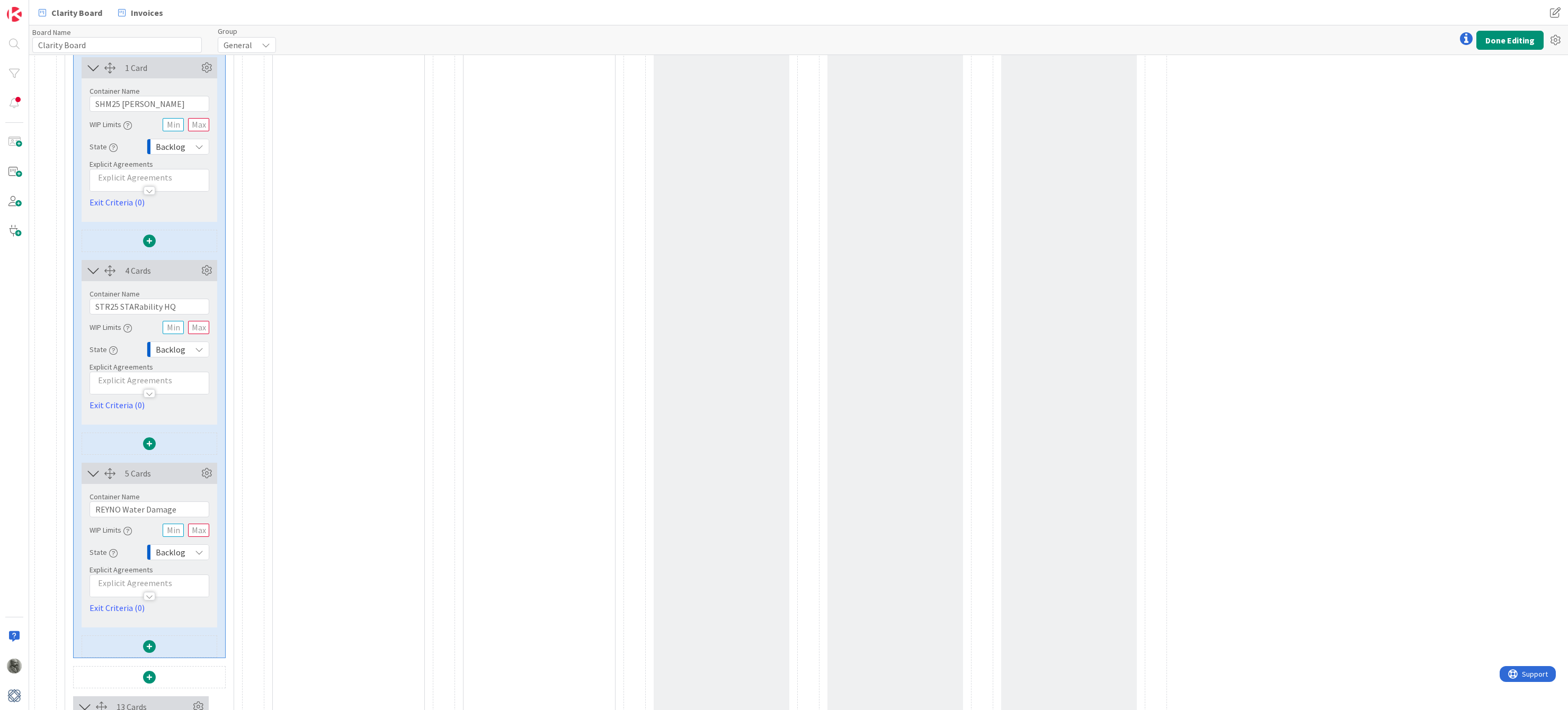
scroll to position [3161, 0]
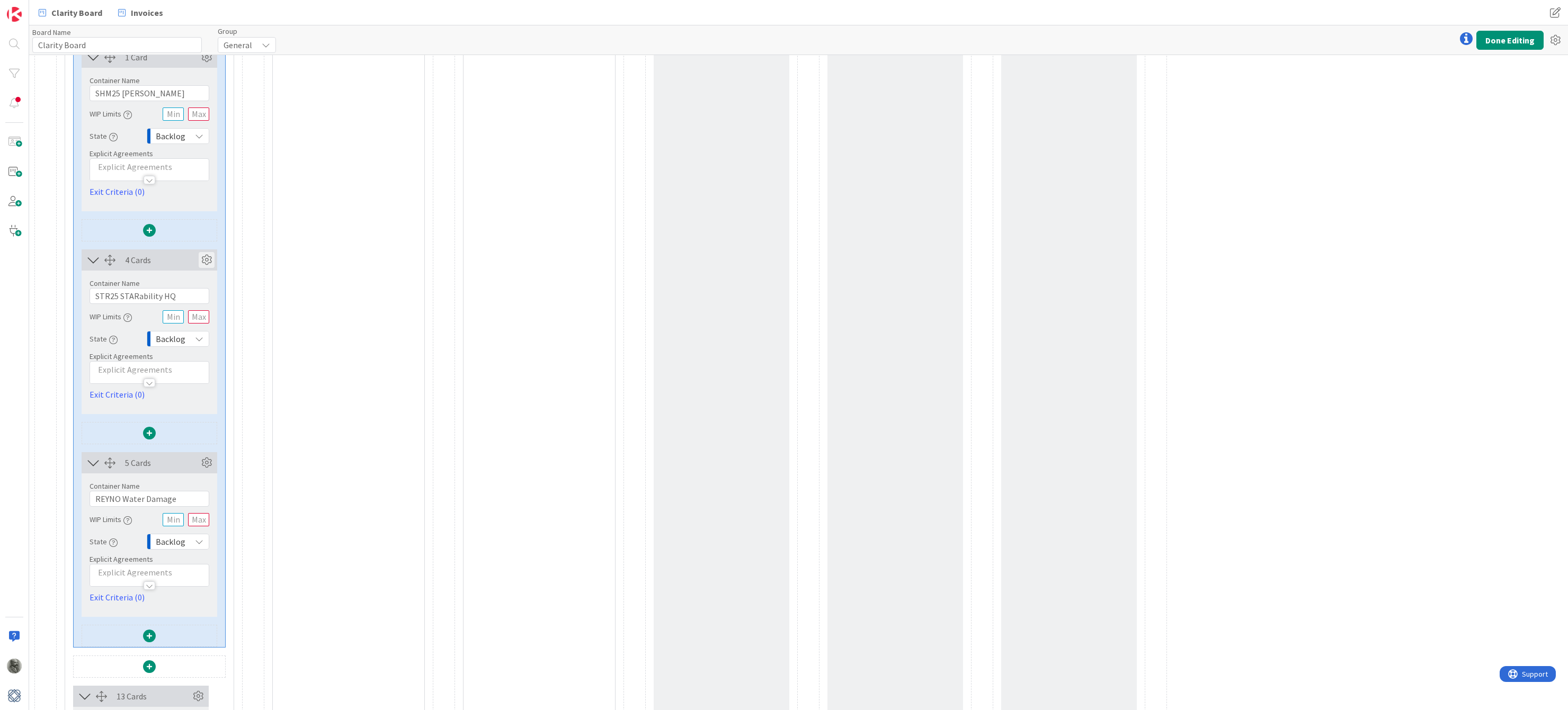
click at [208, 259] on icon at bounding box center [207, 260] width 16 height 16
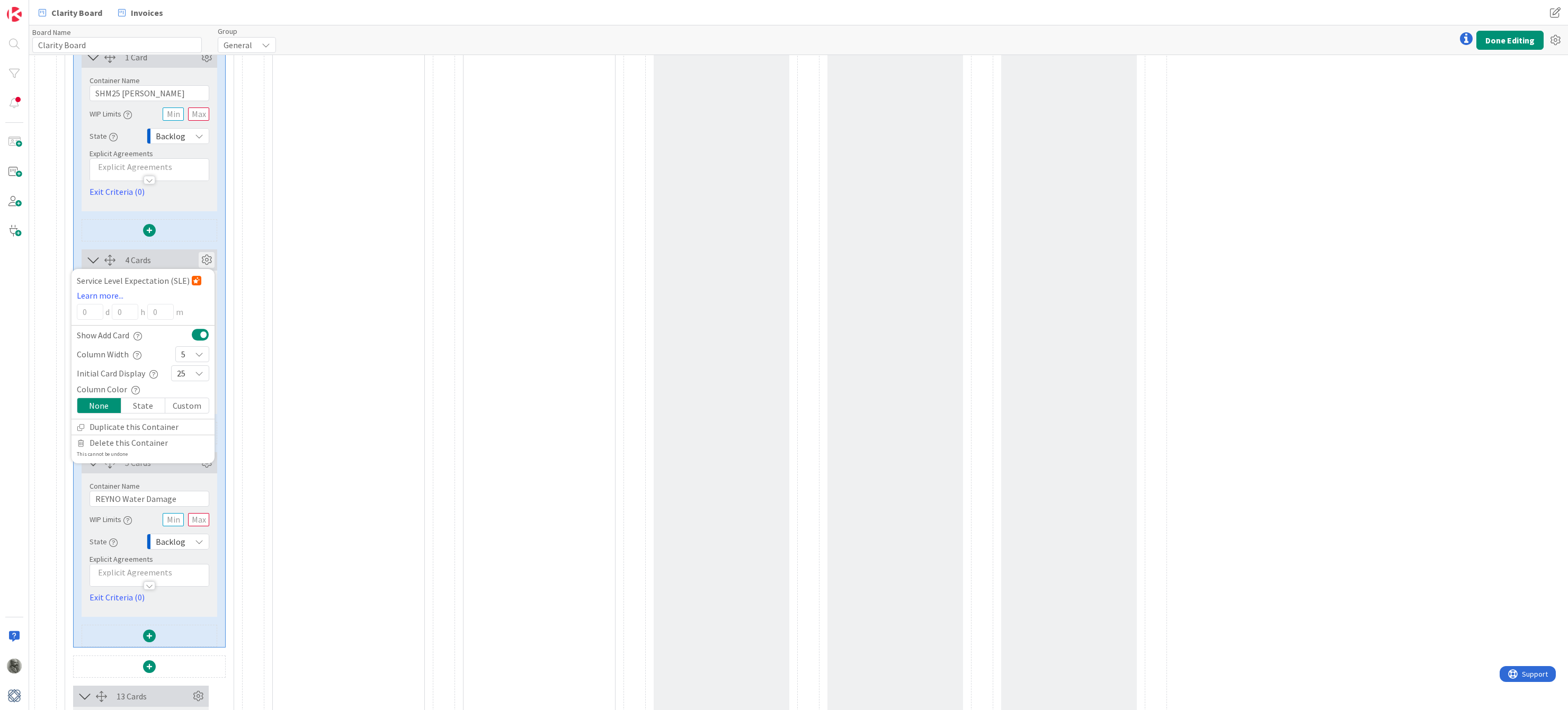
click at [188, 371] on div "25" at bounding box center [190, 373] width 38 height 16
click at [190, 475] on link "5" at bounding box center [190, 473] width 37 height 19
click at [209, 258] on icon at bounding box center [207, 260] width 16 height 16
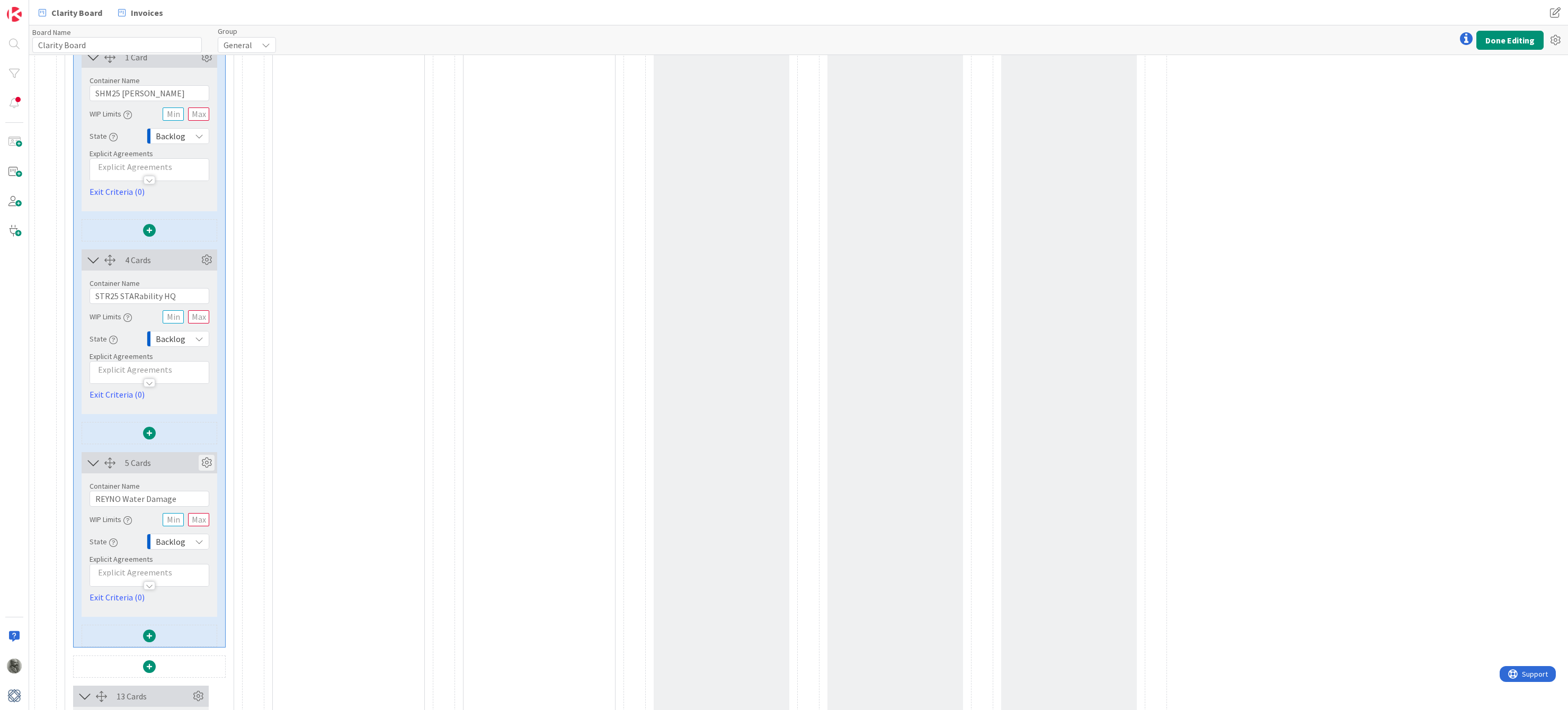
click at [207, 461] on icon at bounding box center [207, 463] width 16 height 16
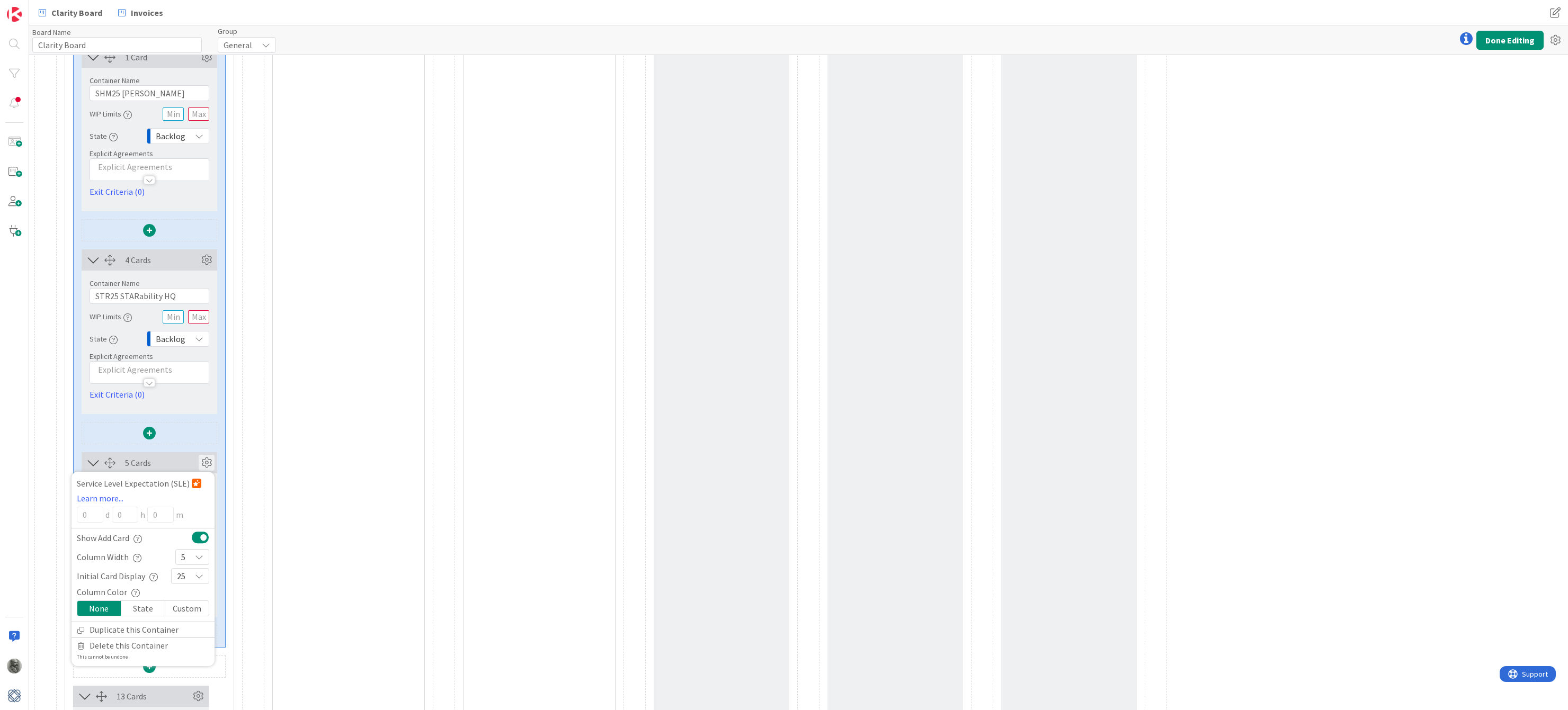
click at [181, 576] on span "25" at bounding box center [181, 576] width 8 height 15
click at [183, 444] on icon at bounding box center [181, 446] width 8 height 16
click at [207, 467] on icon at bounding box center [207, 463] width 16 height 16
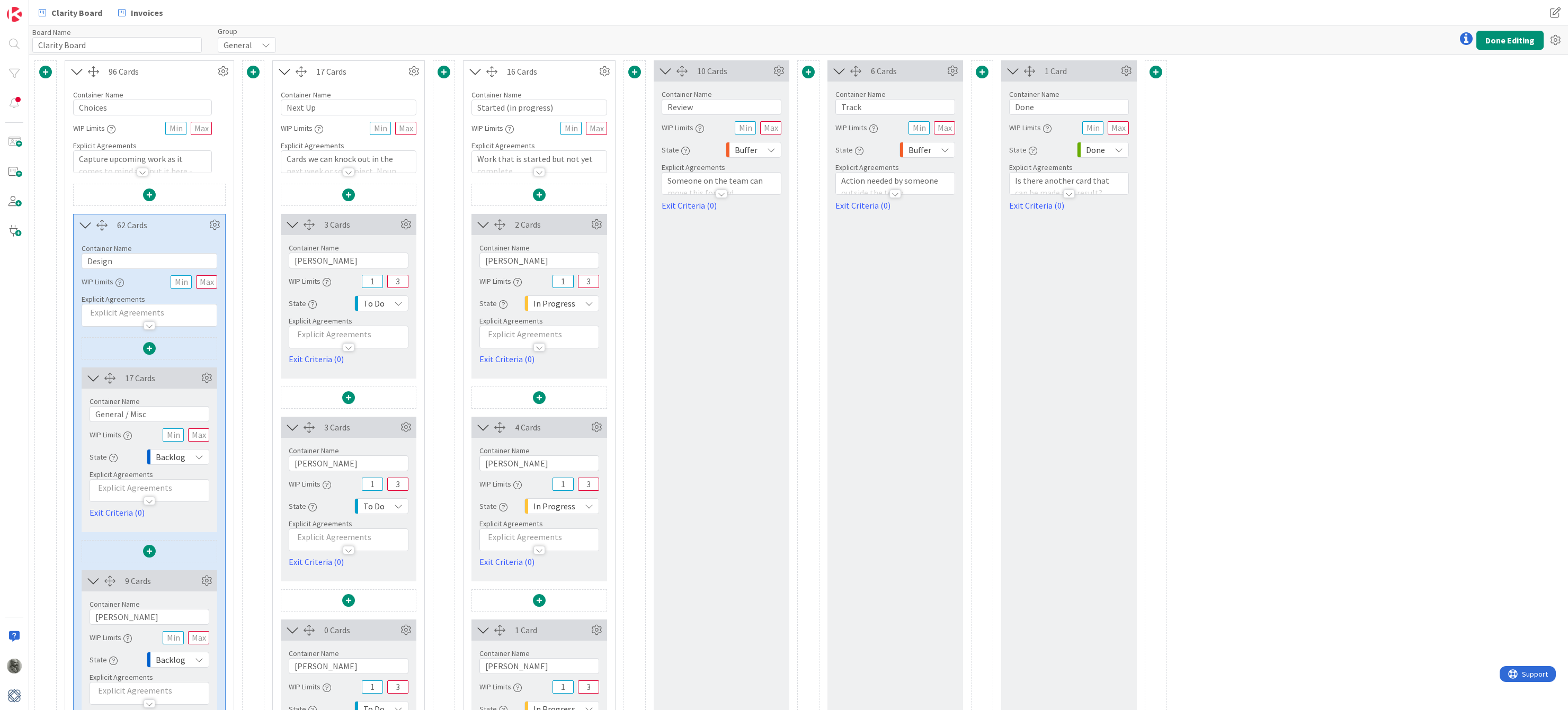
scroll to position [0, 0]
click at [1517, 42] on button "Done Editing" at bounding box center [1510, 40] width 67 height 19
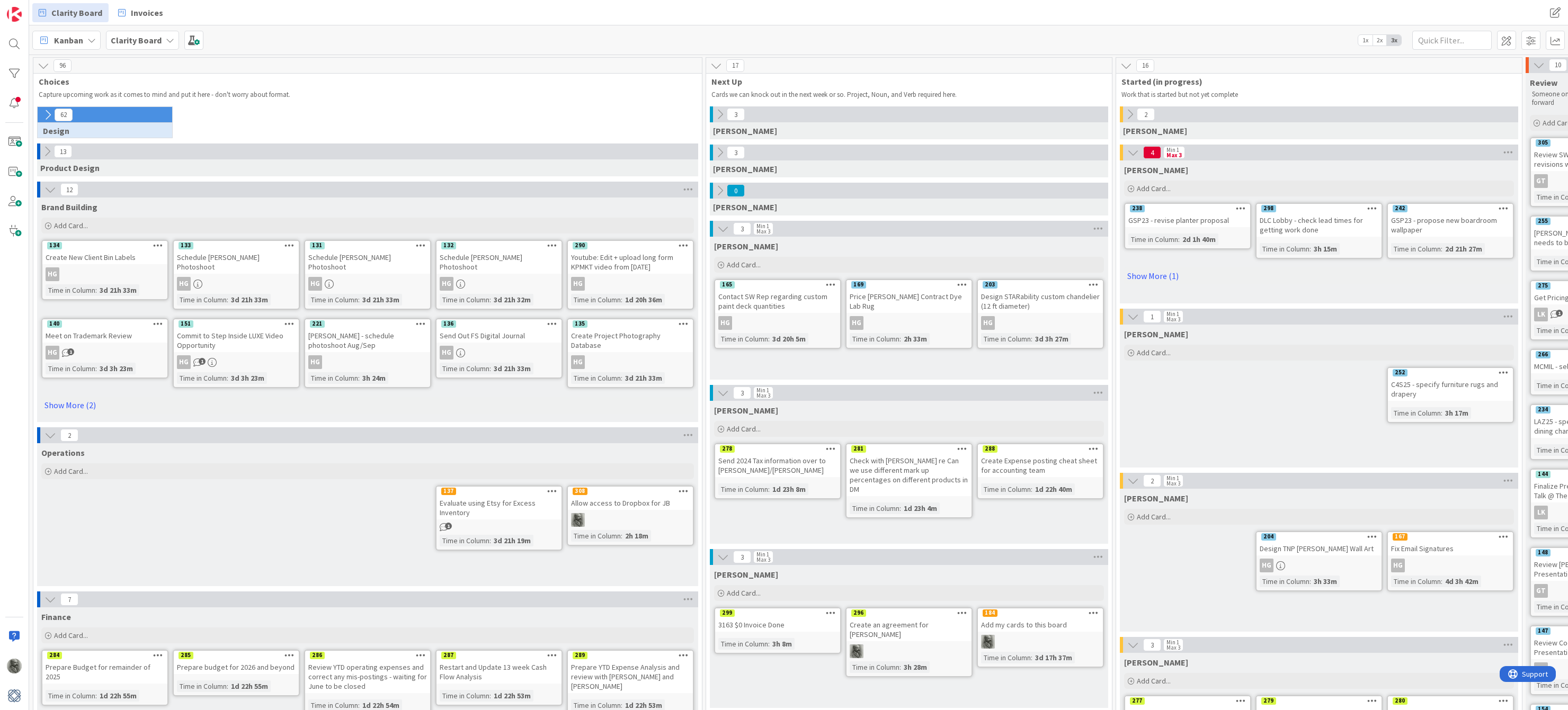
click at [47, 115] on icon at bounding box center [48, 114] width 12 height 12
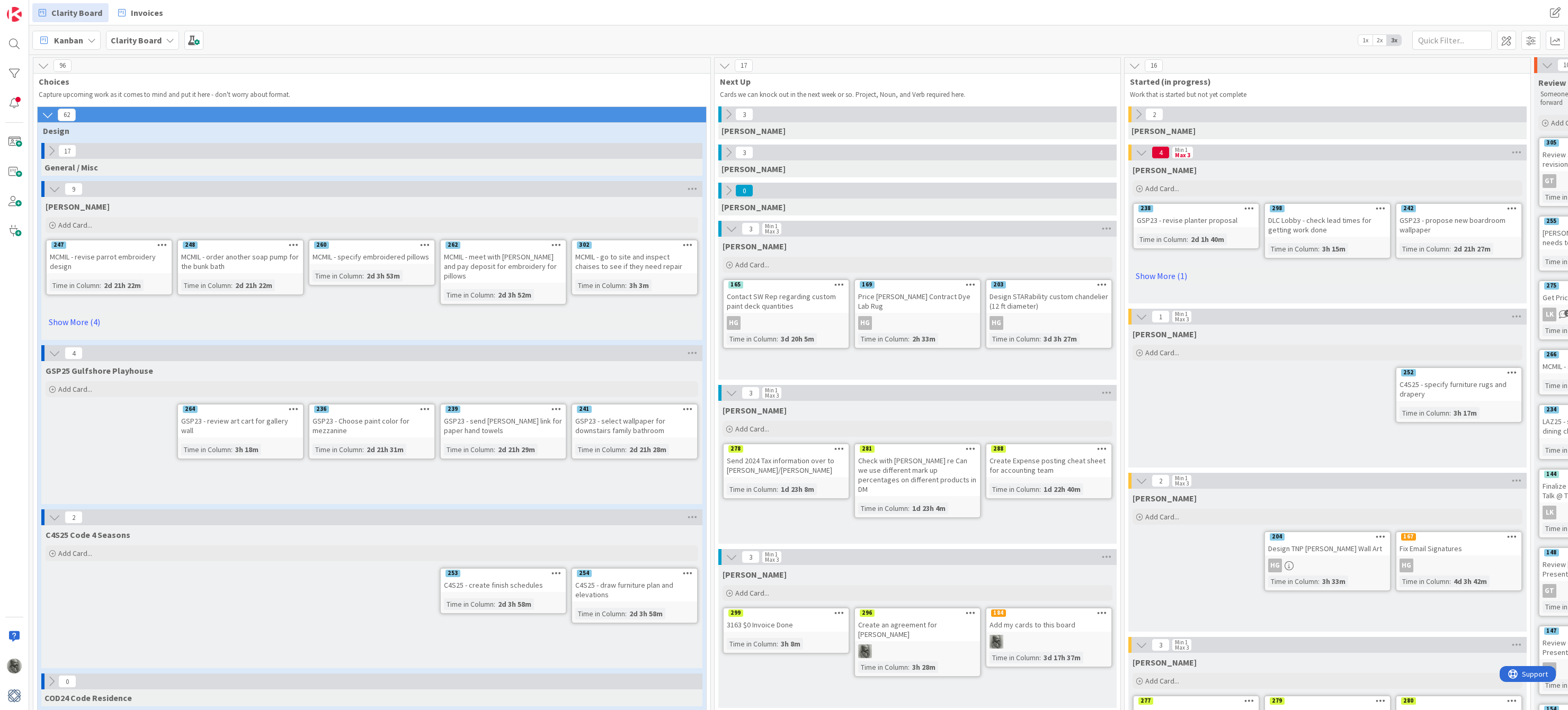
click at [840, 614] on icon at bounding box center [839, 612] width 10 height 8
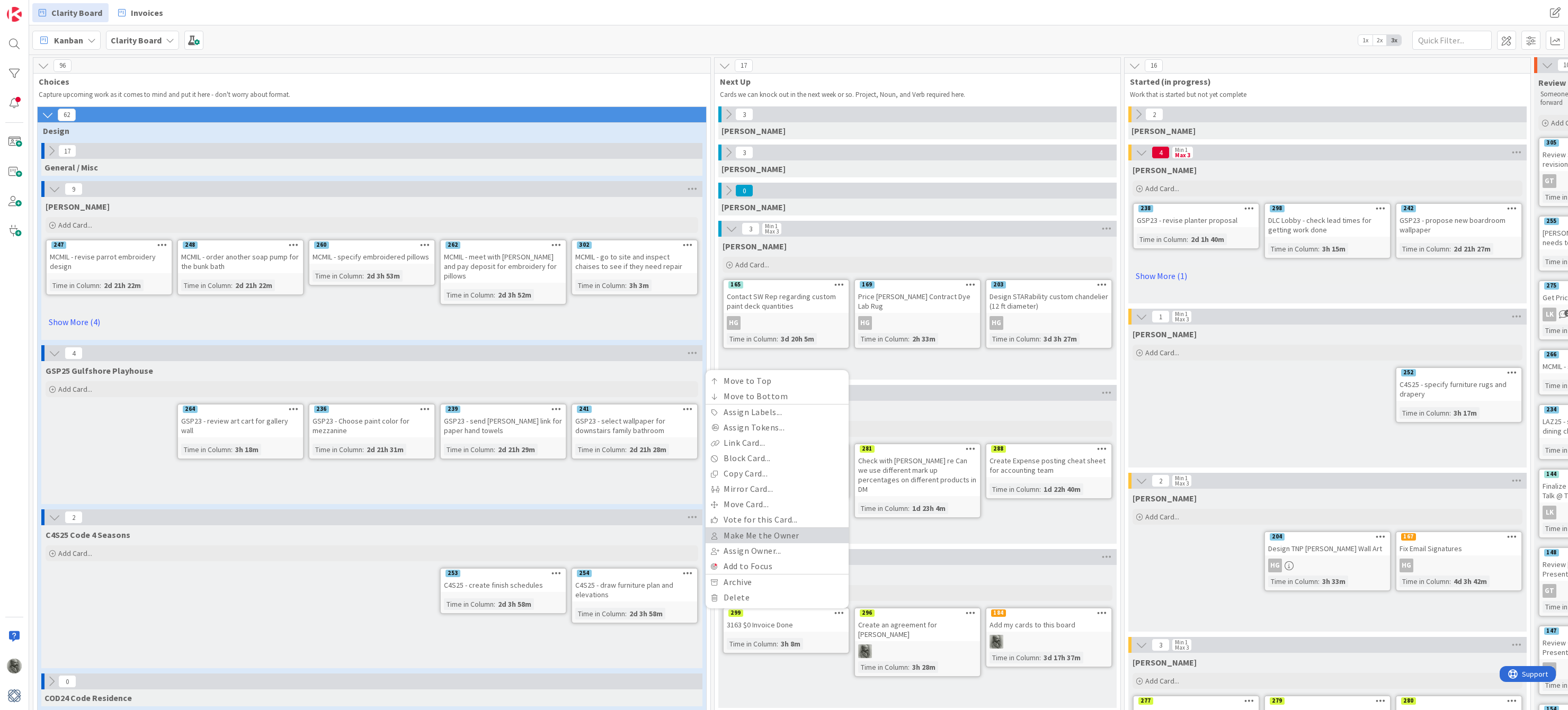
click at [763, 537] on link "Make Me the Owner" at bounding box center [778, 536] width 143 height 15
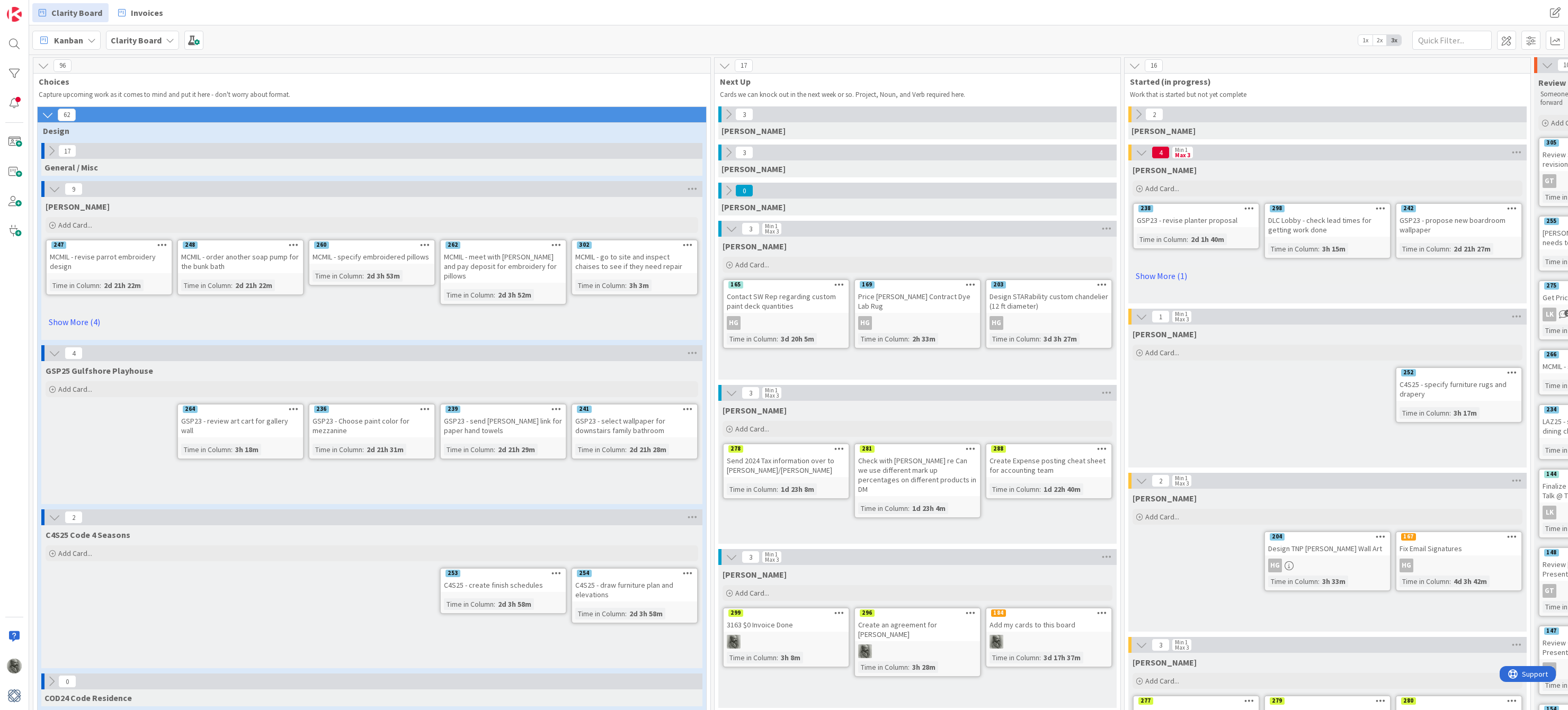
click at [838, 456] on div "Send 2024 Tax information over to [PERSON_NAME]/[PERSON_NAME]" at bounding box center [786, 465] width 125 height 23
